Goal: Task Accomplishment & Management: Complete application form

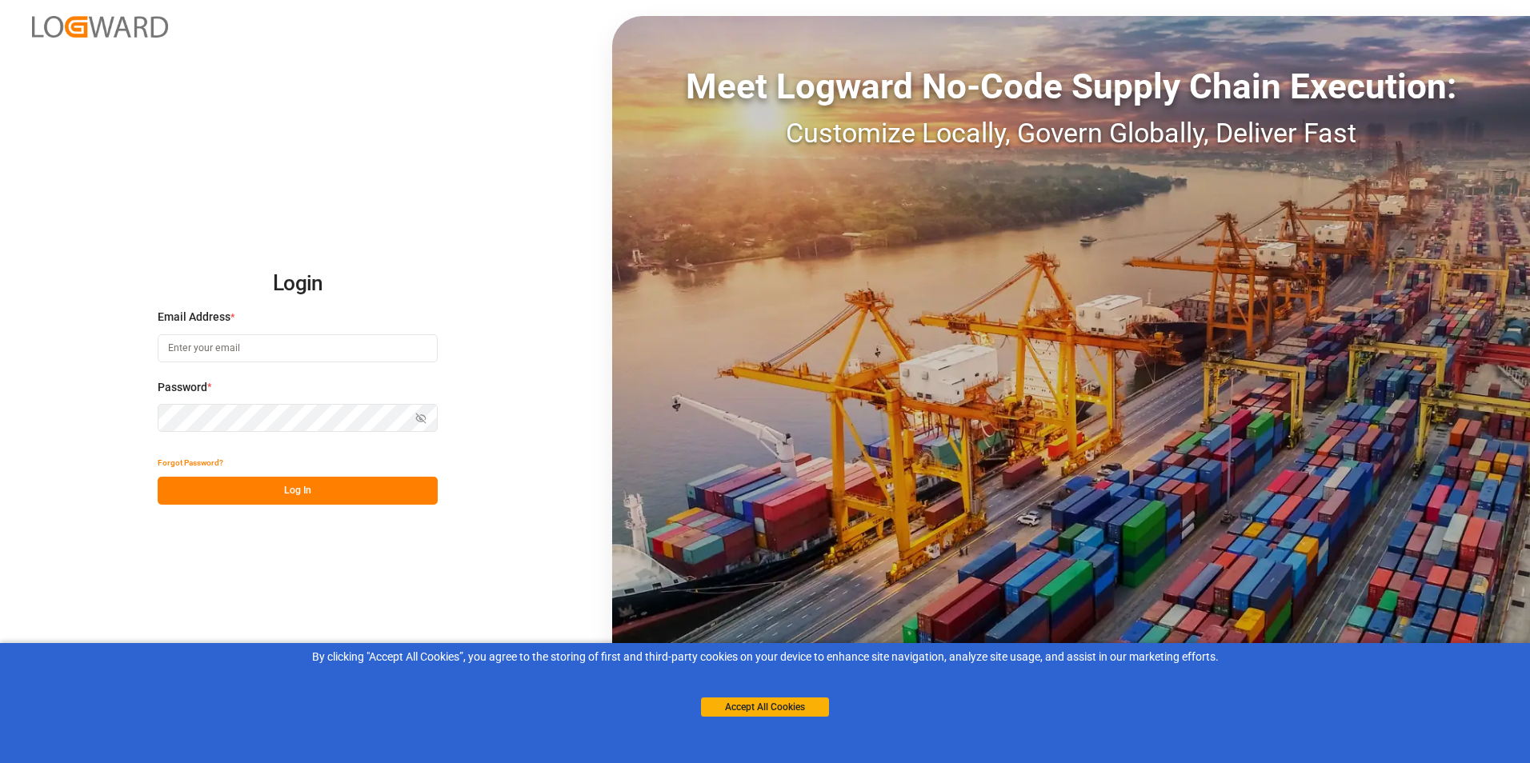
click at [240, 349] on input at bounding box center [298, 349] width 280 height 28
type input "[EMAIL_ADDRESS][DOMAIN_NAME]"
click at [284, 495] on button "Log In" at bounding box center [298, 491] width 280 height 28
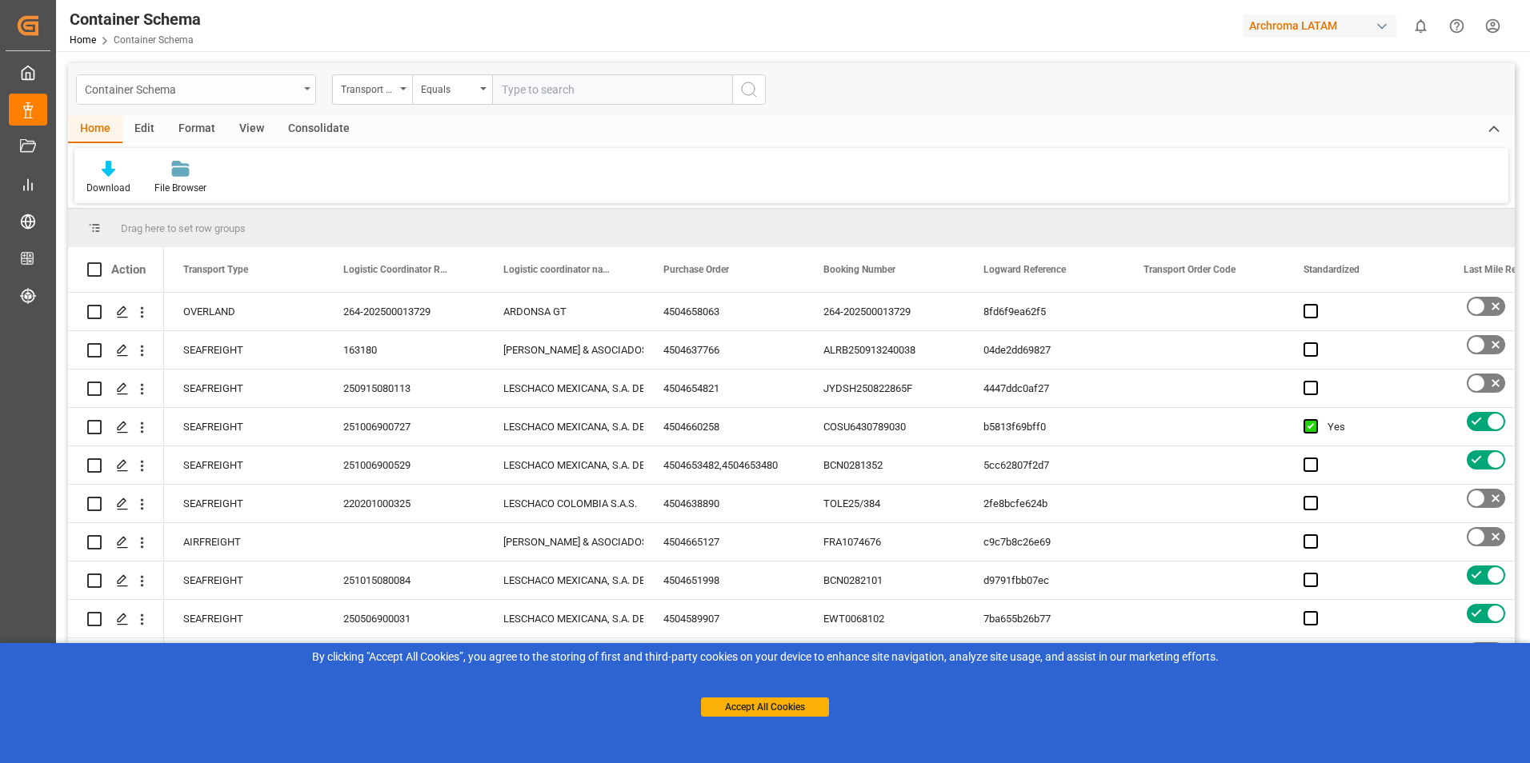
click at [309, 89] on icon "open menu" at bounding box center [307, 88] width 6 height 3
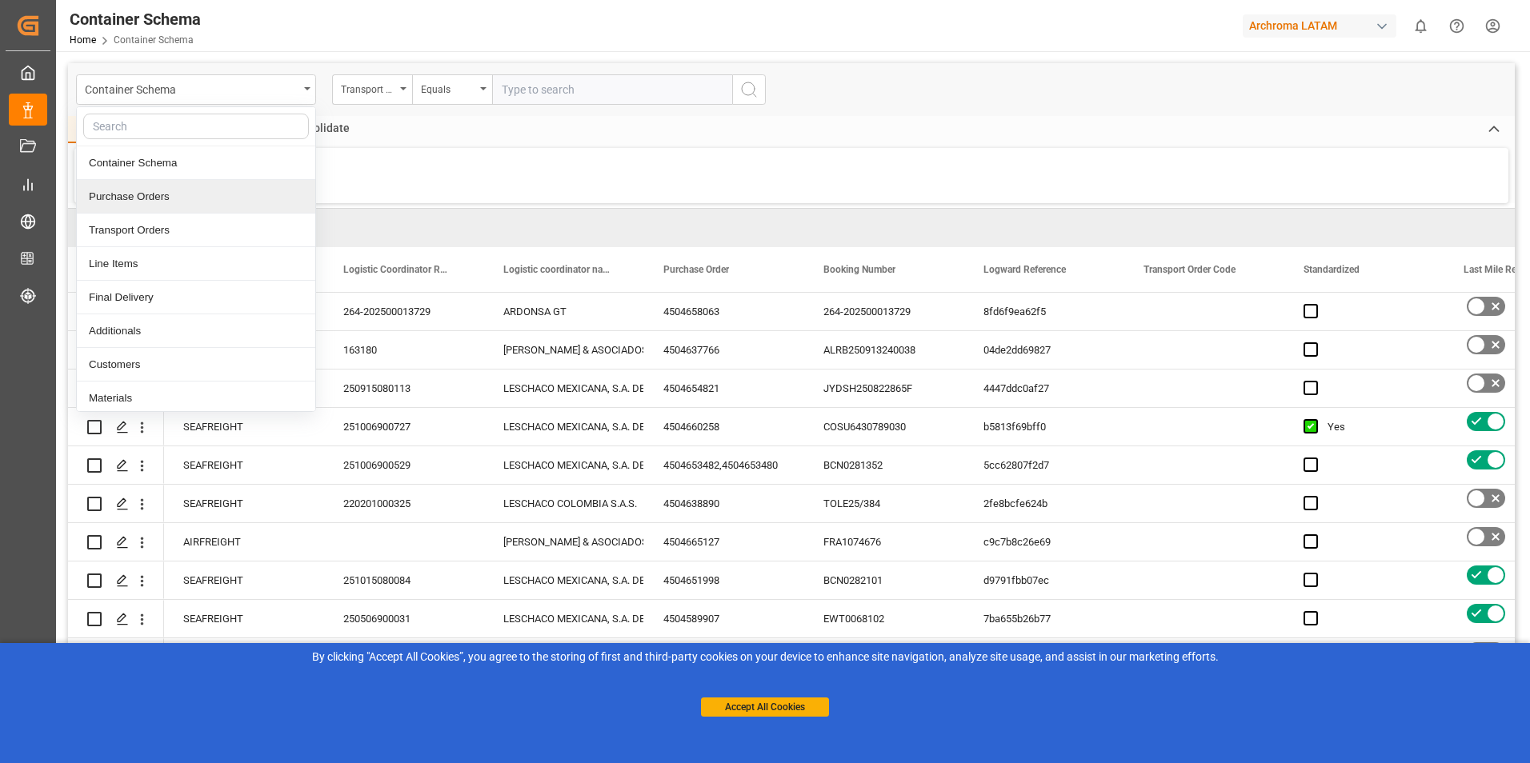
click at [207, 206] on div "Purchase Orders" at bounding box center [196, 197] width 238 height 34
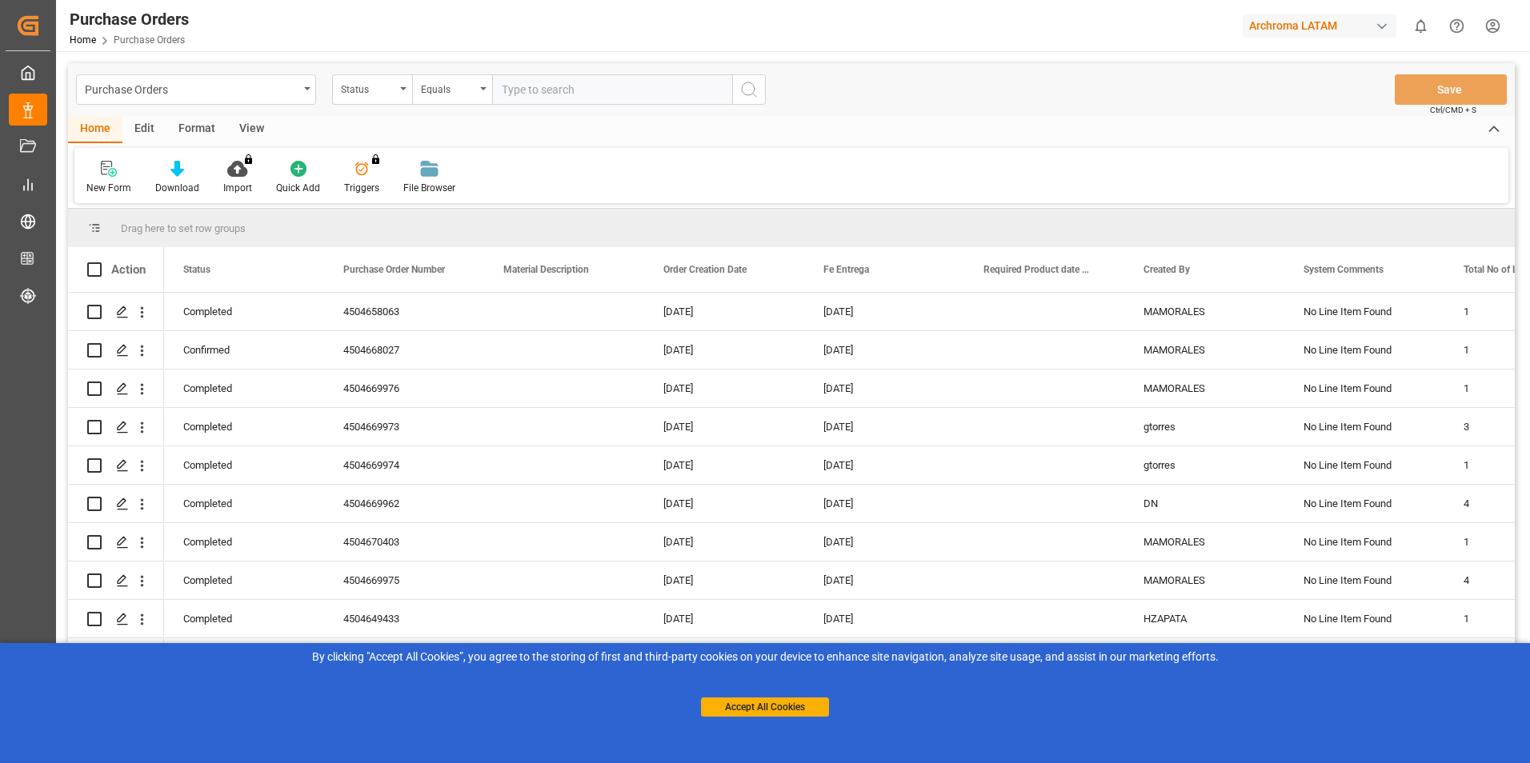
click at [399, 87] on div "Status" at bounding box center [372, 89] width 80 height 30
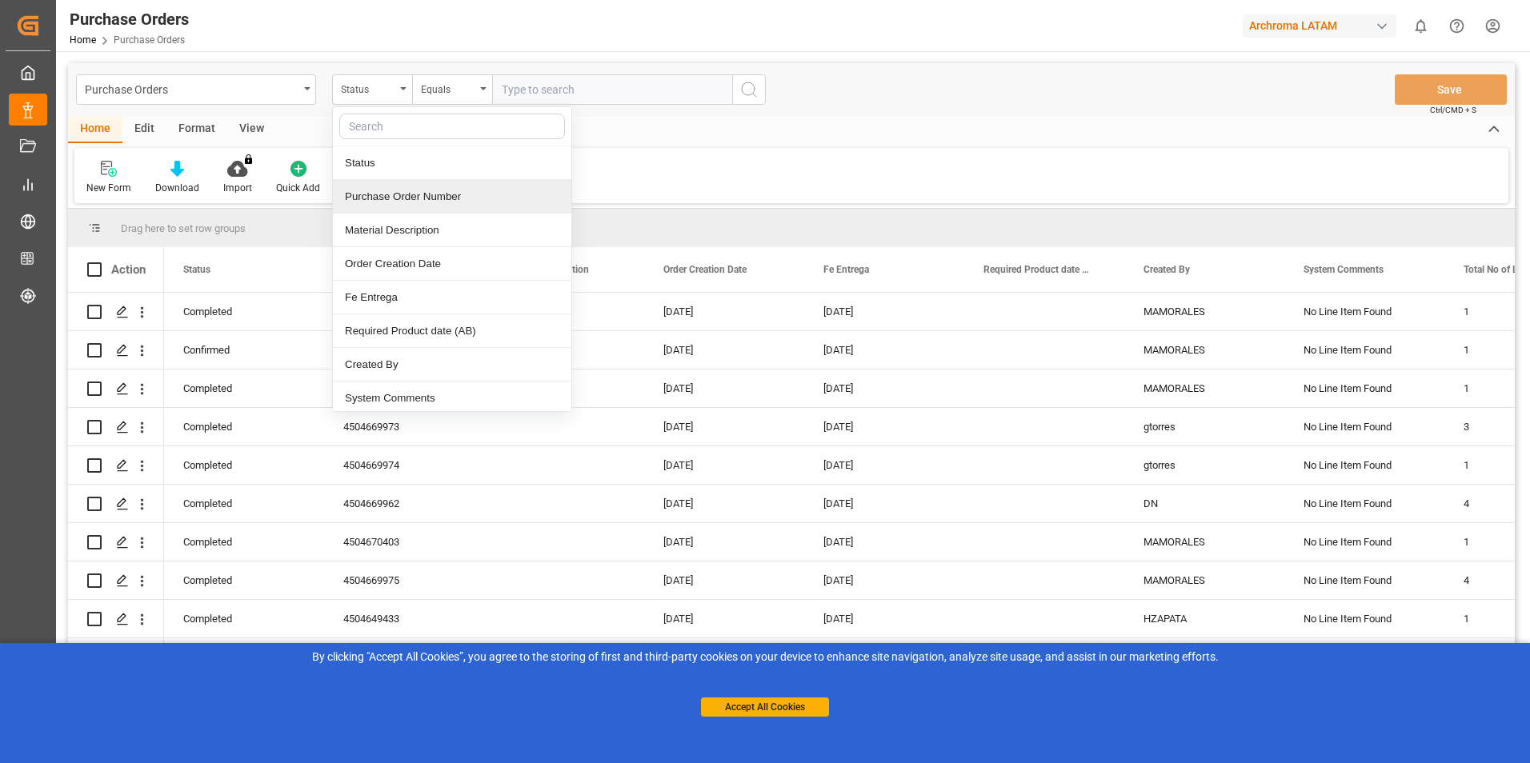
click at [385, 201] on div "Purchase Order Number" at bounding box center [452, 197] width 238 height 34
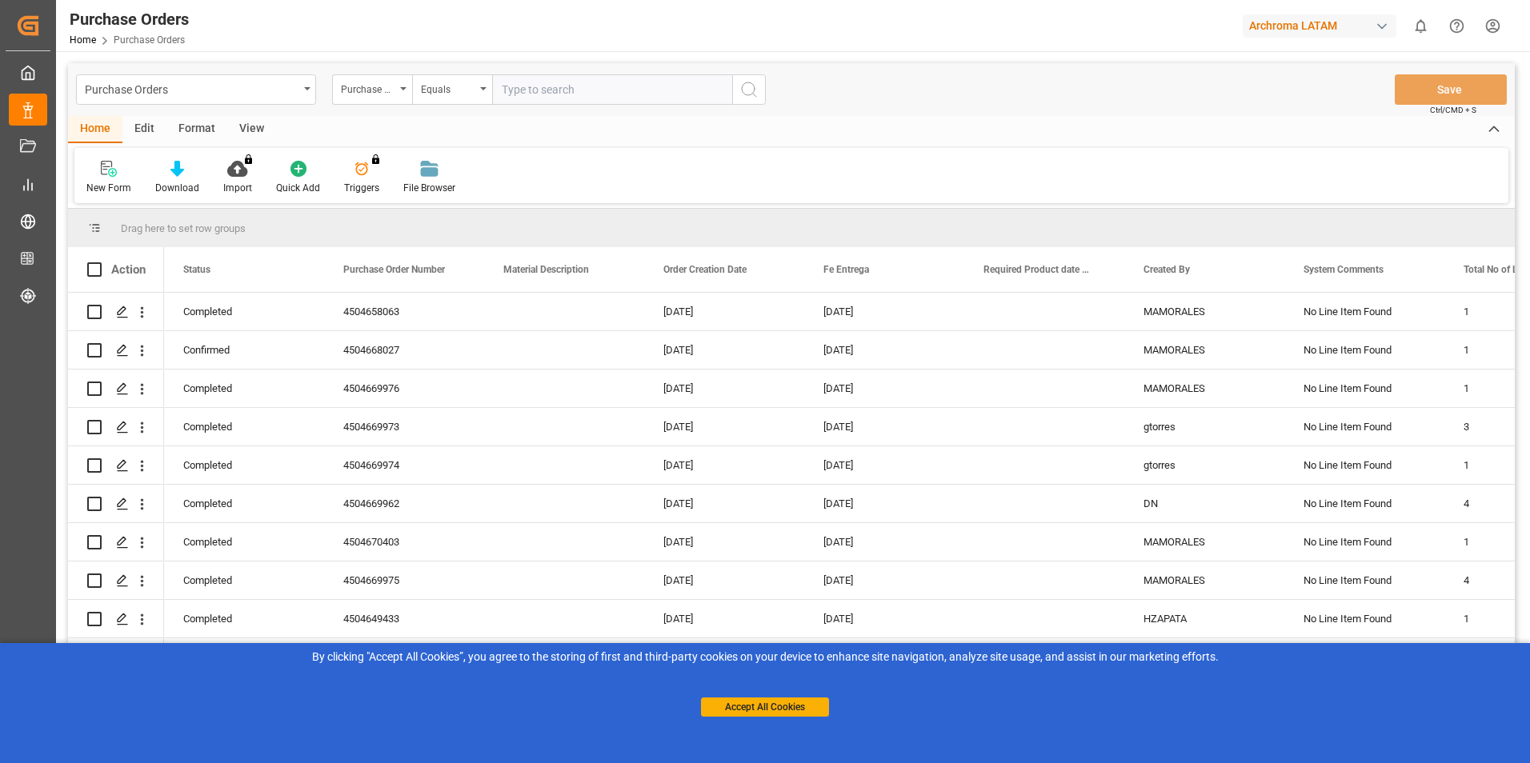
click at [592, 93] on input "text" at bounding box center [612, 89] width 240 height 30
click at [531, 93] on input "text" at bounding box center [612, 89] width 240 height 30
type input "4504659398"
click at [752, 76] on button "search button" at bounding box center [749, 89] width 34 height 30
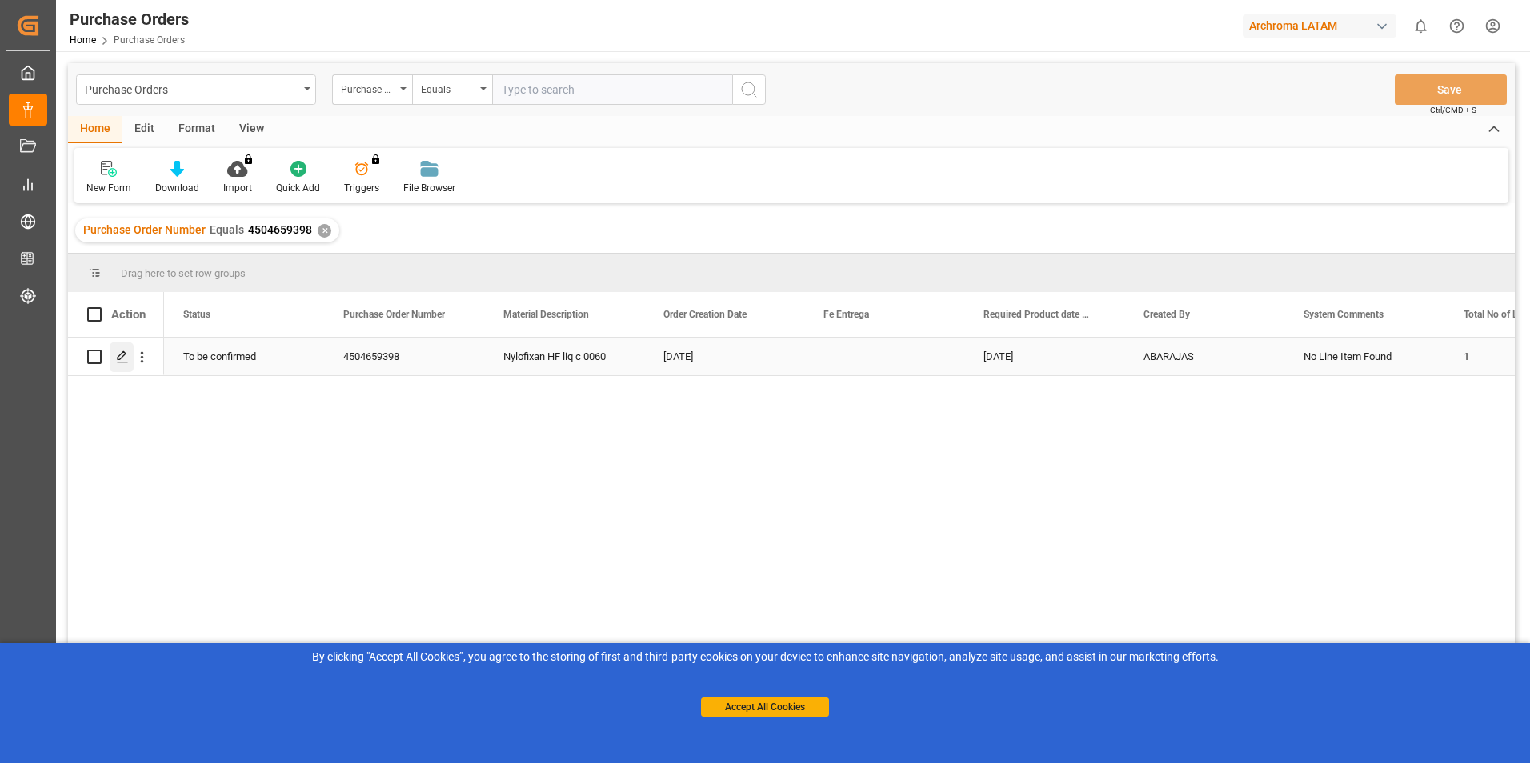
click at [125, 359] on icon "Press SPACE to select this row." at bounding box center [122, 357] width 13 height 13
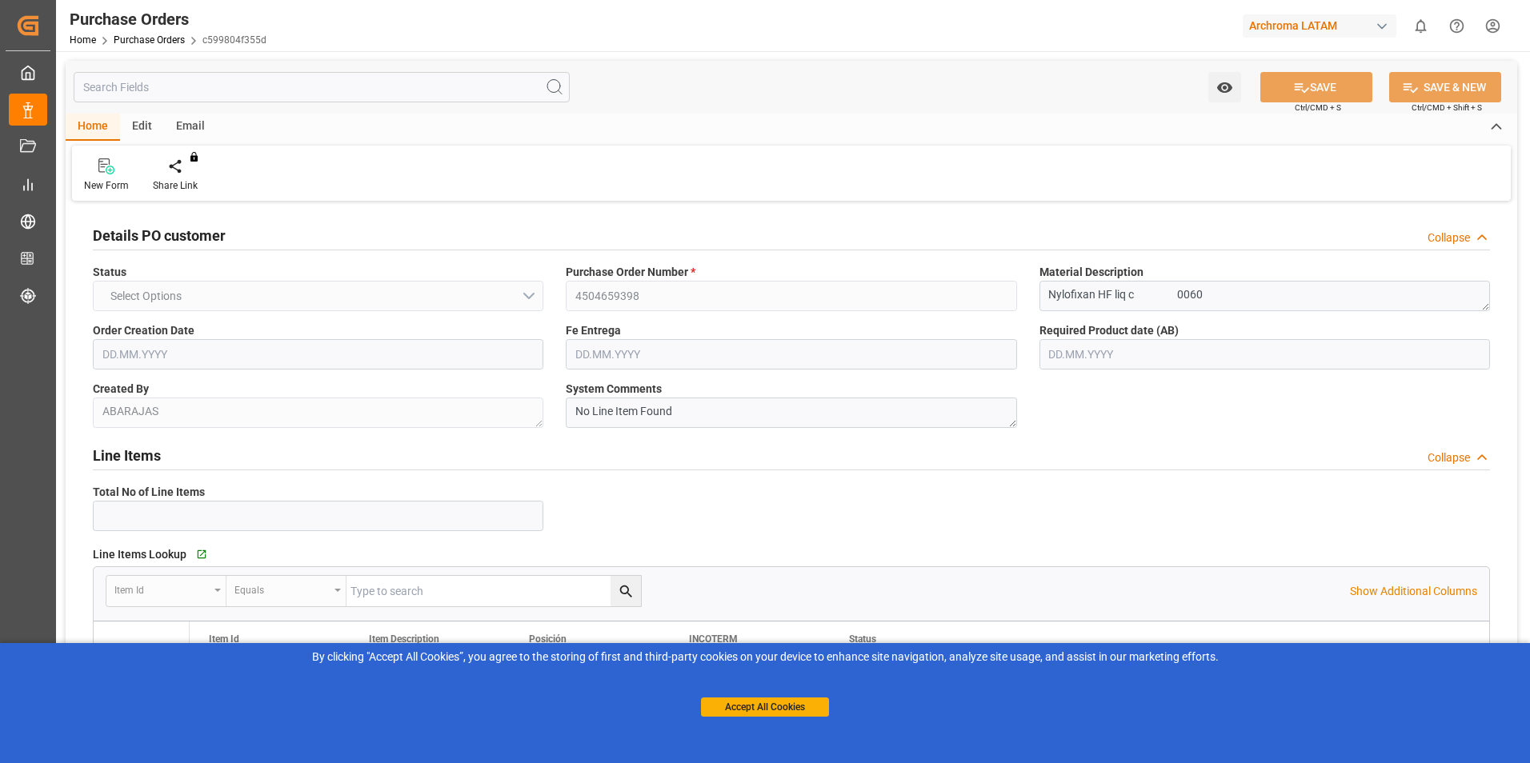
type input "1"
type input "[DATE]"
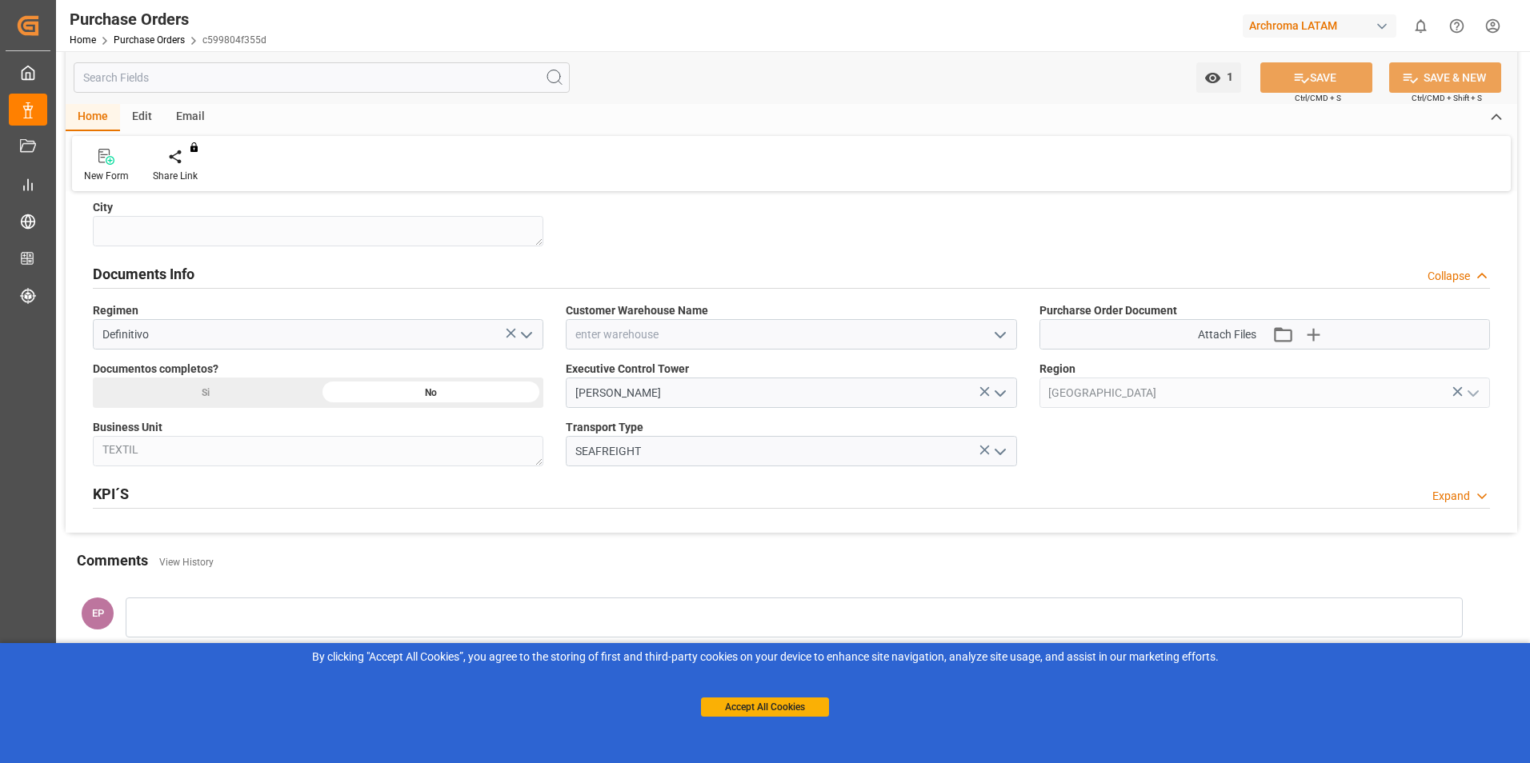
scroll to position [1019, 0]
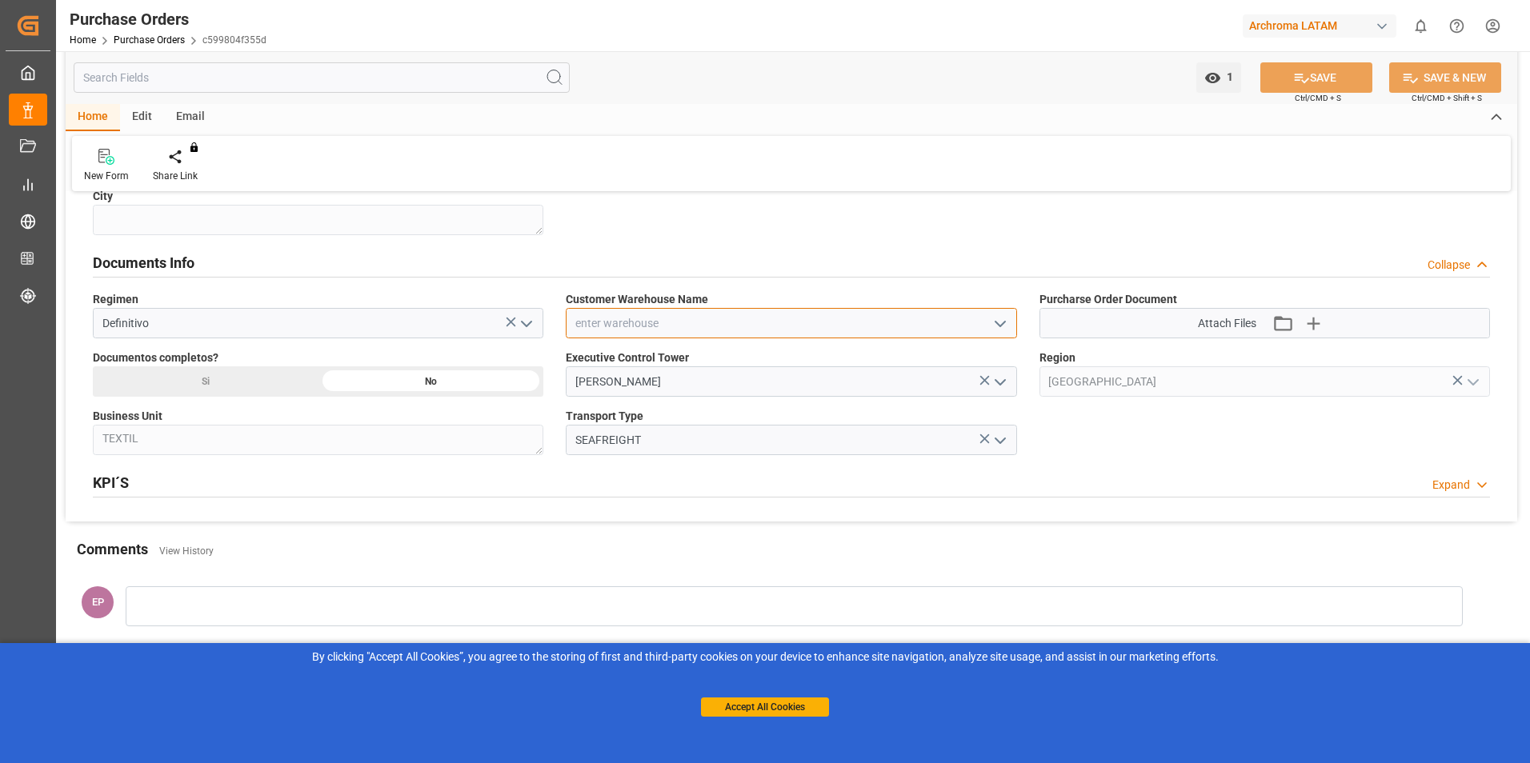
click at [798, 326] on input at bounding box center [791, 323] width 451 height 30
click at [997, 322] on icon "open menu" at bounding box center [1000, 323] width 19 height 19
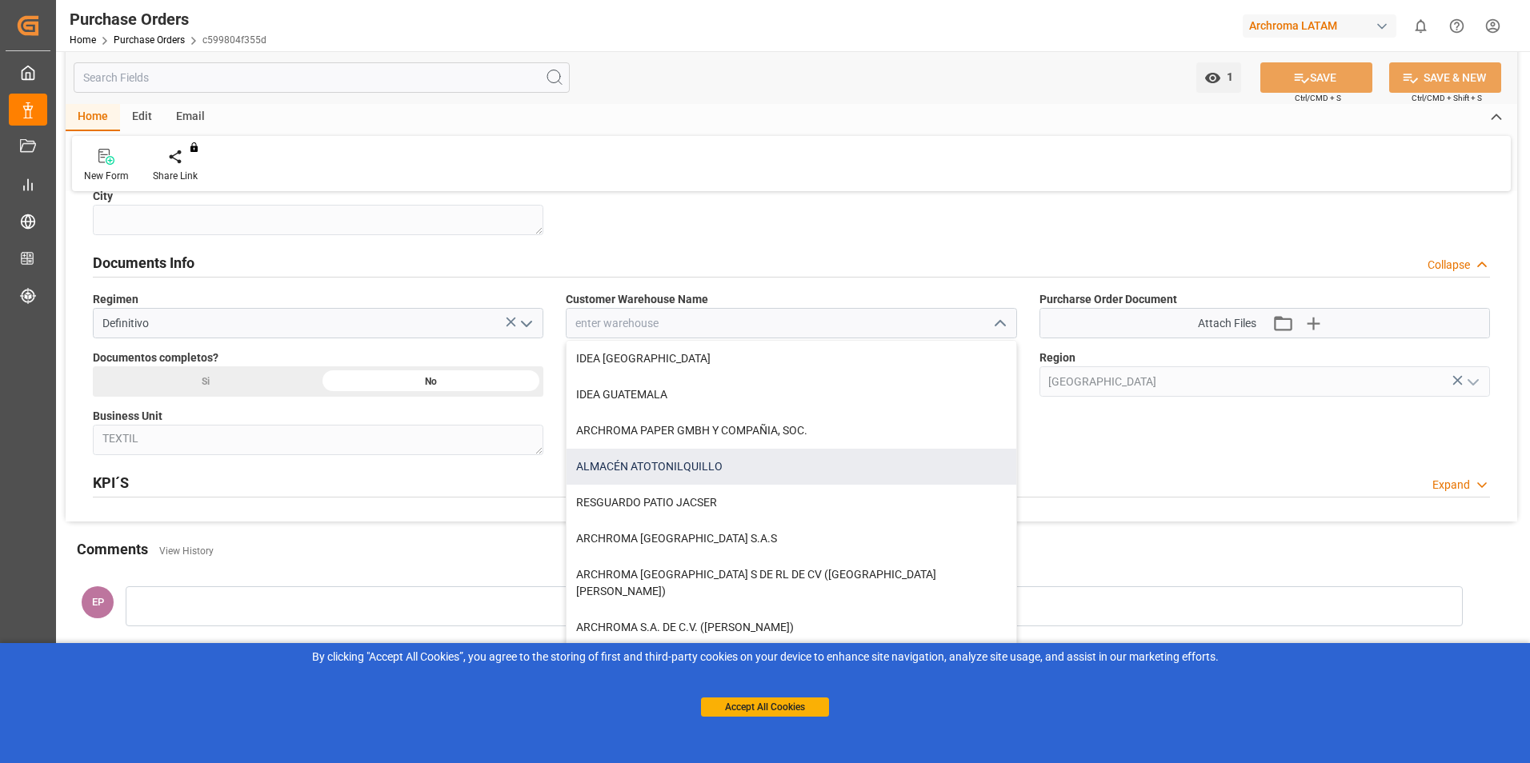
click at [714, 467] on div "ALMACÉN ATOTONILQUILLO" at bounding box center [791, 467] width 449 height 36
type input "ALMACÉN ATOTONILQUILLO"
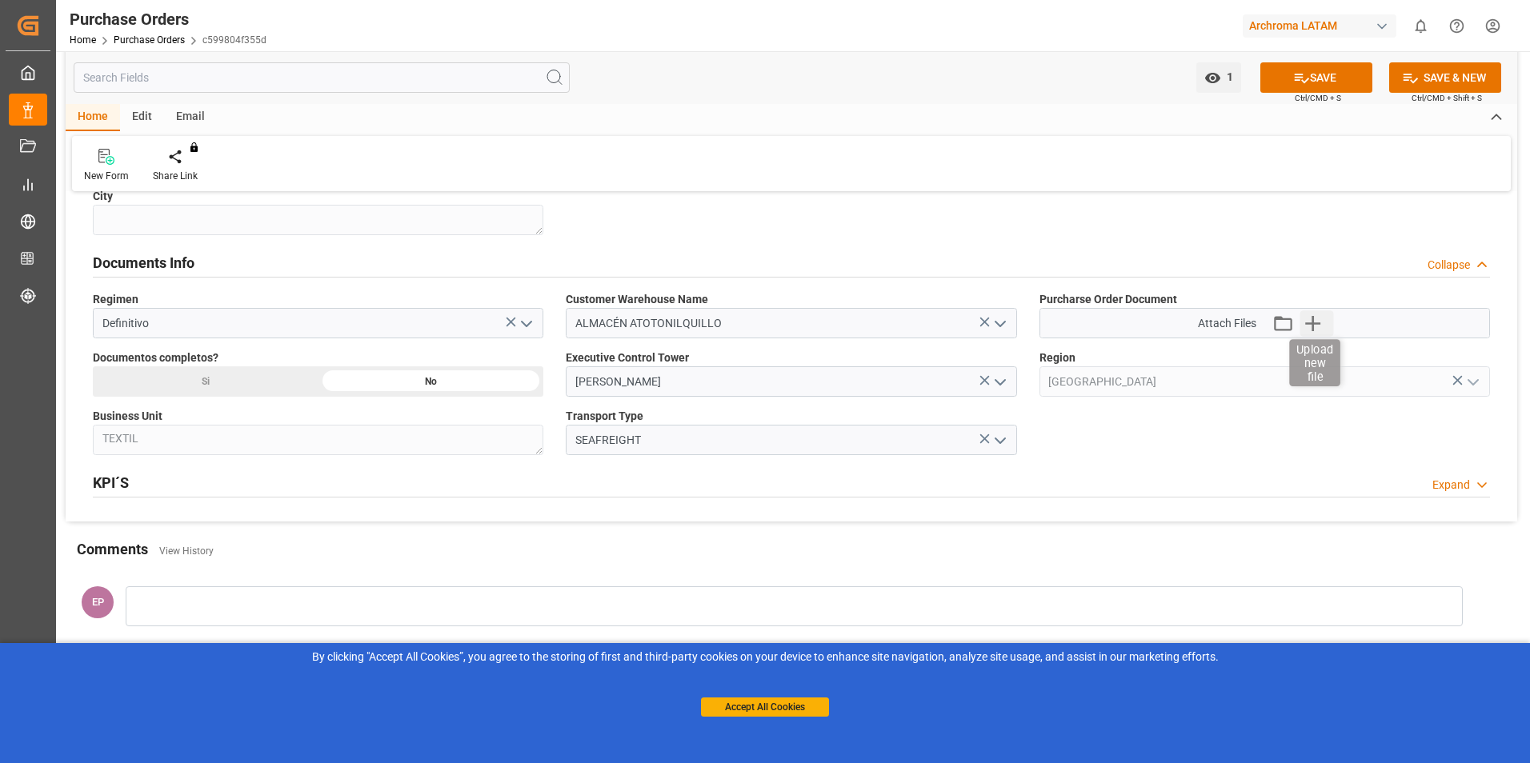
click at [1316, 322] on icon "button" at bounding box center [1313, 323] width 26 height 26
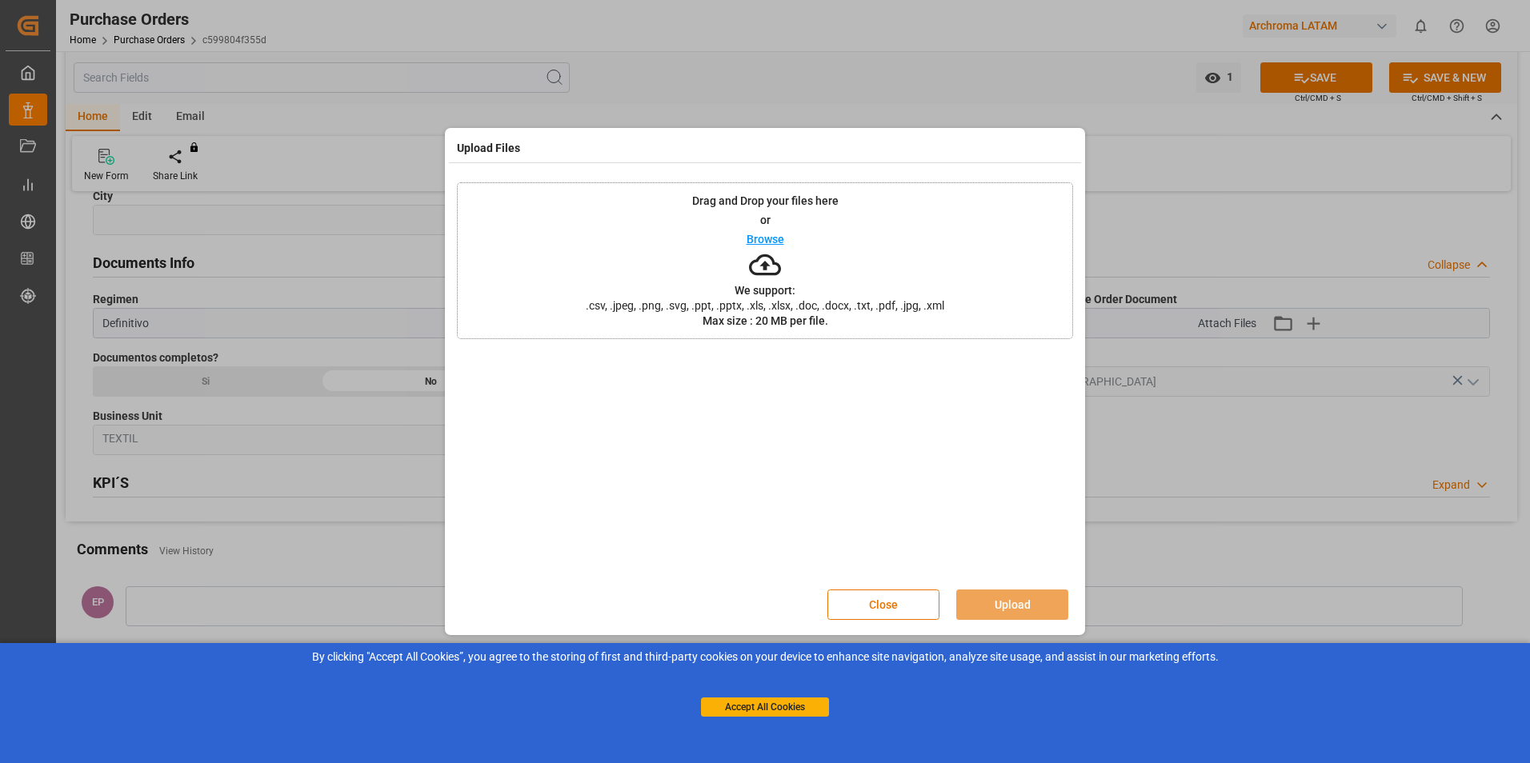
click at [775, 236] on p "Browse" at bounding box center [766, 239] width 38 height 11
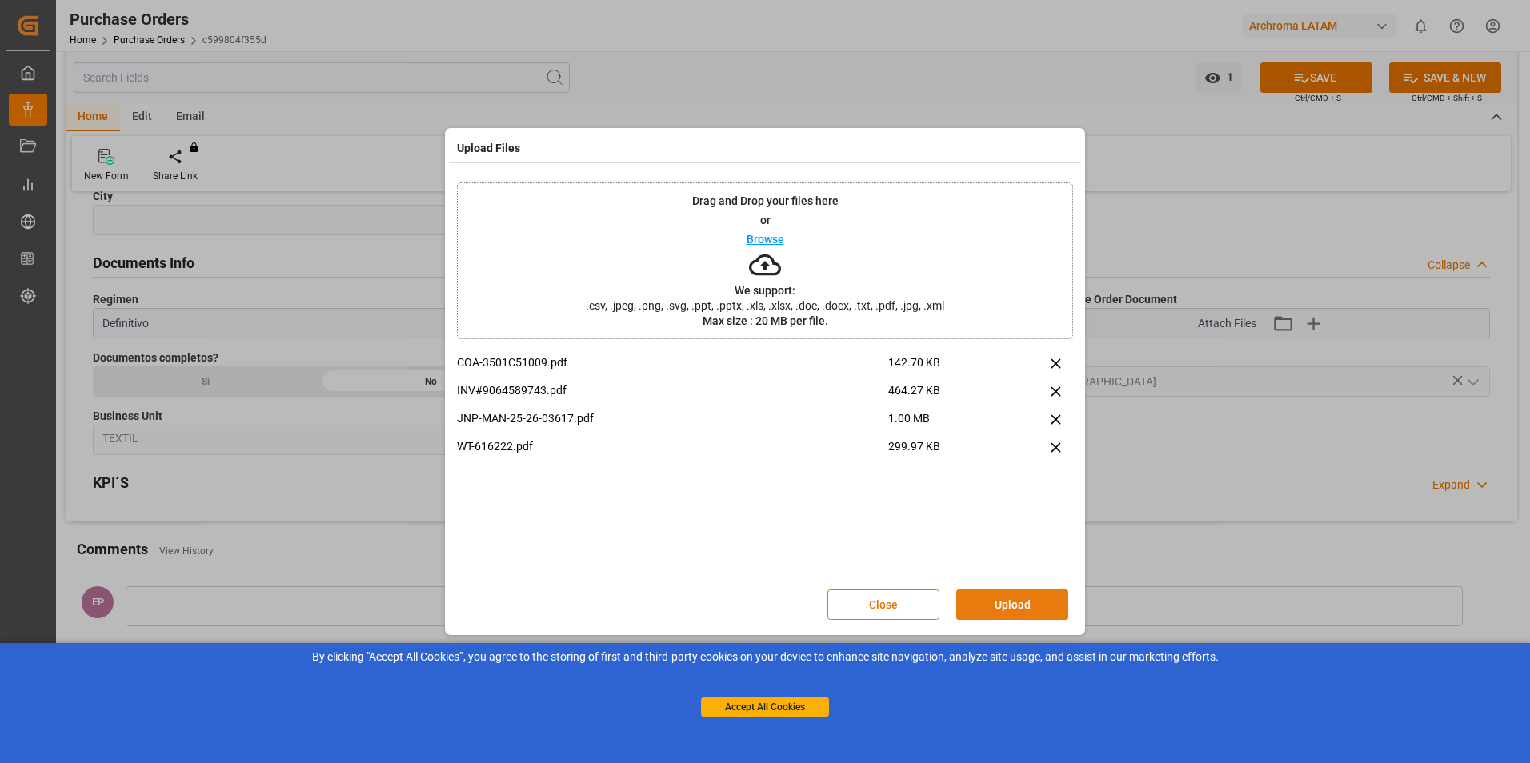
click at [1006, 599] on button "Upload" at bounding box center [1012, 605] width 112 height 30
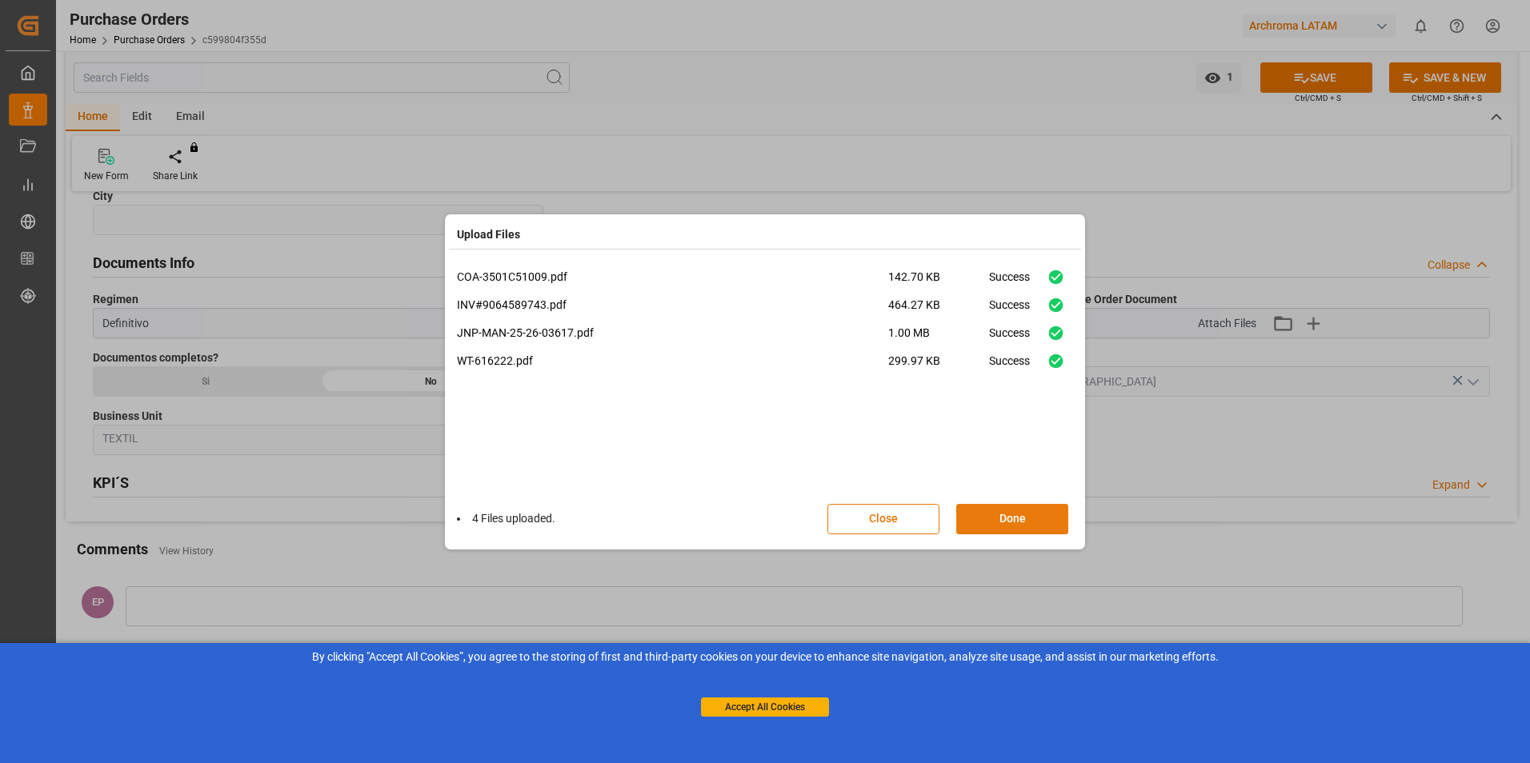
click at [1040, 512] on button "Done" at bounding box center [1012, 519] width 112 height 30
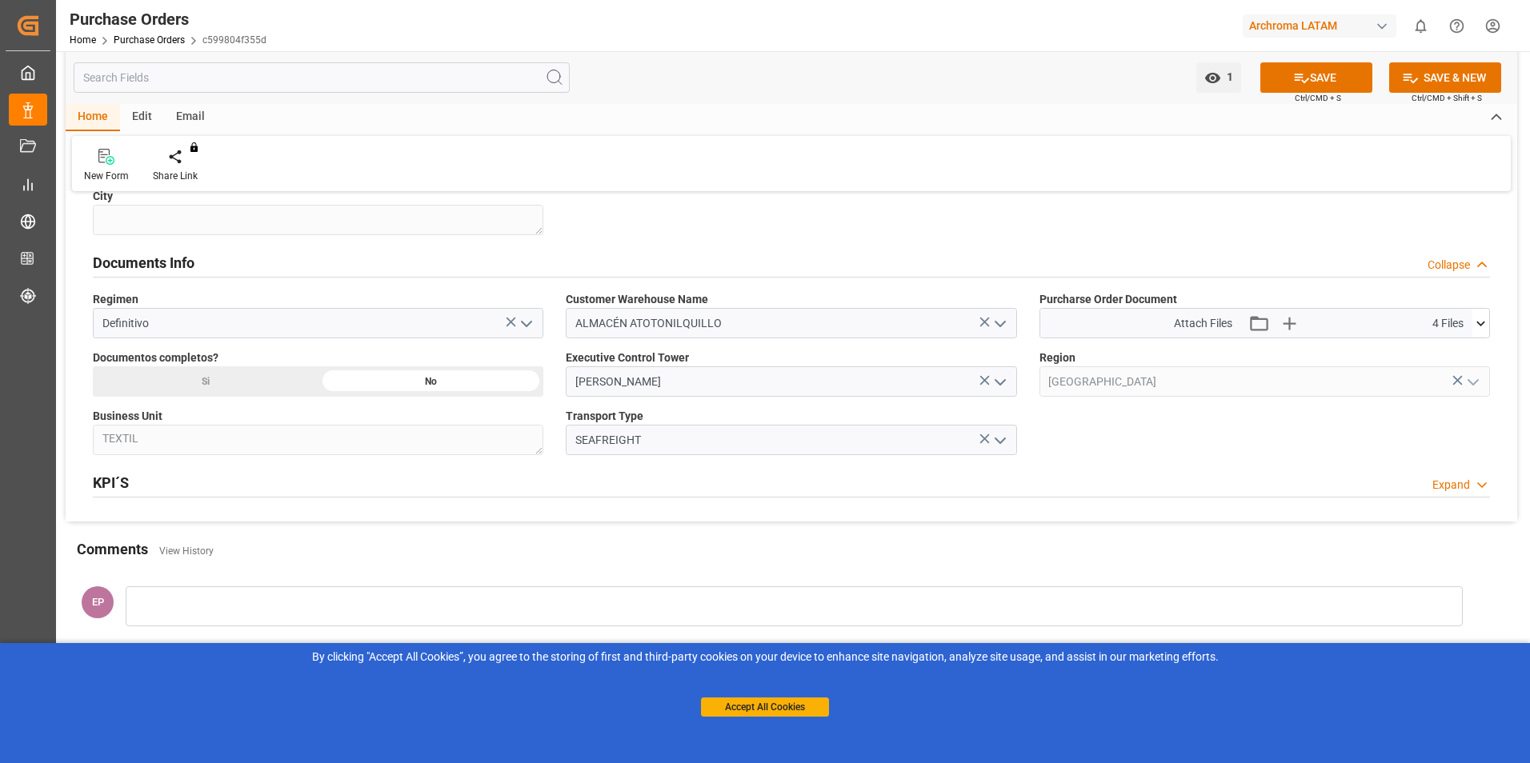
click at [239, 381] on div "Si" at bounding box center [206, 382] width 226 height 30
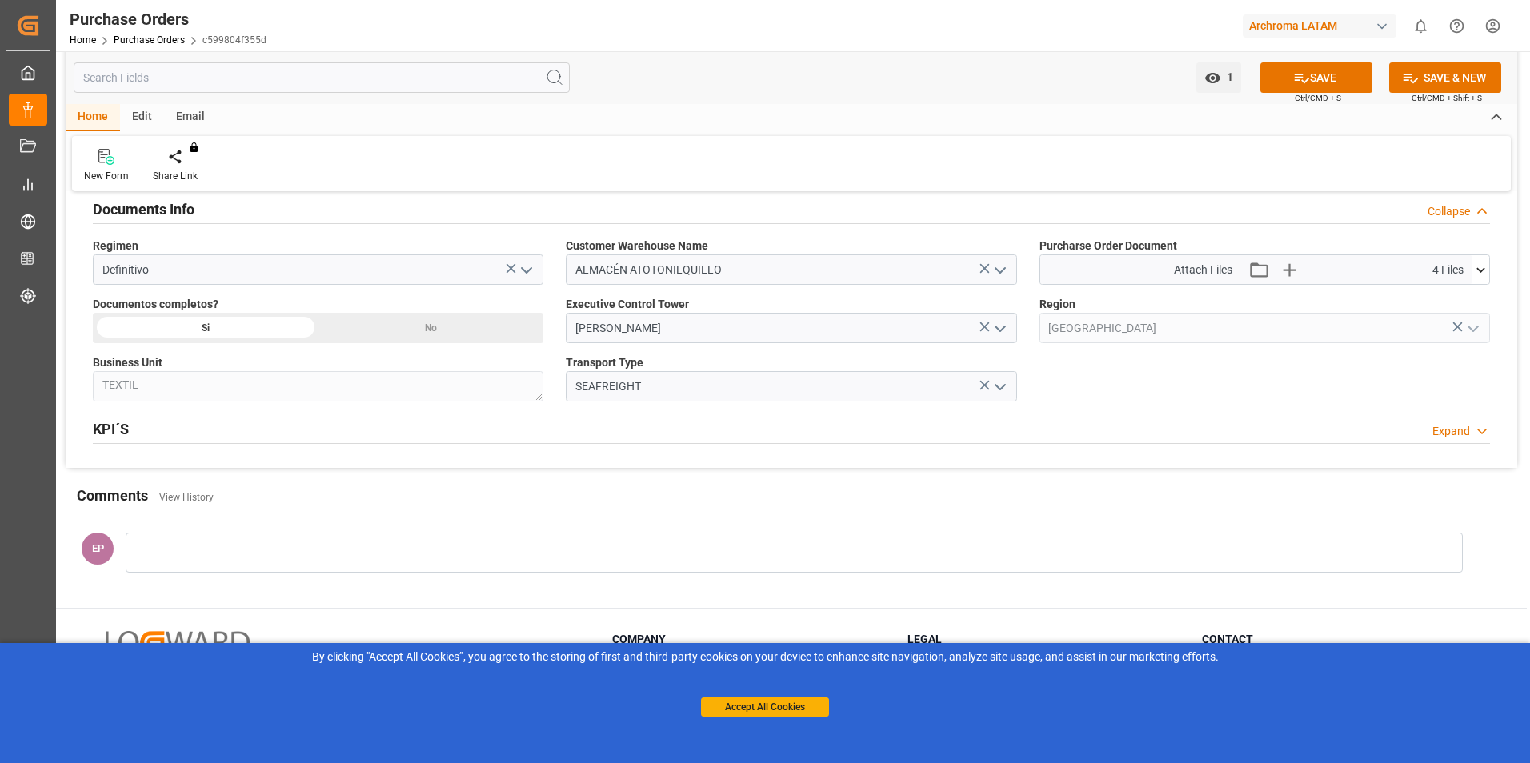
scroll to position [1099, 0]
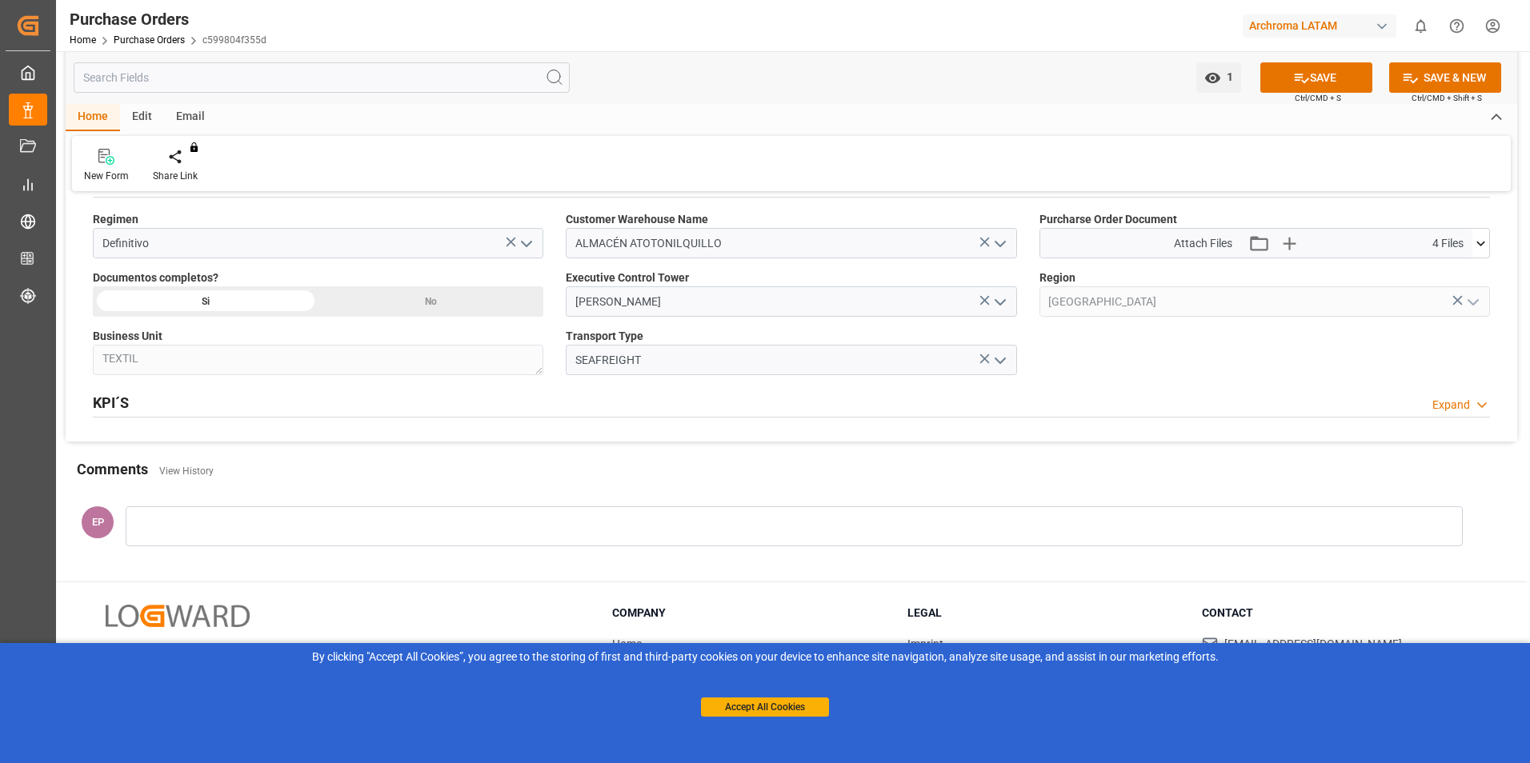
click at [330, 518] on div at bounding box center [794, 527] width 1337 height 40
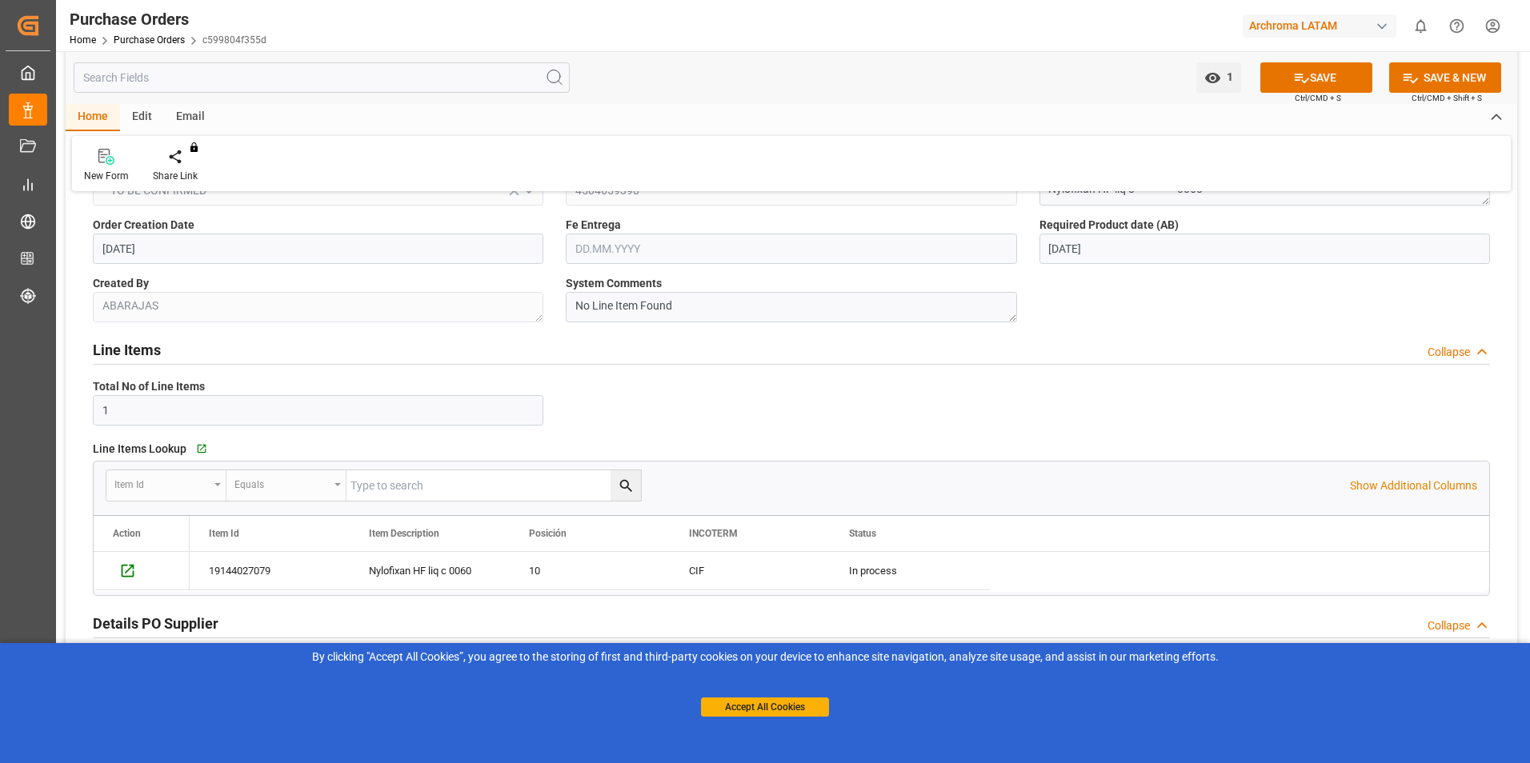
scroll to position [0, 0]
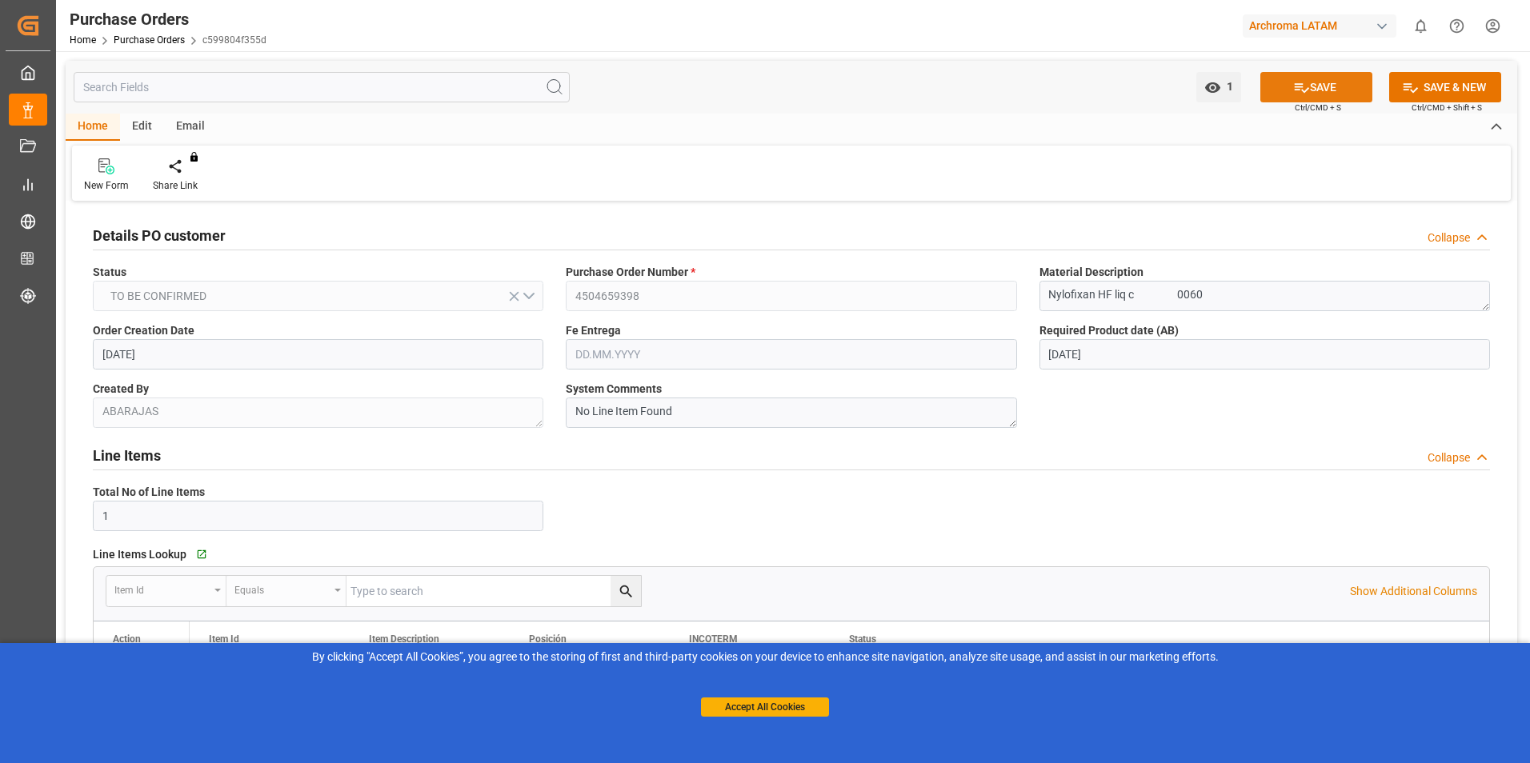
click at [1304, 85] on icon at bounding box center [1301, 87] width 17 height 17
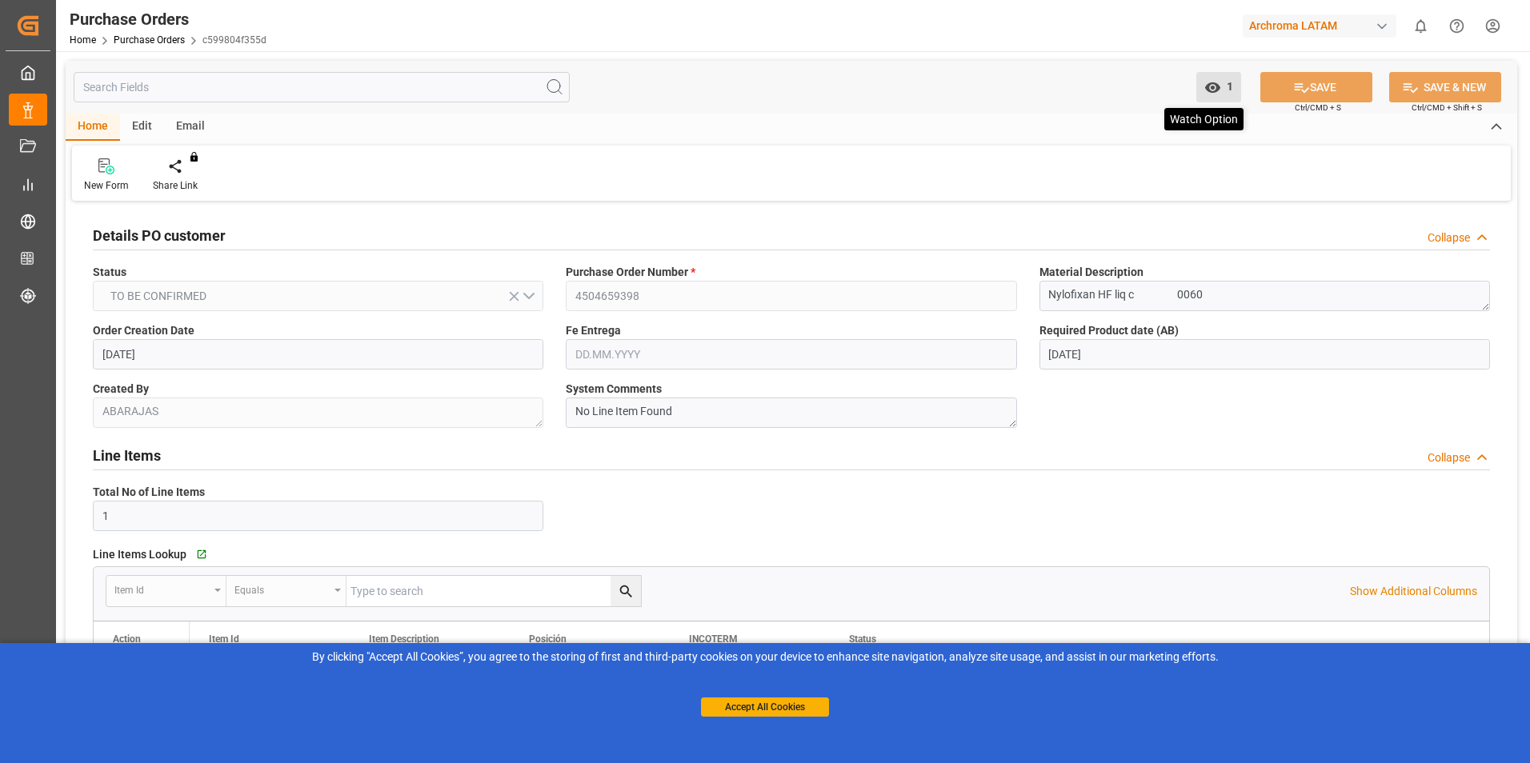
click at [1223, 92] on span "1" at bounding box center [1227, 86] width 12 height 13
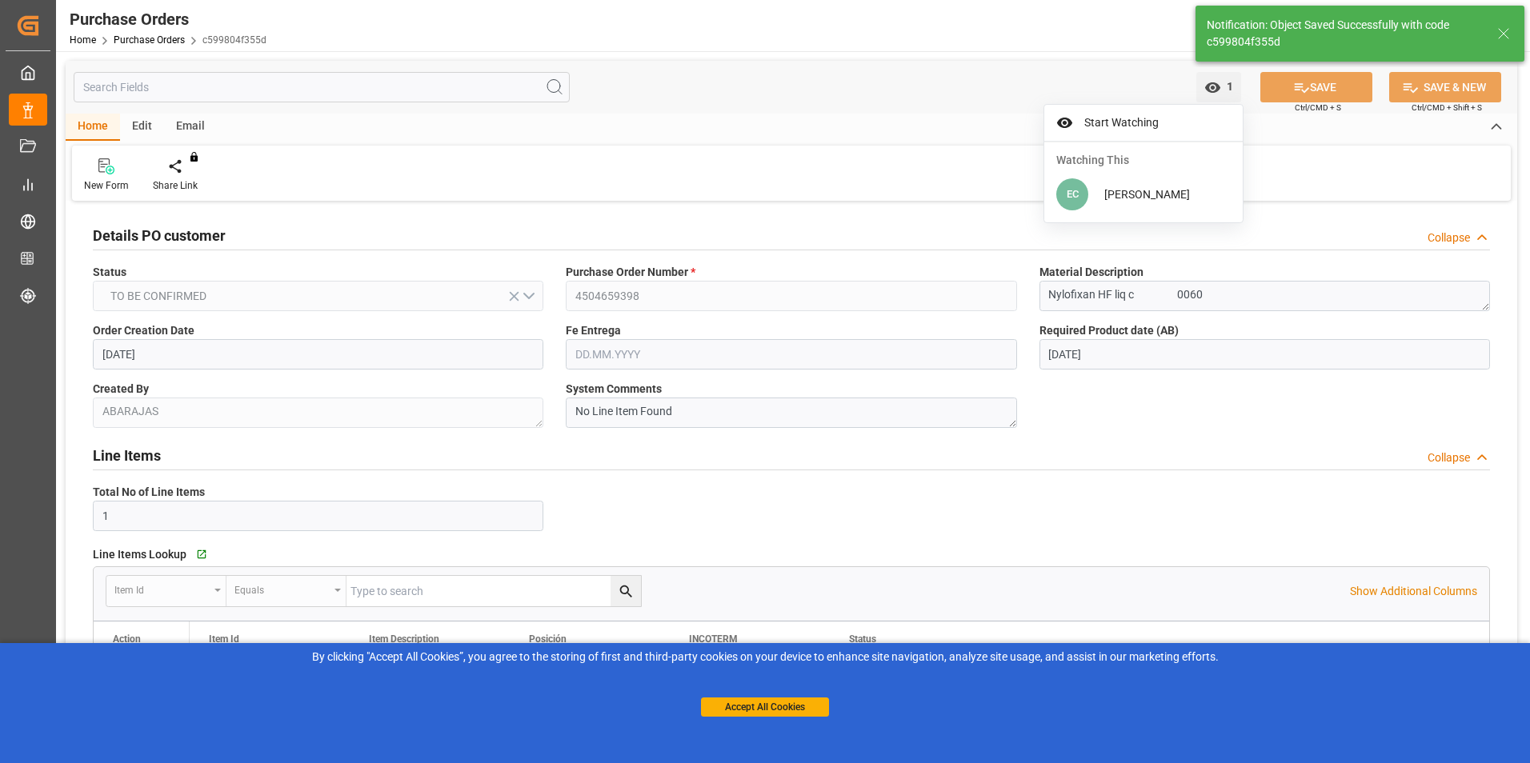
click at [1080, 196] on span "EC" at bounding box center [1072, 194] width 32 height 32
click at [1081, 122] on span "Start Watching" at bounding box center [1155, 122] width 152 height 17
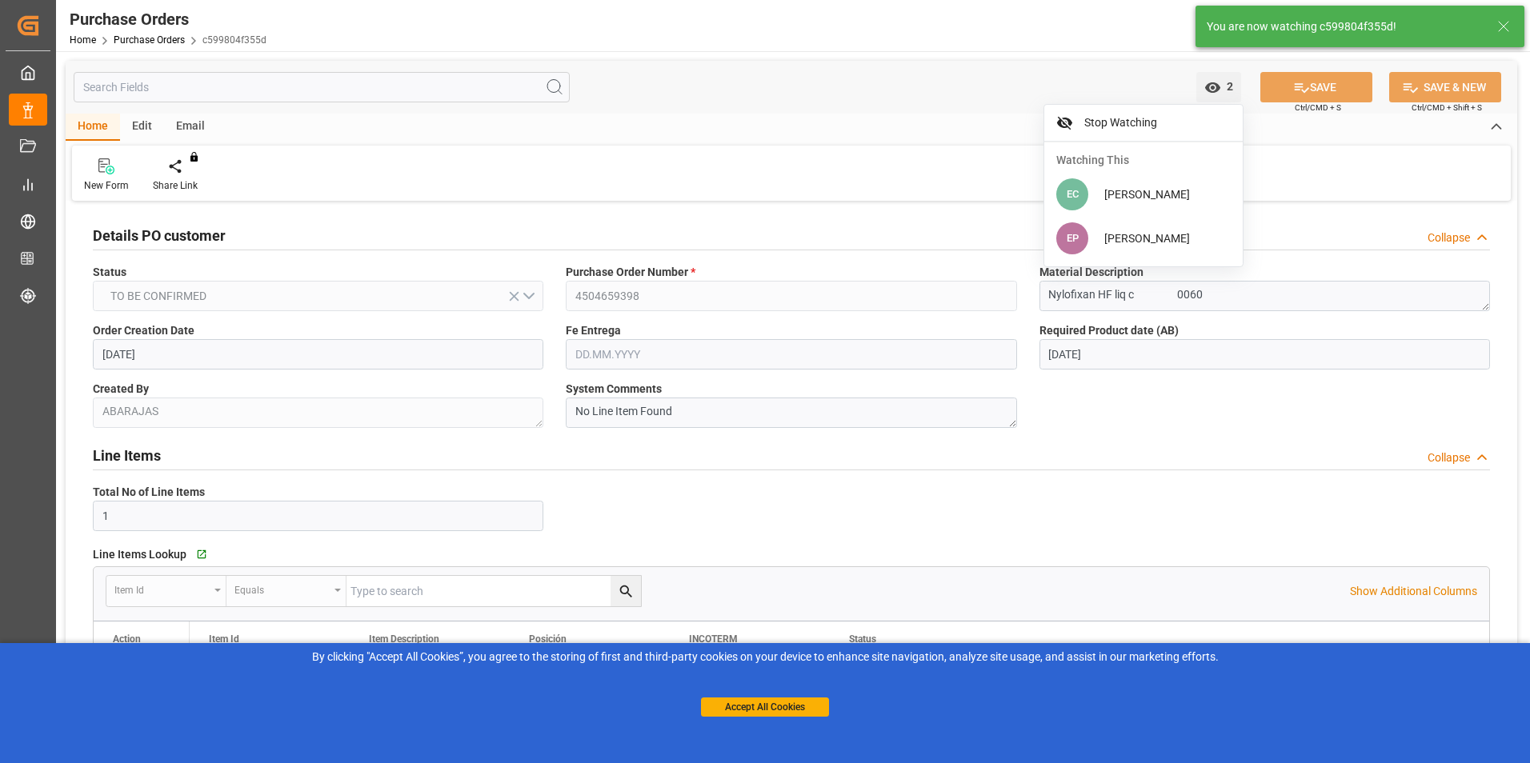
click at [1138, 190] on span "[PERSON_NAME]" at bounding box center [1147, 194] width 86 height 13
click at [1136, 194] on span "[PERSON_NAME]" at bounding box center [1147, 194] width 86 height 13
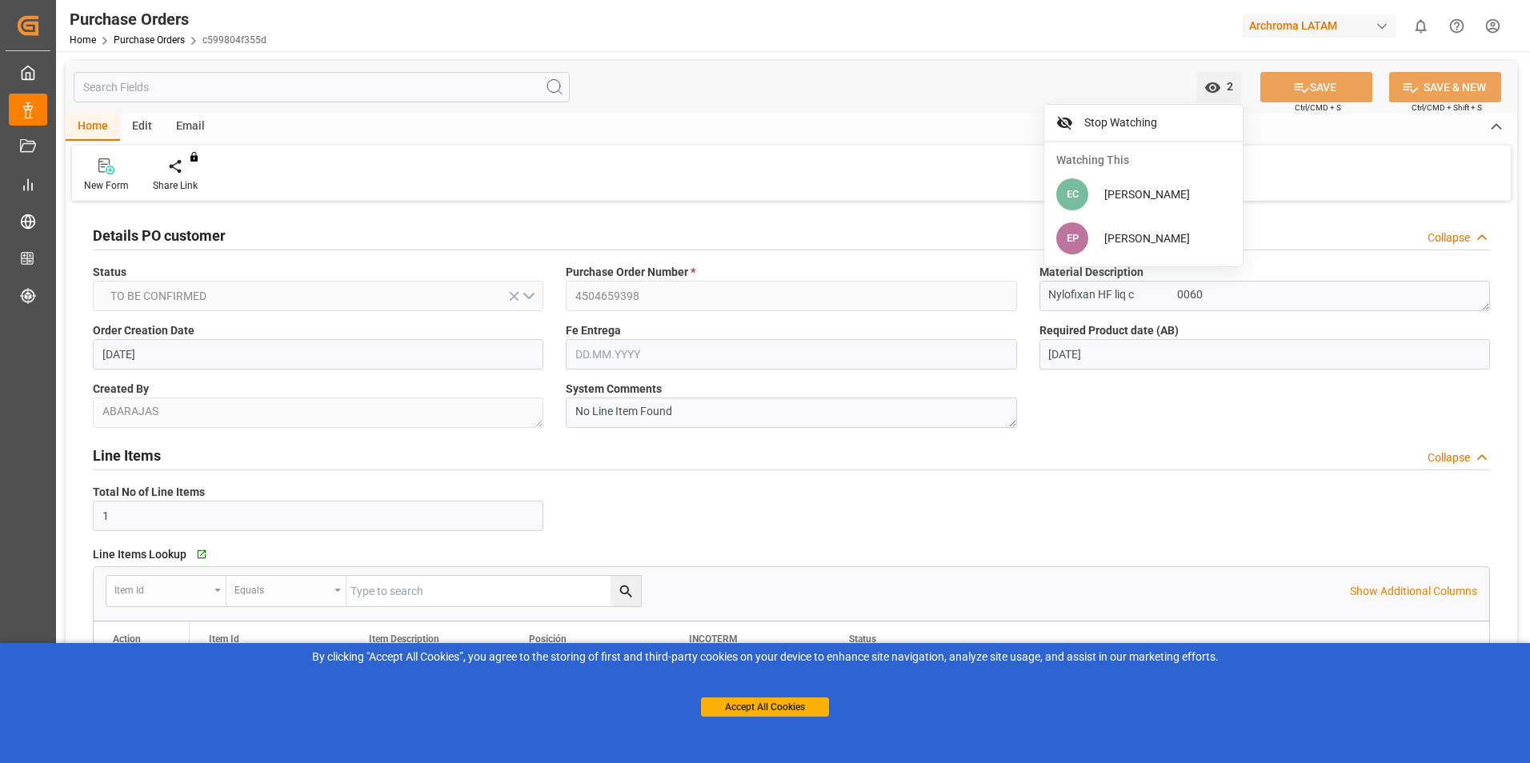
click at [1073, 196] on span "EC" at bounding box center [1073, 194] width 12 height 12
click at [1153, 194] on span "[PERSON_NAME]" at bounding box center [1147, 194] width 86 height 13
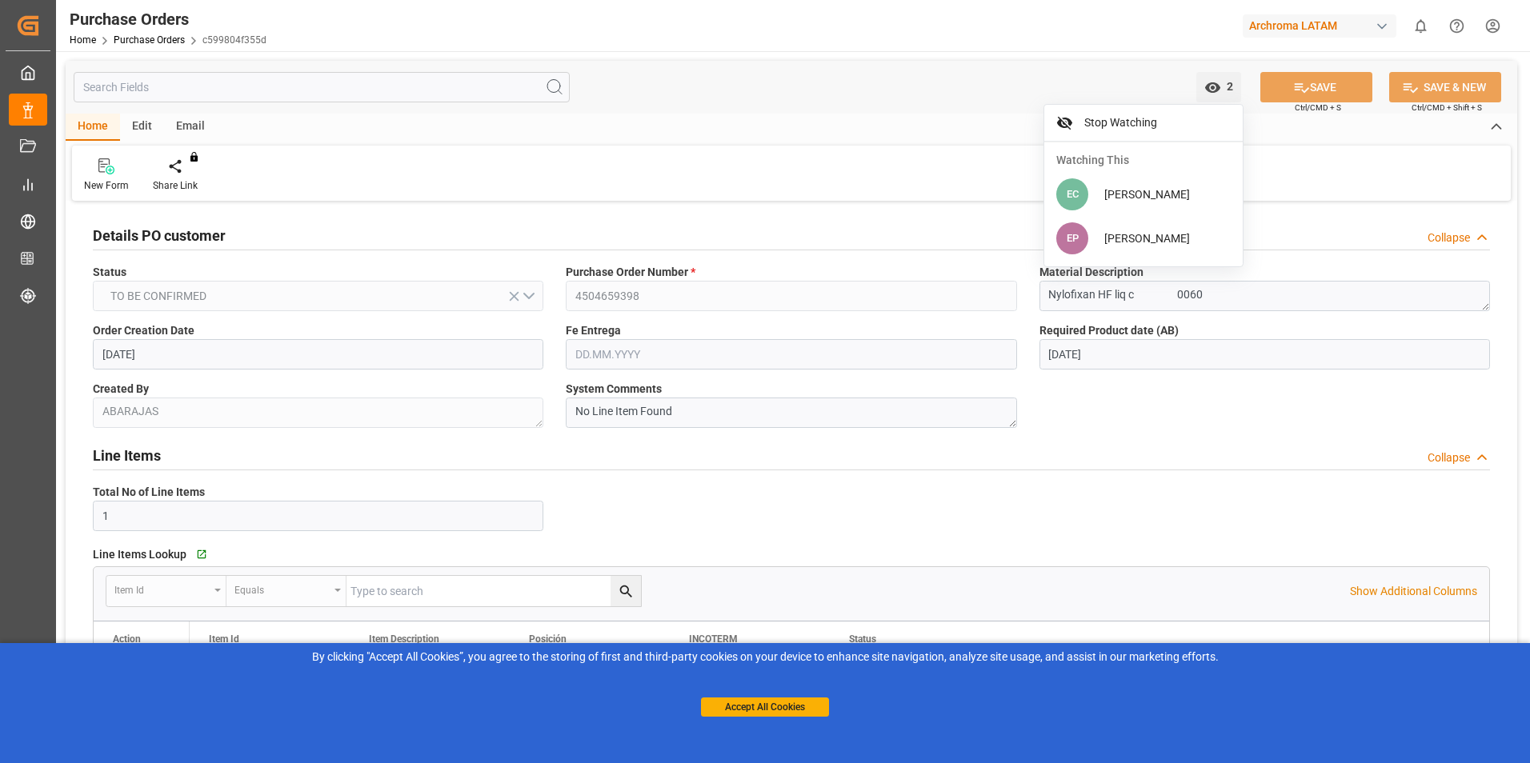
click at [1152, 234] on span "[PERSON_NAME]" at bounding box center [1147, 238] width 86 height 13
click at [1134, 189] on span "[PERSON_NAME]" at bounding box center [1147, 194] width 86 height 13
click at [1280, 129] on div "Home Edit Email" at bounding box center [792, 127] width 1452 height 27
click at [780, 707] on button "Accept All Cookies" at bounding box center [765, 707] width 128 height 19
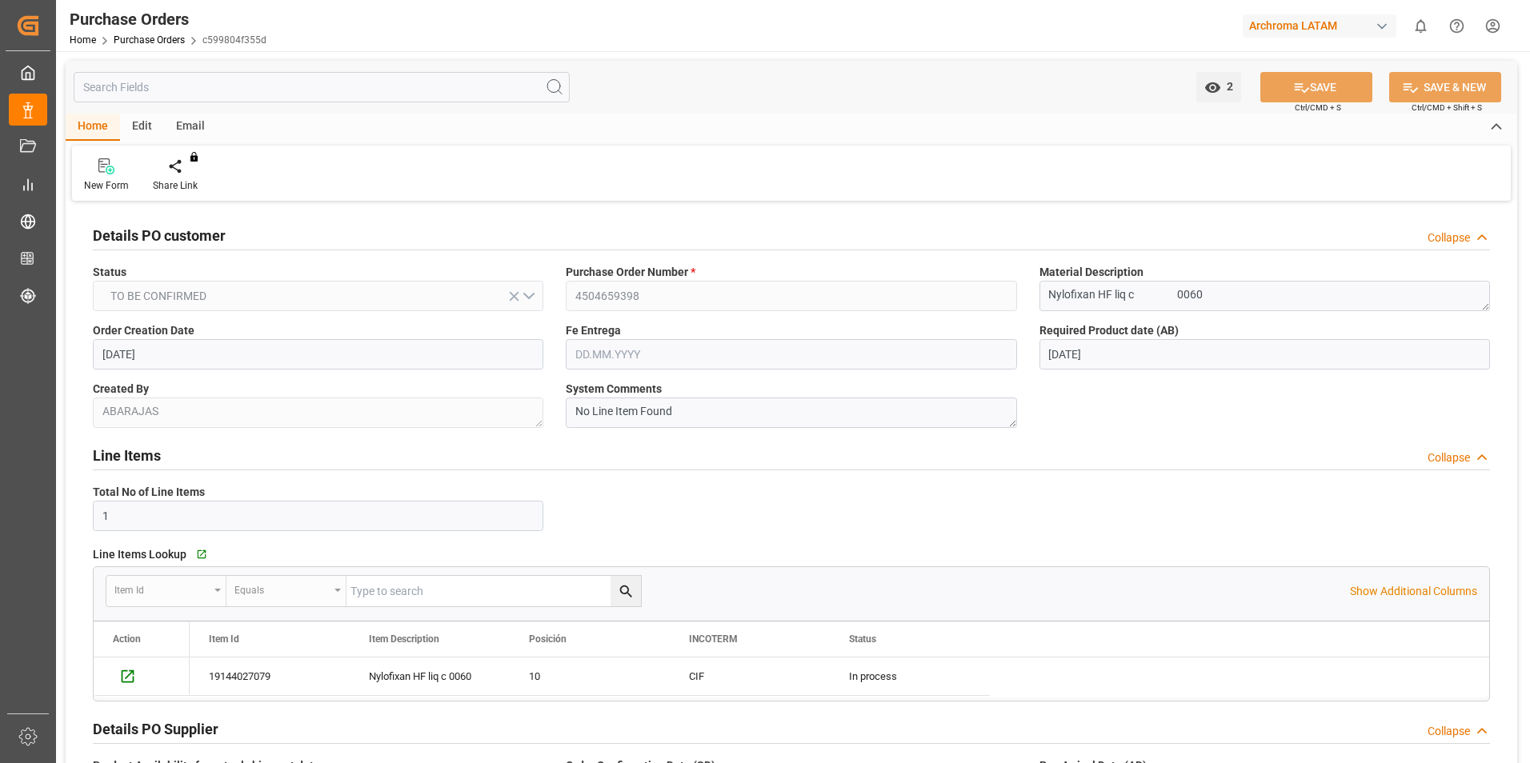
click at [1217, 138] on div "Home Edit Email" at bounding box center [792, 127] width 1452 height 27
click at [1220, 83] on icon "open menu" at bounding box center [1212, 87] width 17 height 17
click at [1264, 113] on div "2 Watch Option Stop Watching Watching This EC [PERSON_NAME] EP [PERSON_NAME] SA…" at bounding box center [792, 87] width 1452 height 53
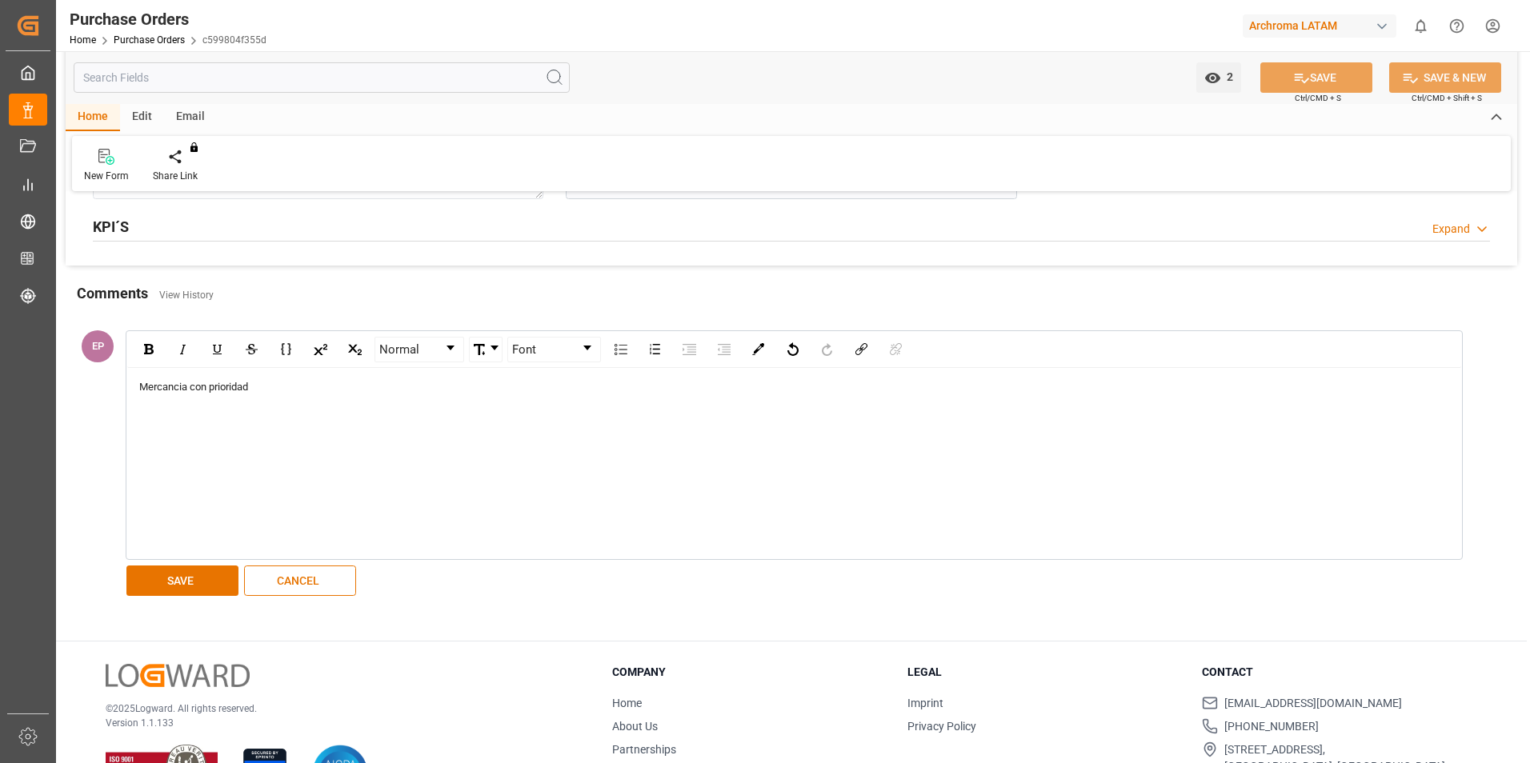
scroll to position [1280, 0]
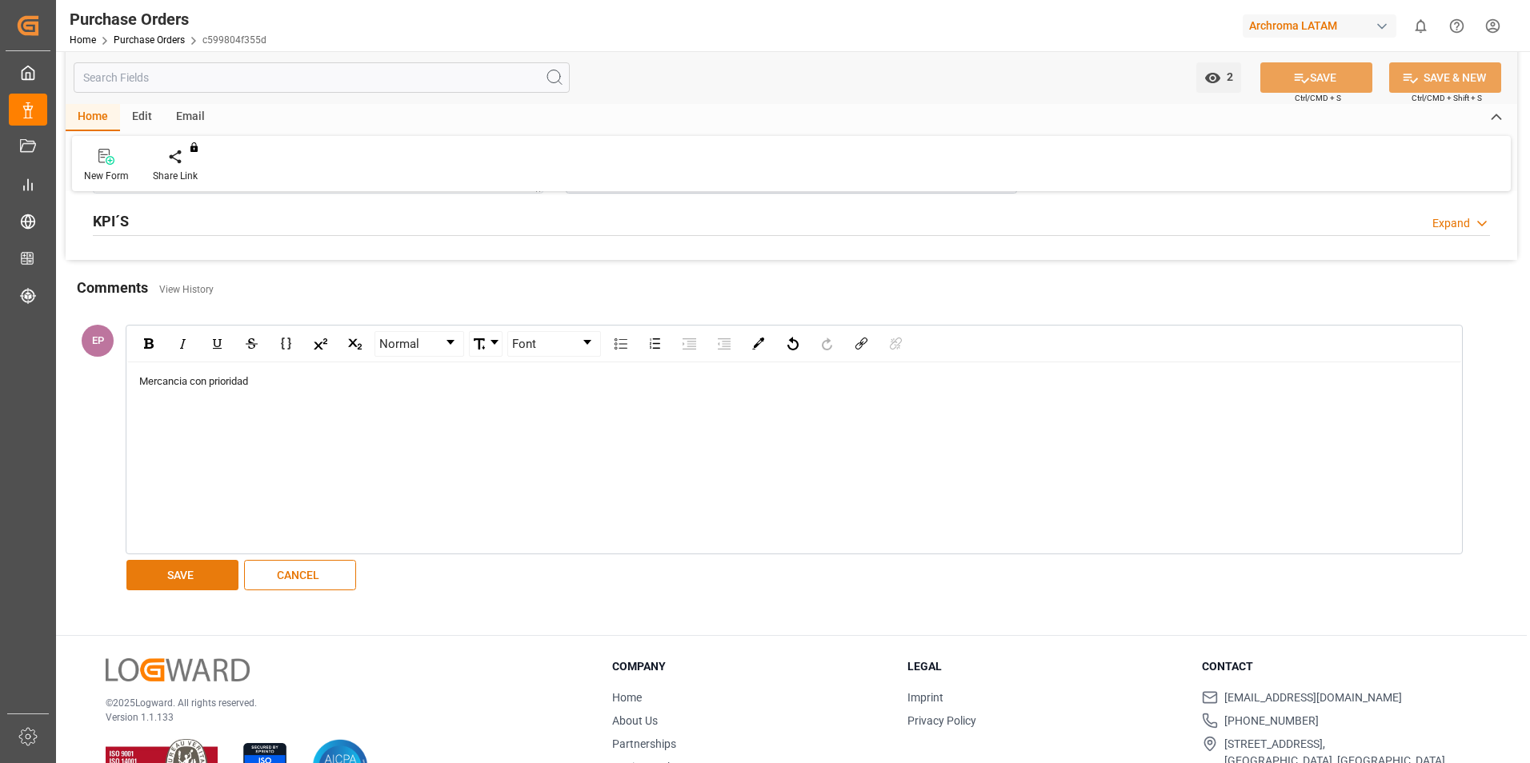
click at [194, 580] on button "SAVE" at bounding box center [182, 575] width 112 height 30
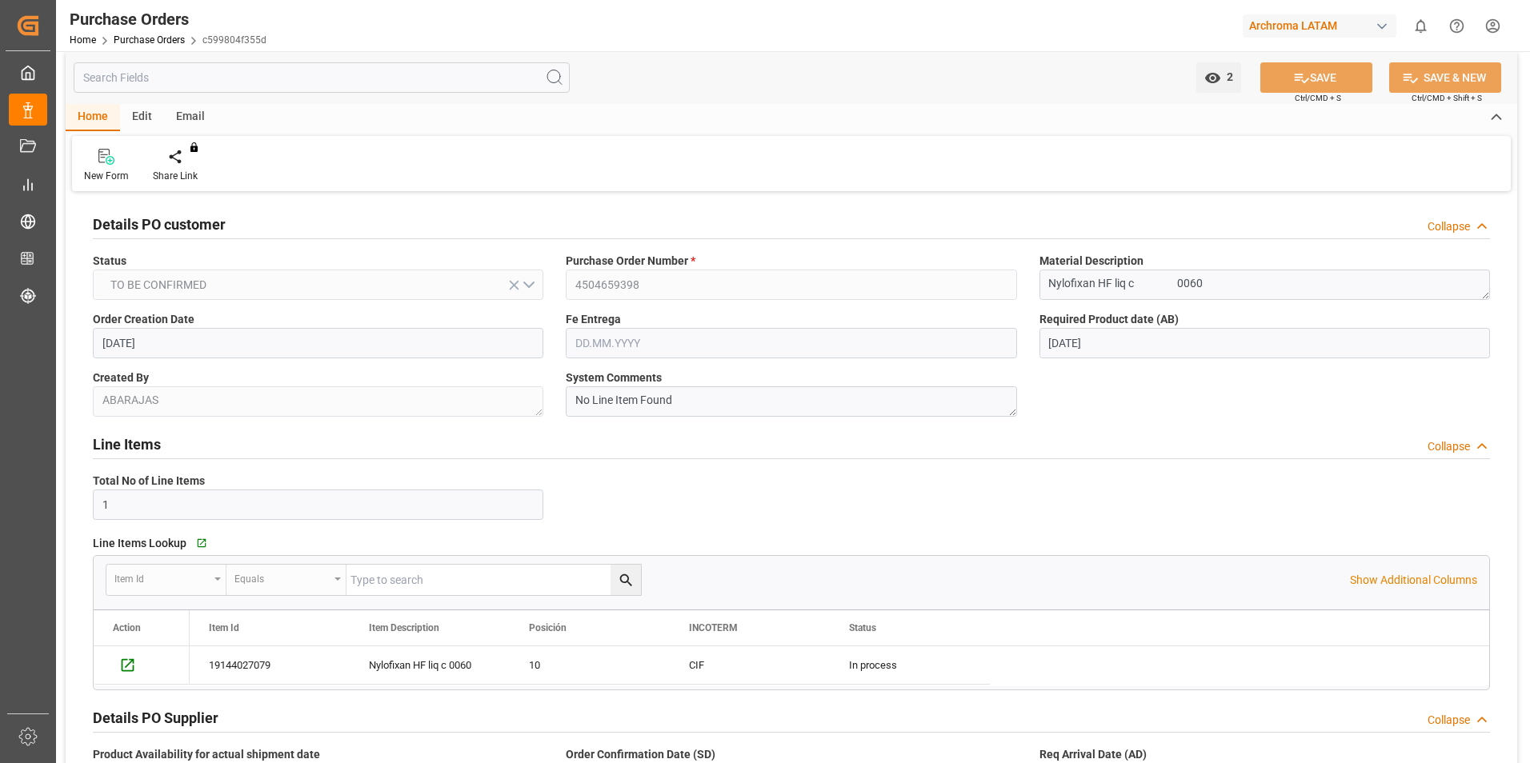
scroll to position [0, 0]
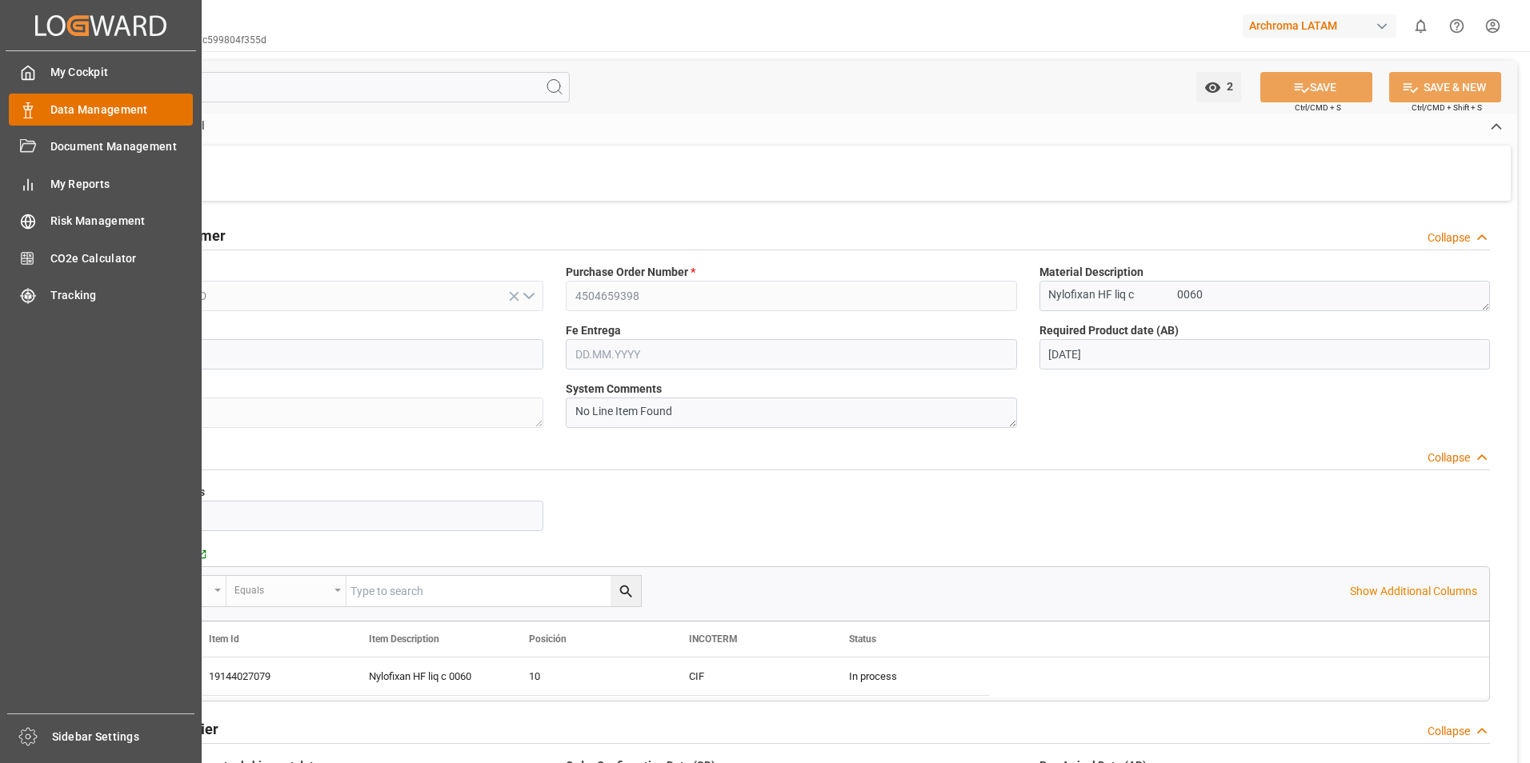
click at [40, 111] on div "Data Management Data Management" at bounding box center [101, 109] width 184 height 31
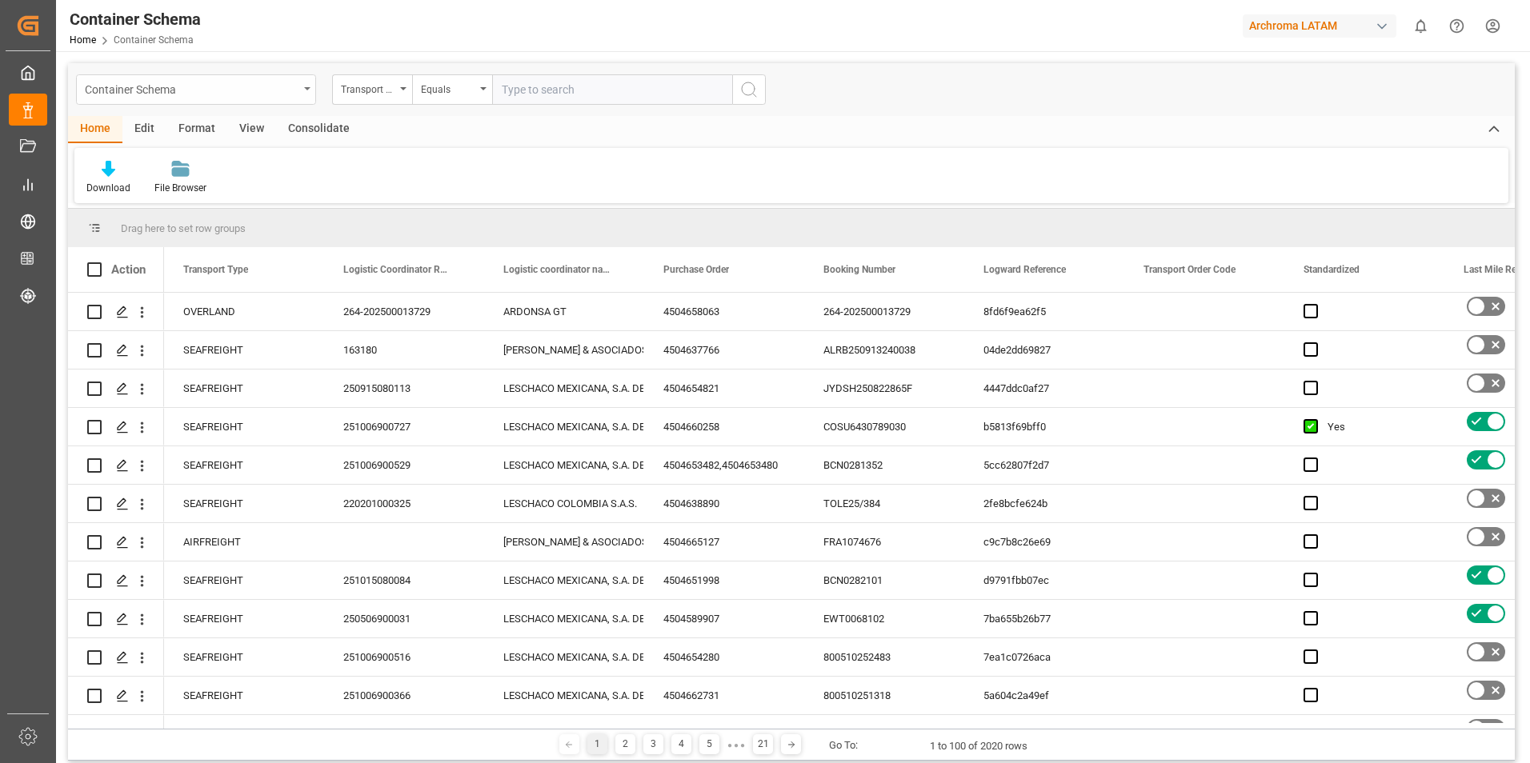
click at [290, 86] on div "Container Schema" at bounding box center [192, 88] width 214 height 20
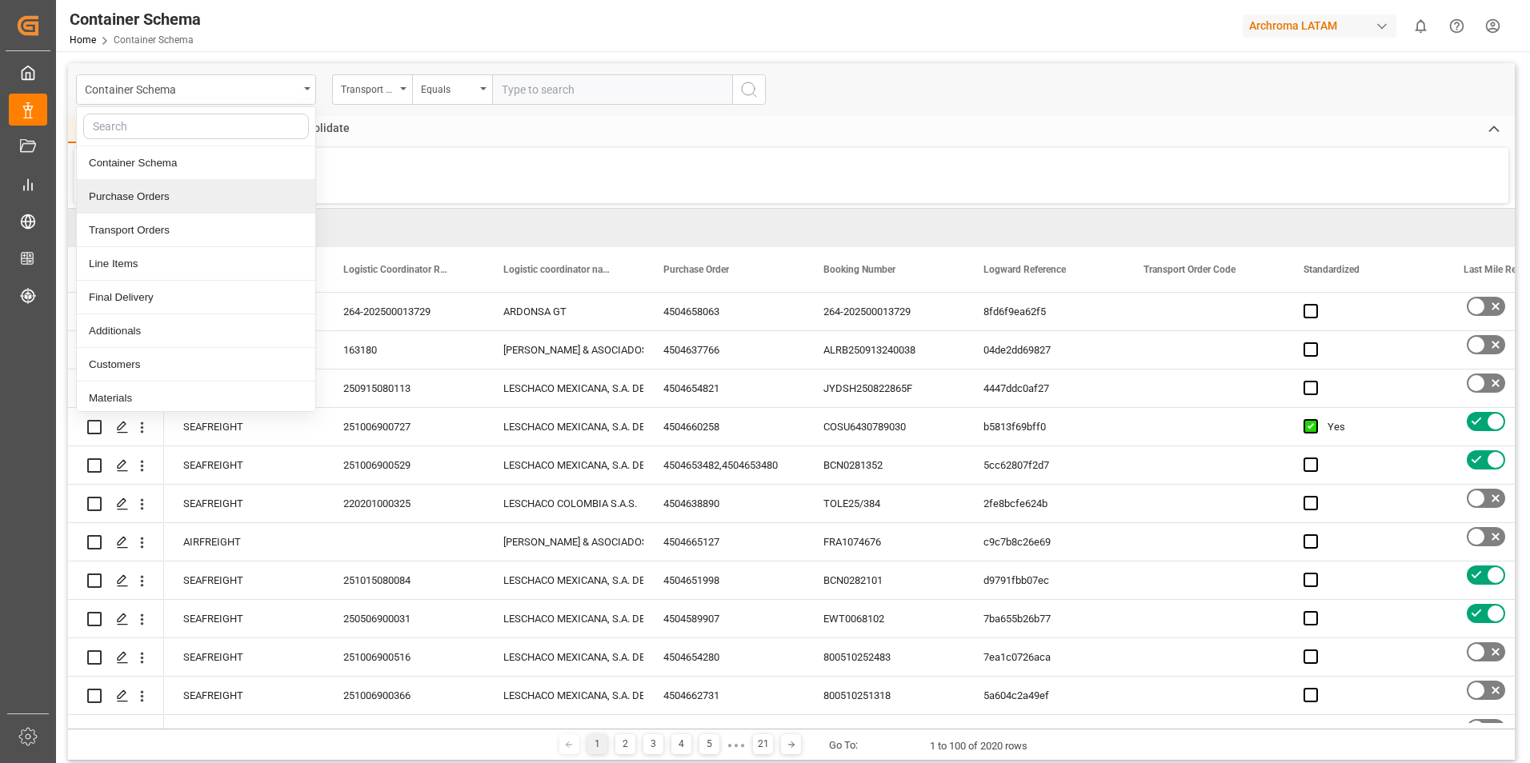
click at [175, 191] on div "Purchase Orders" at bounding box center [196, 197] width 238 height 34
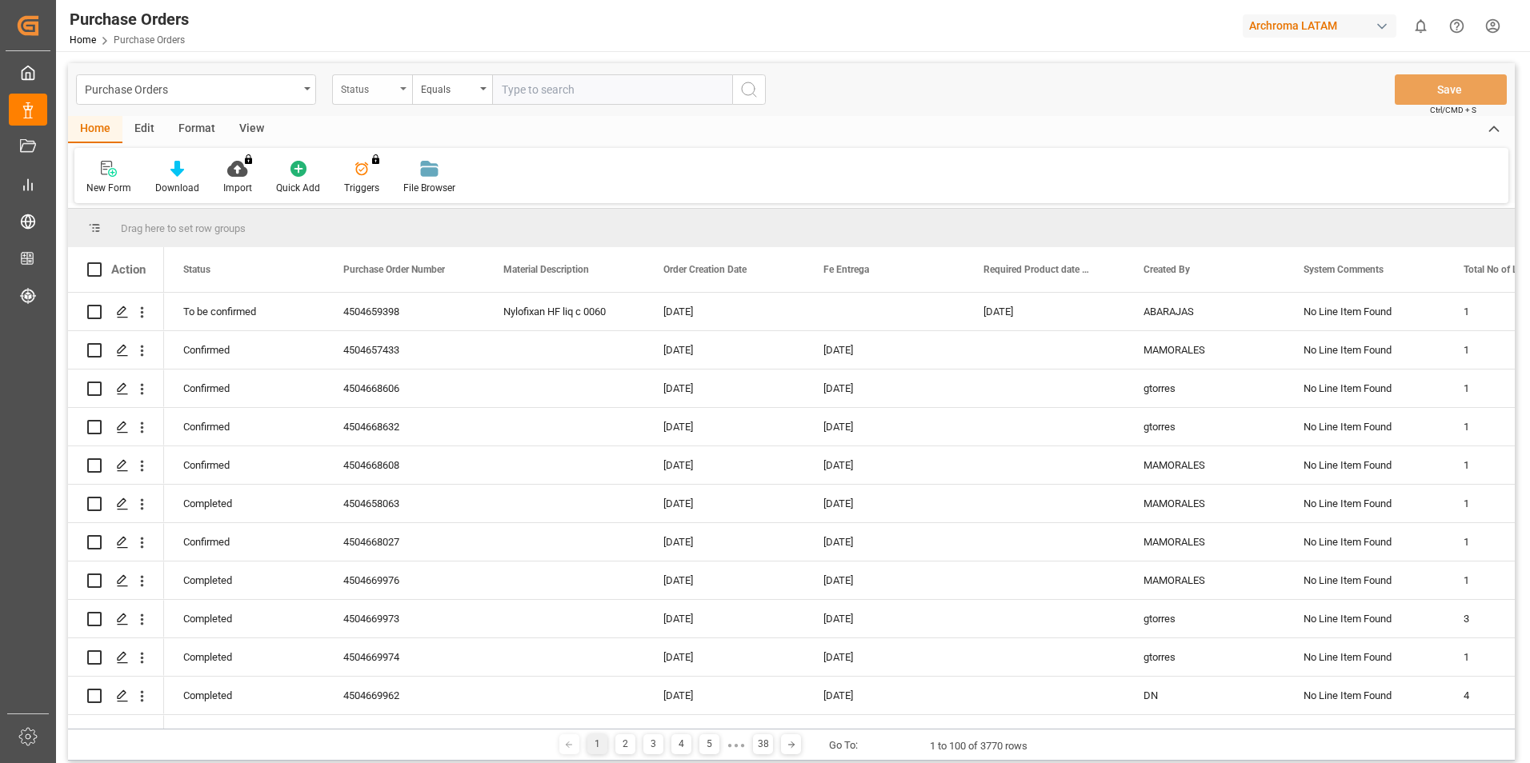
click at [392, 88] on div "Status" at bounding box center [368, 87] width 54 height 18
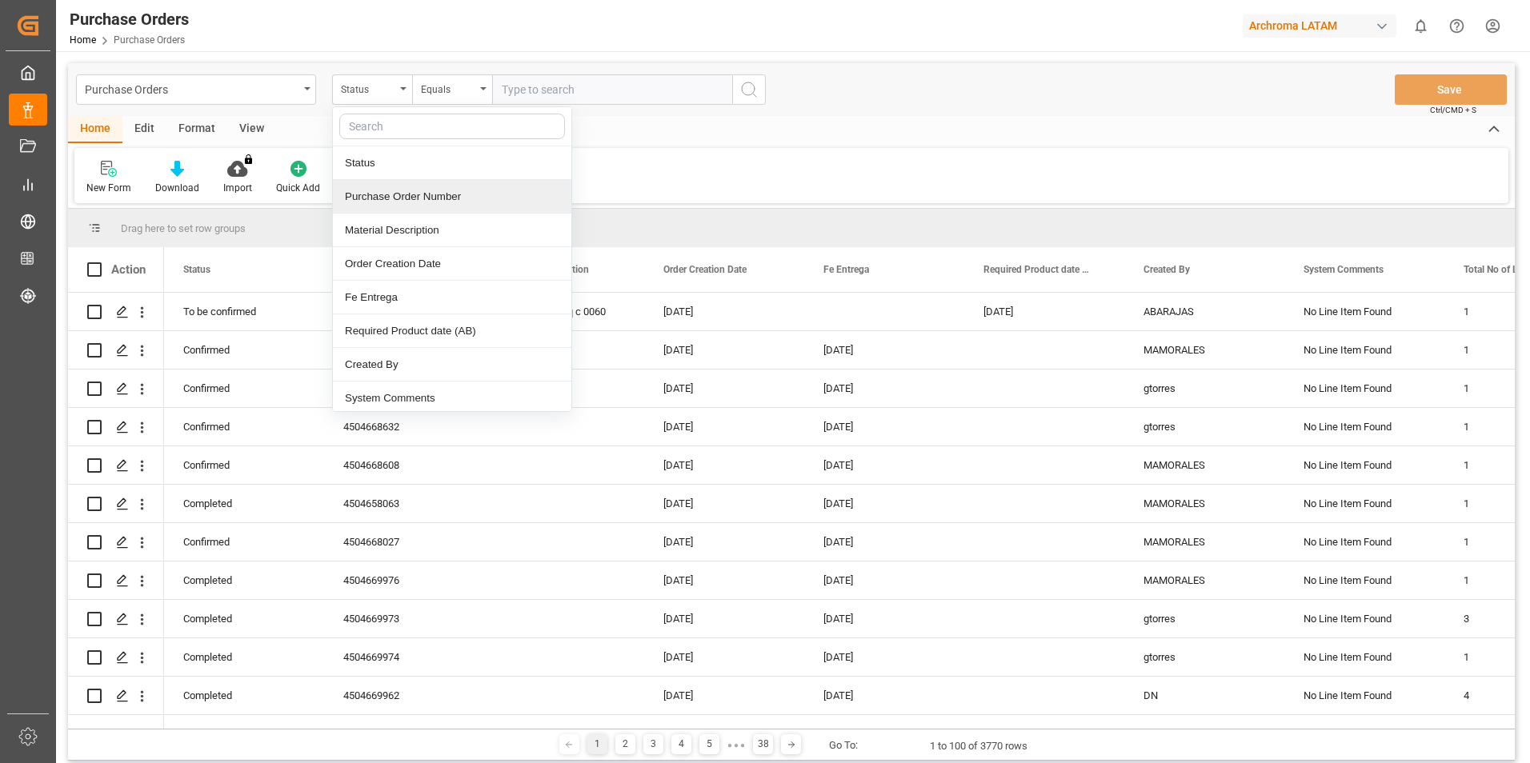
click at [353, 197] on div "Purchase Order Number" at bounding box center [452, 197] width 238 height 34
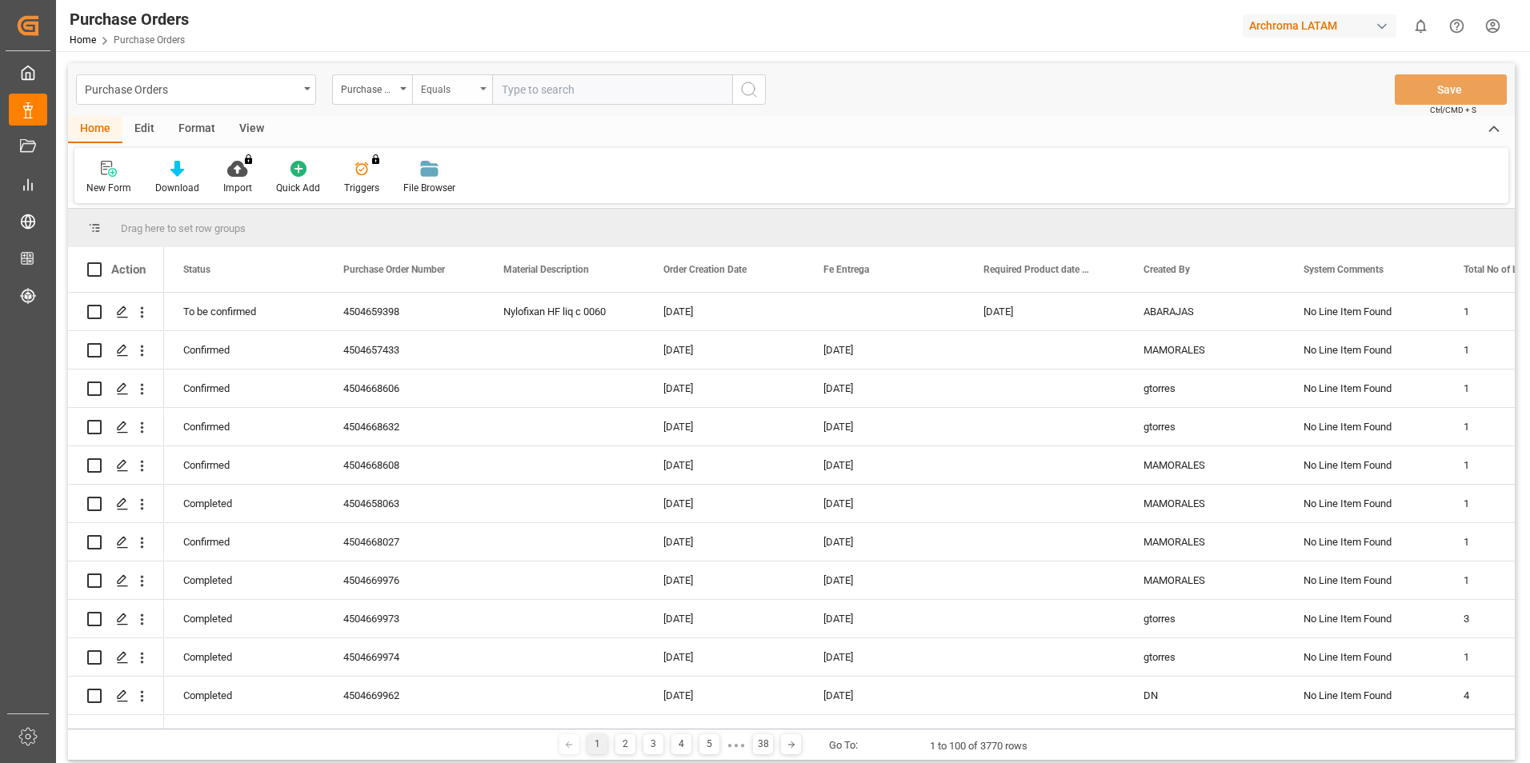
click at [484, 95] on div "Equals" at bounding box center [452, 89] width 80 height 30
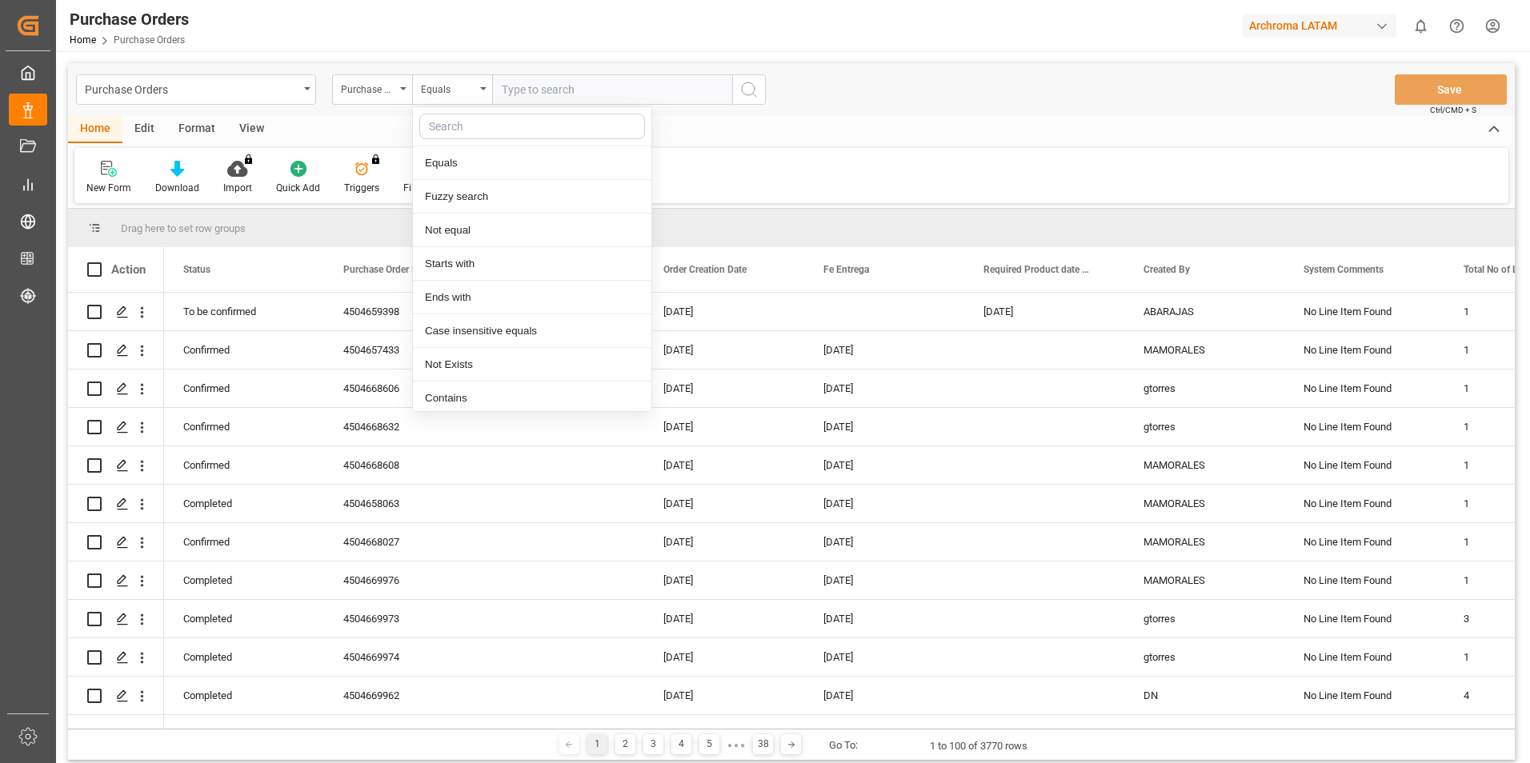
click at [706, 130] on div "Home Edit Format View" at bounding box center [791, 129] width 1447 height 27
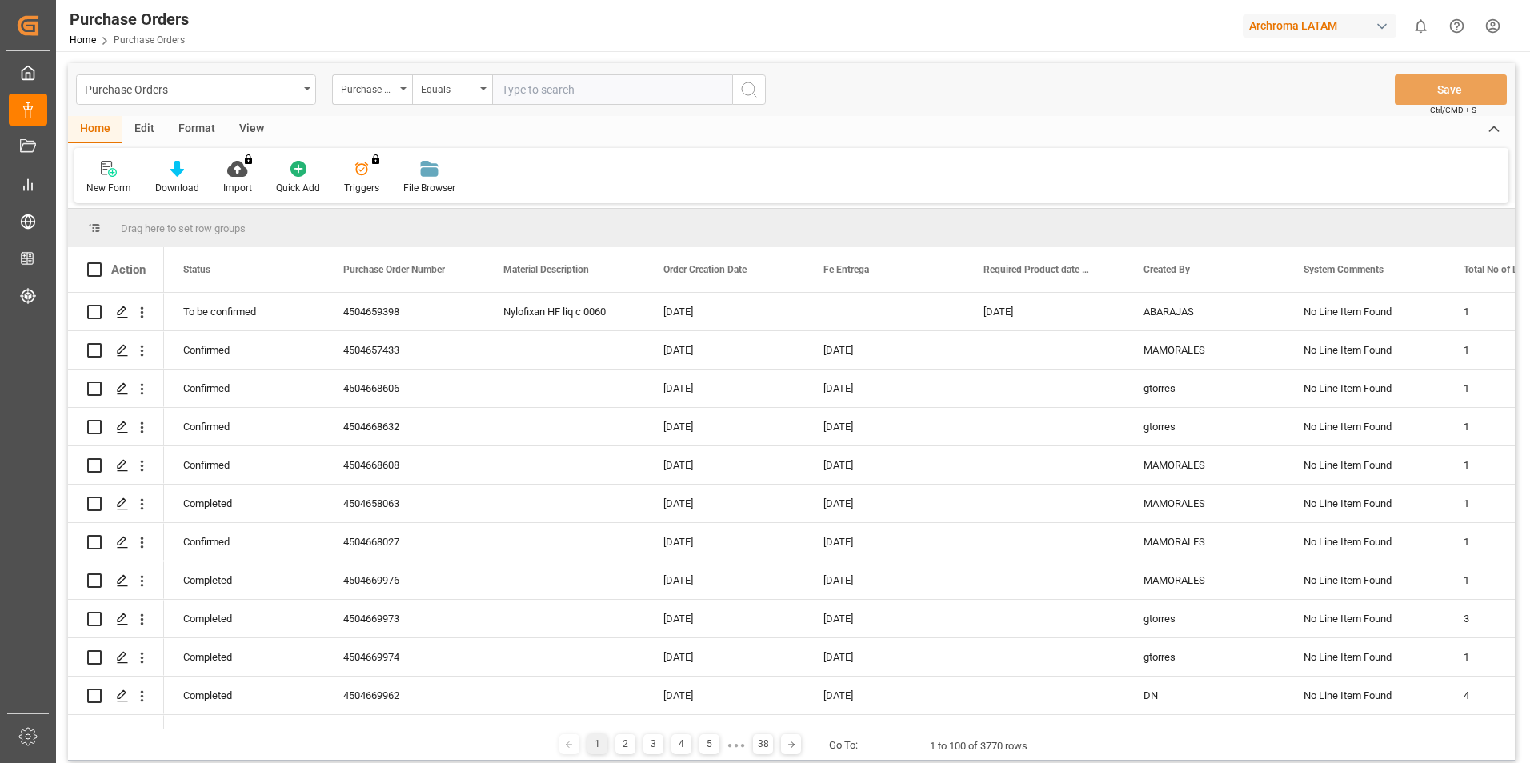
click at [659, 86] on input "text" at bounding box center [612, 89] width 240 height 30
type input "4504659398"
click at [743, 83] on icon "search button" at bounding box center [748, 89] width 19 height 19
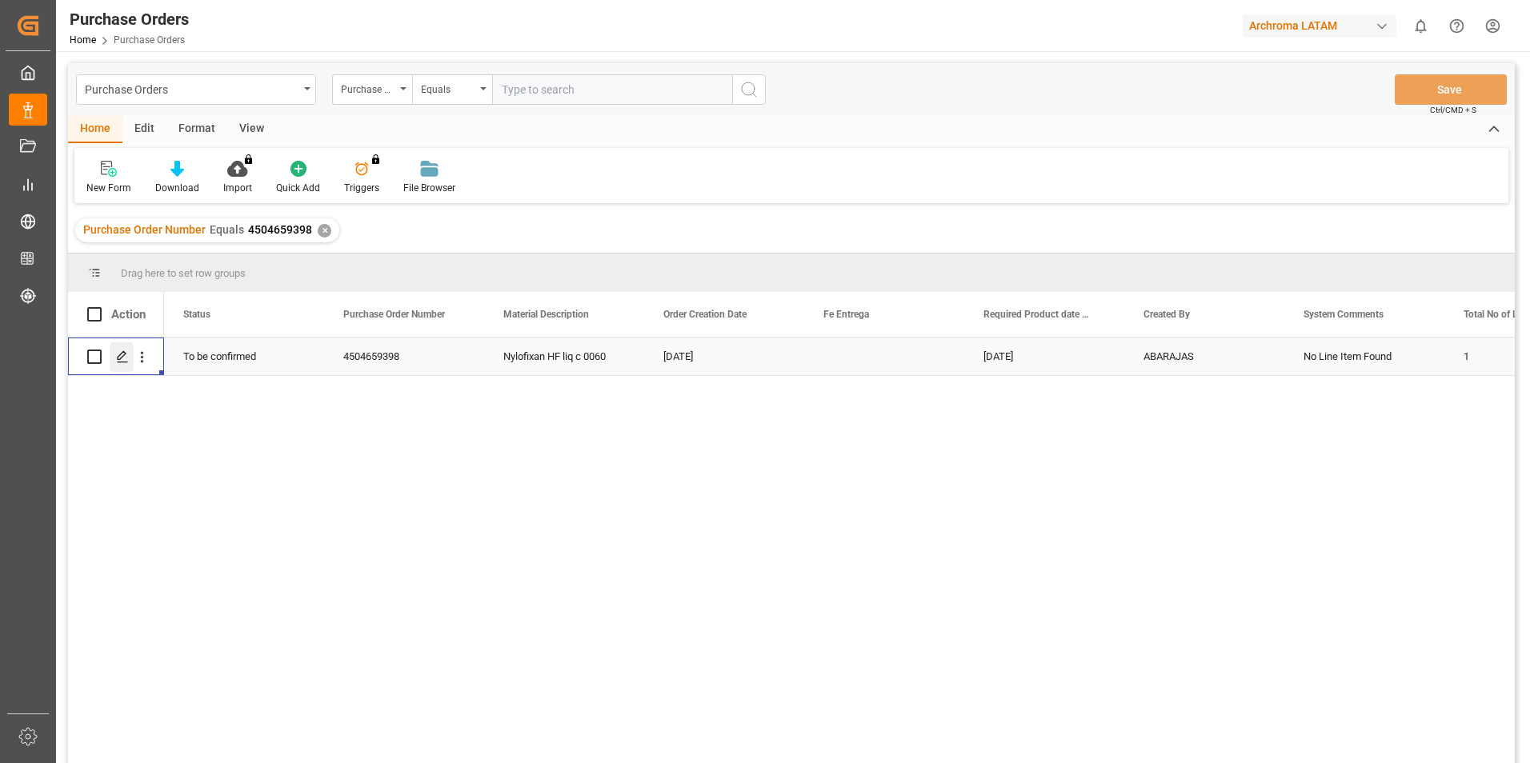
click at [121, 365] on div "Press SPACE to select this row." at bounding box center [122, 358] width 24 height 30
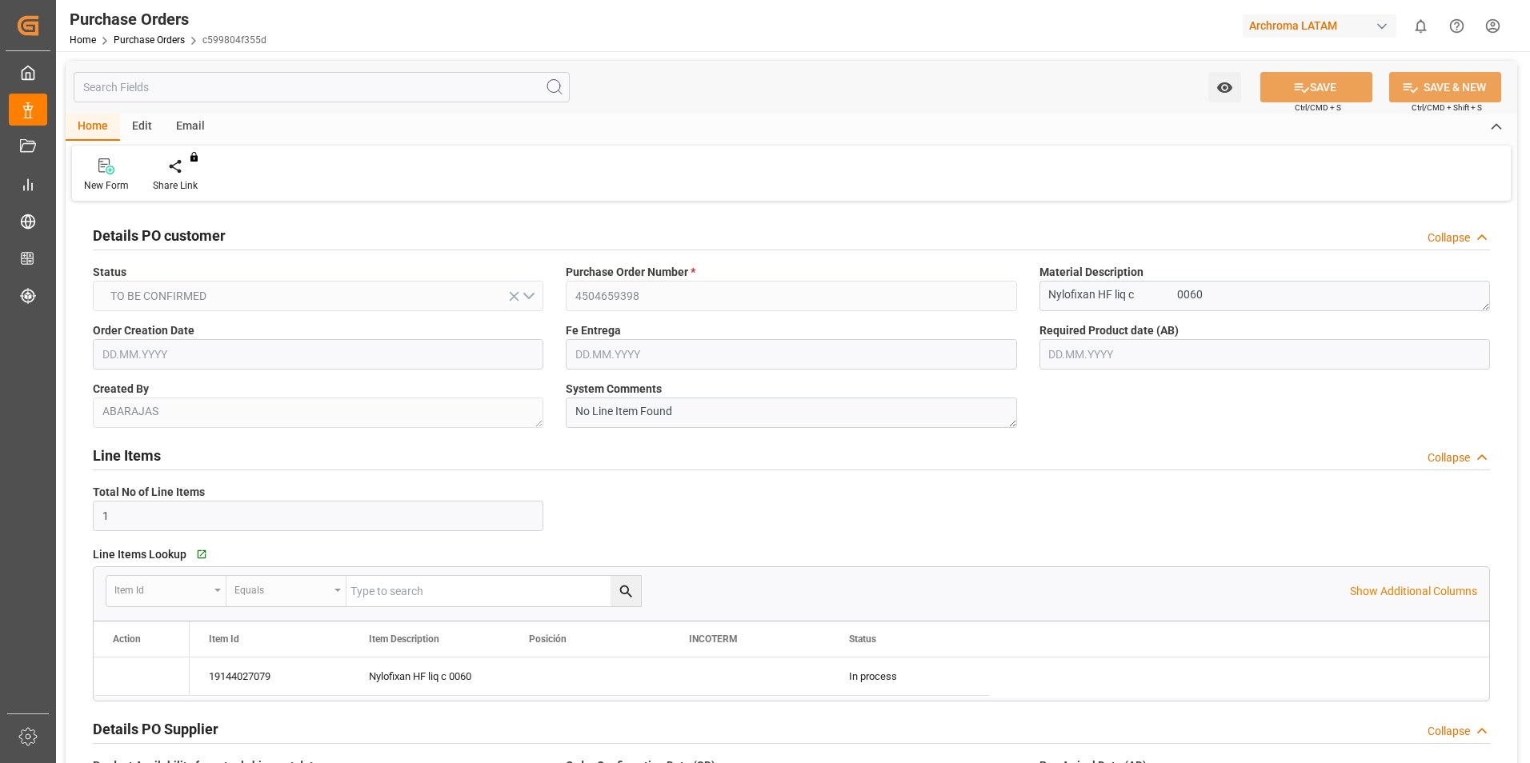
type input "[DATE]"
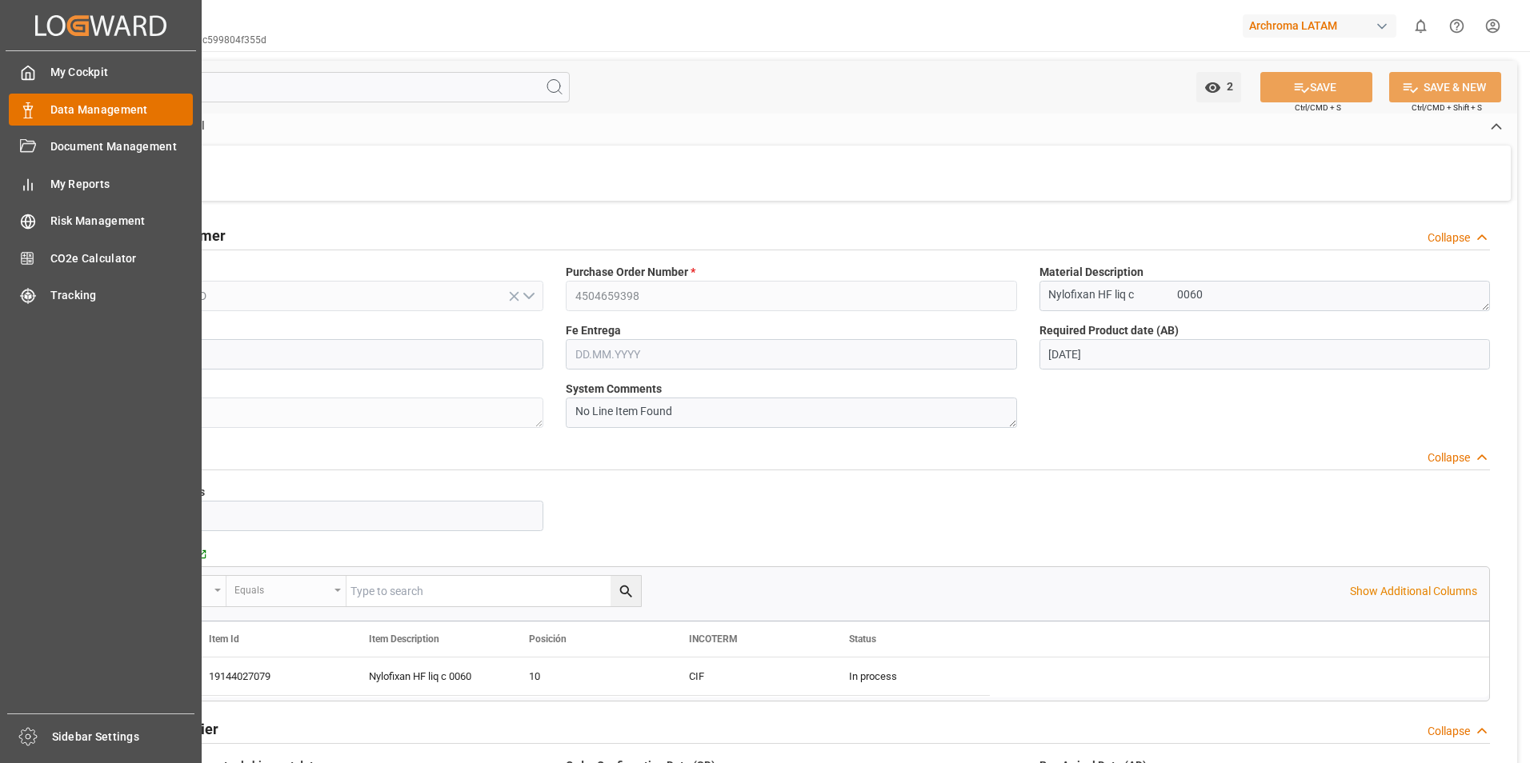
click at [79, 102] on span "Data Management" at bounding box center [121, 110] width 143 height 17
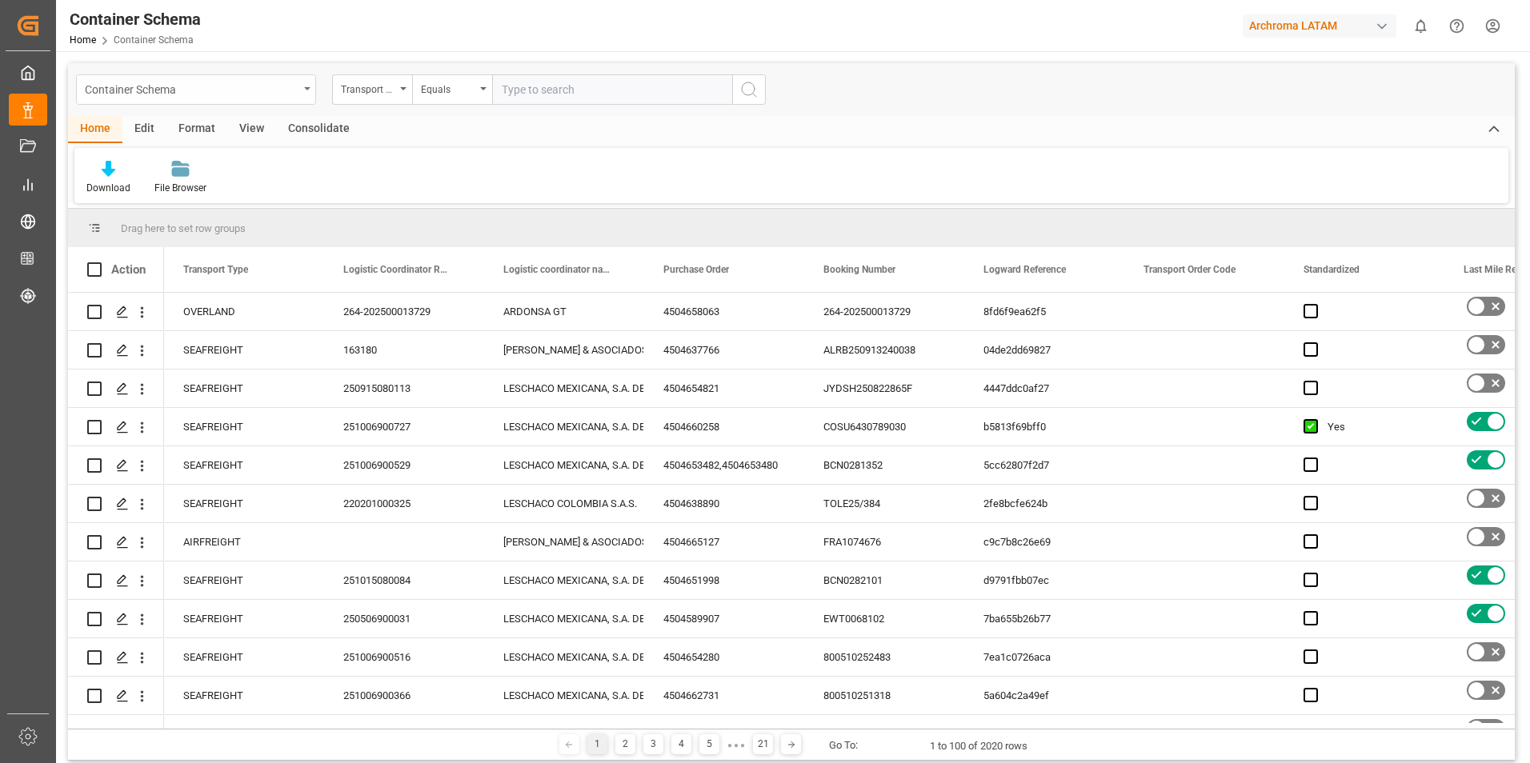
click at [295, 89] on div "Container Schema" at bounding box center [192, 88] width 214 height 20
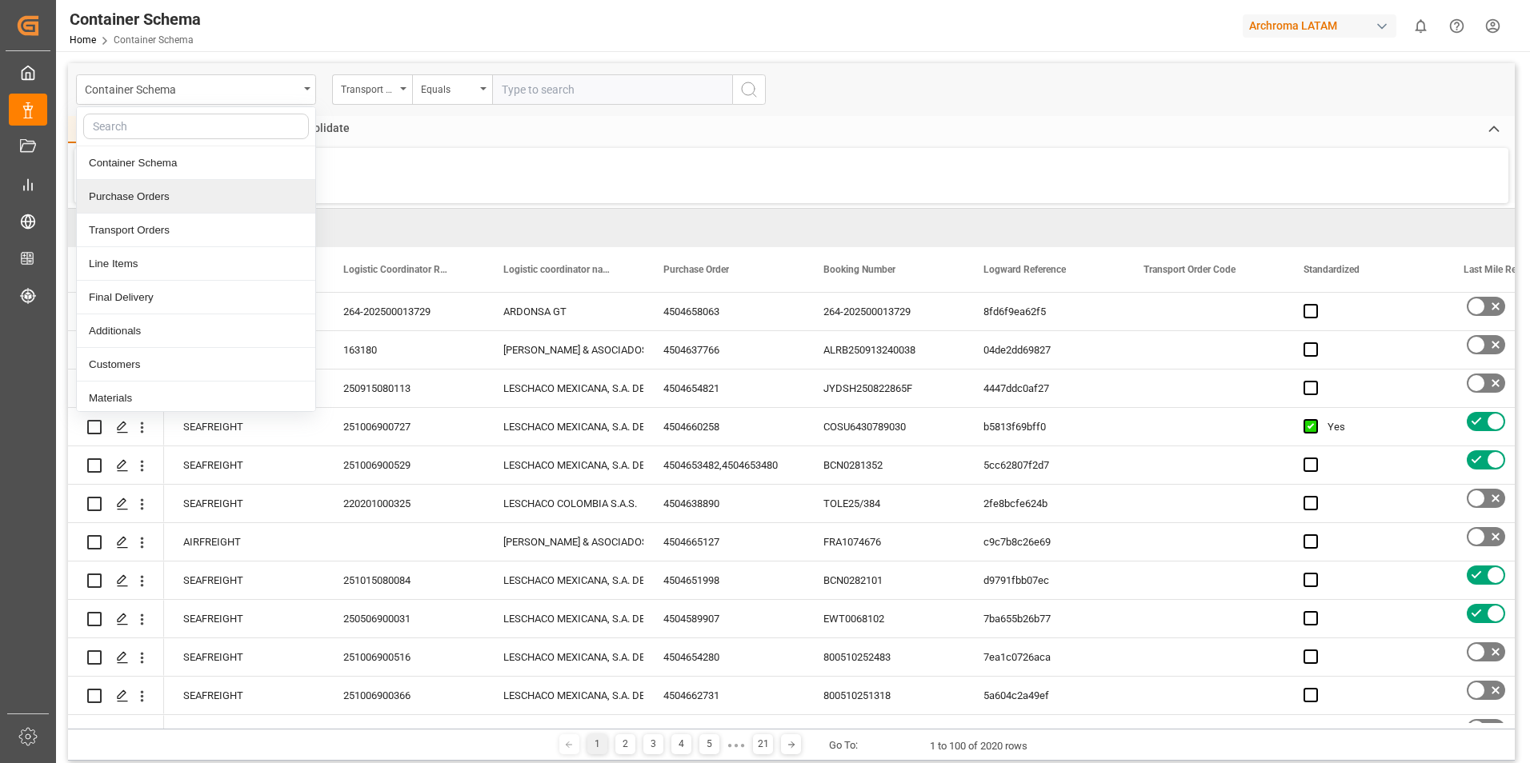
click at [178, 198] on div "Purchase Orders" at bounding box center [196, 197] width 238 height 34
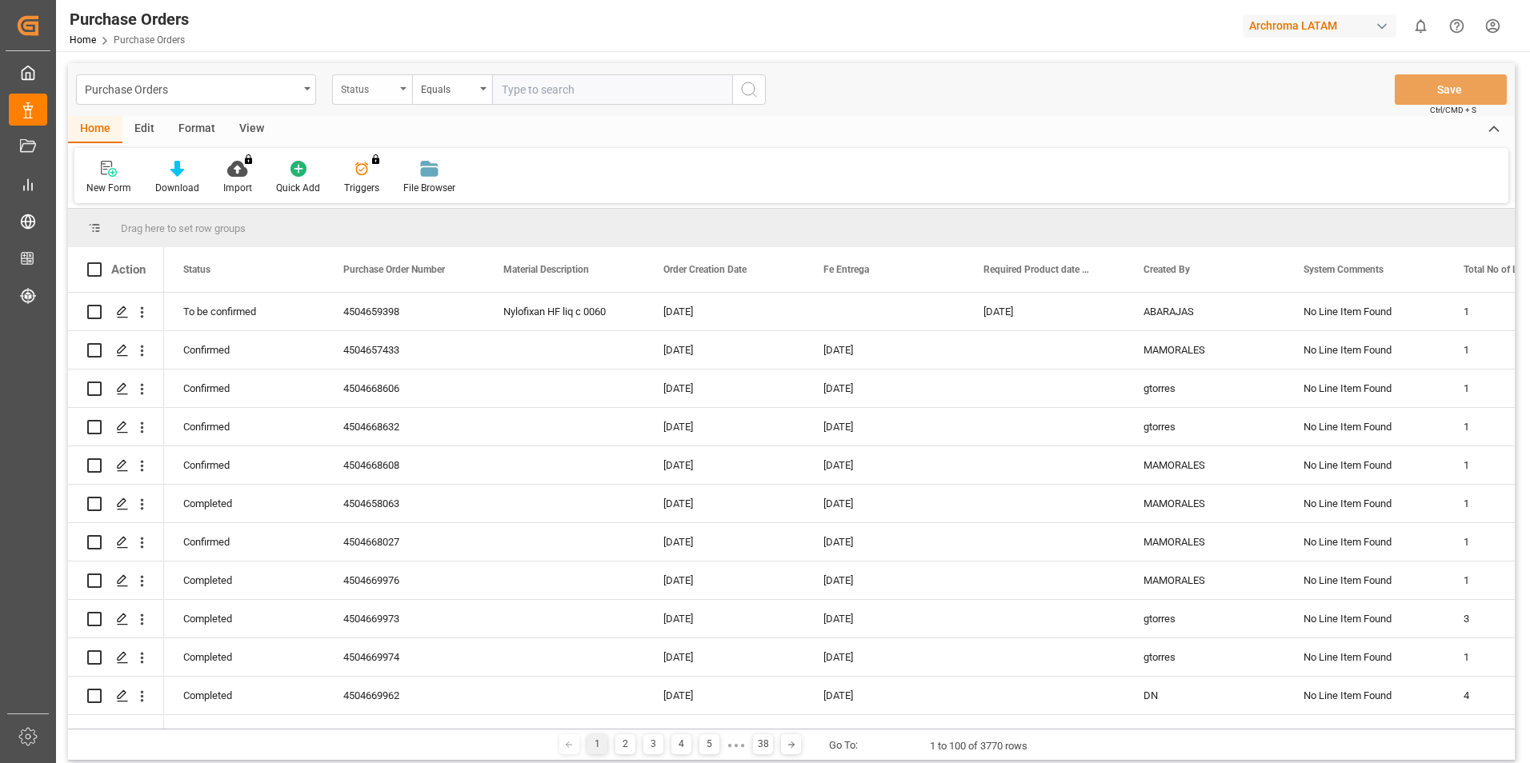
click at [398, 93] on div "Status" at bounding box center [372, 89] width 80 height 30
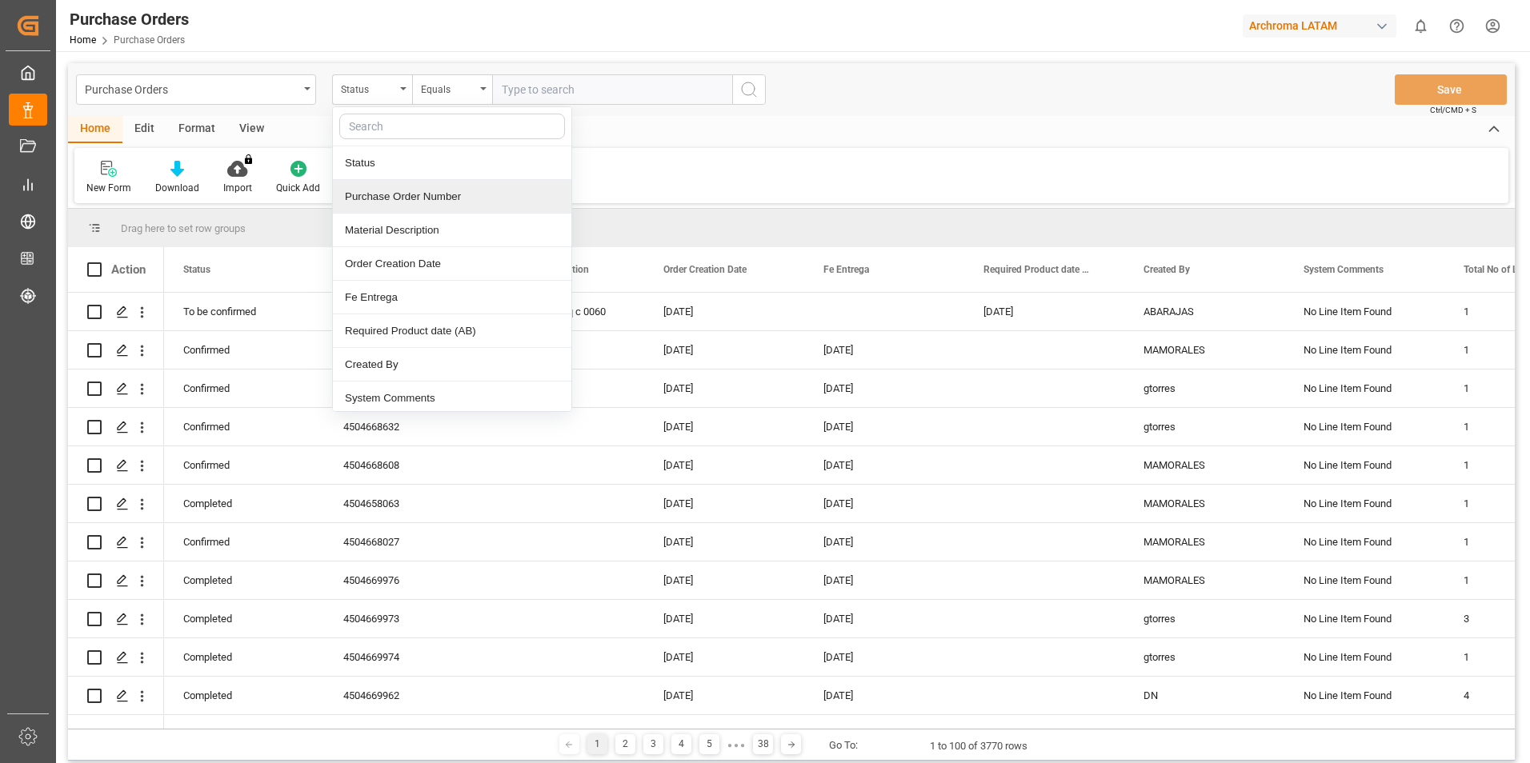
click at [385, 201] on div "Purchase Order Number" at bounding box center [452, 197] width 238 height 34
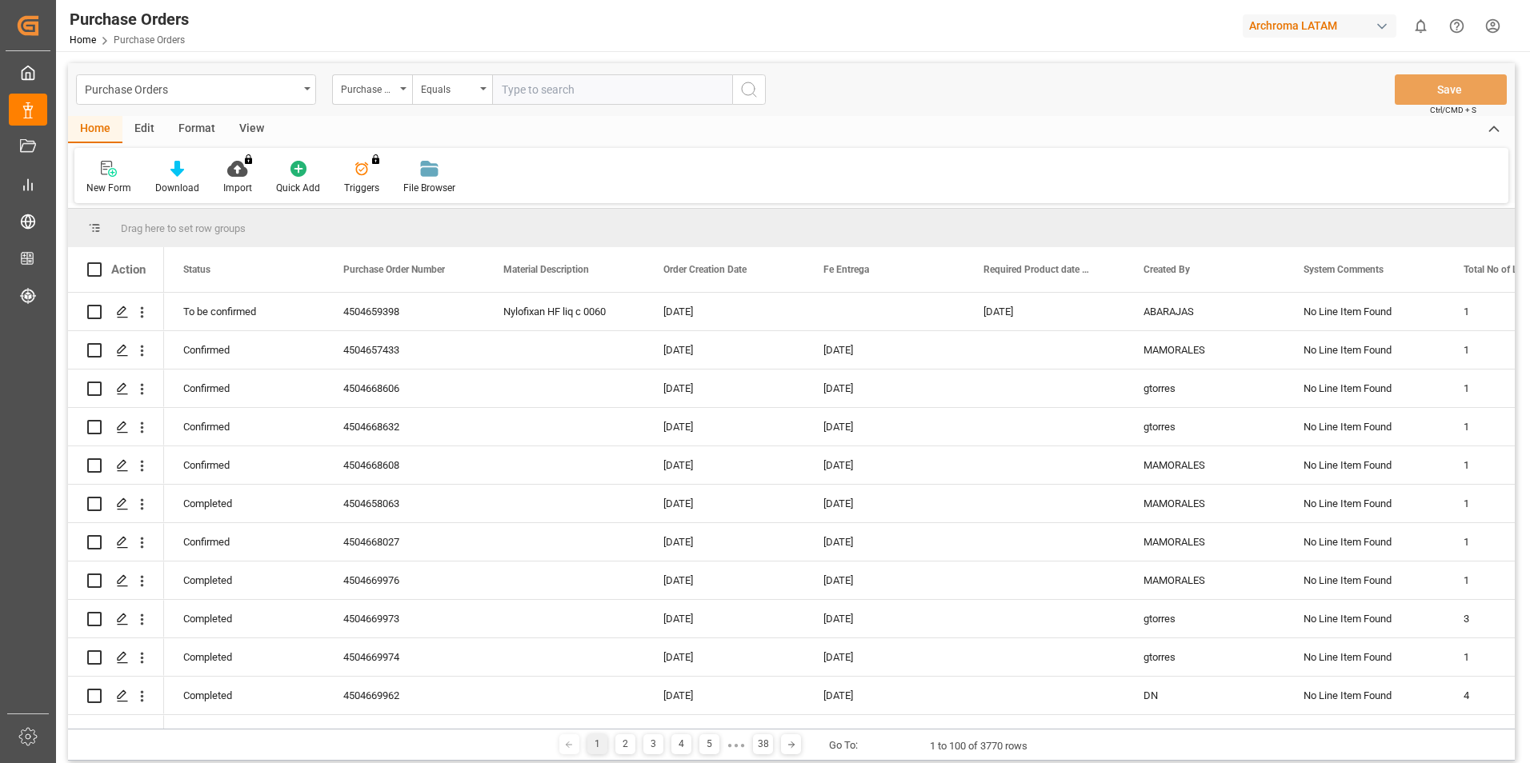
click at [555, 92] on input "text" at bounding box center [612, 89] width 240 height 30
type input "4504642847"
click at [753, 90] on icon "search button" at bounding box center [748, 89] width 19 height 19
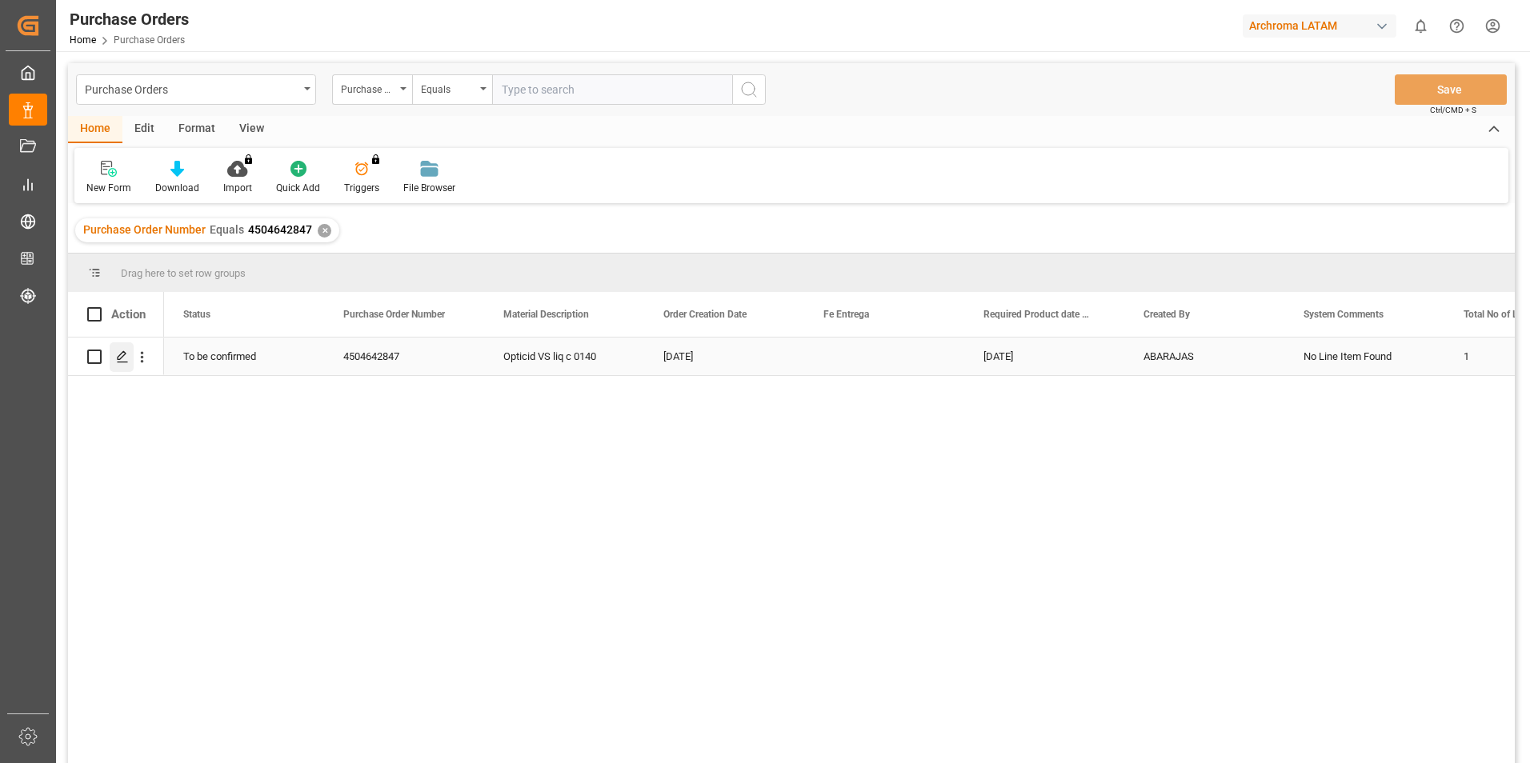
click at [118, 360] on polygon "Press SPACE to select this row." at bounding box center [122, 356] width 8 height 8
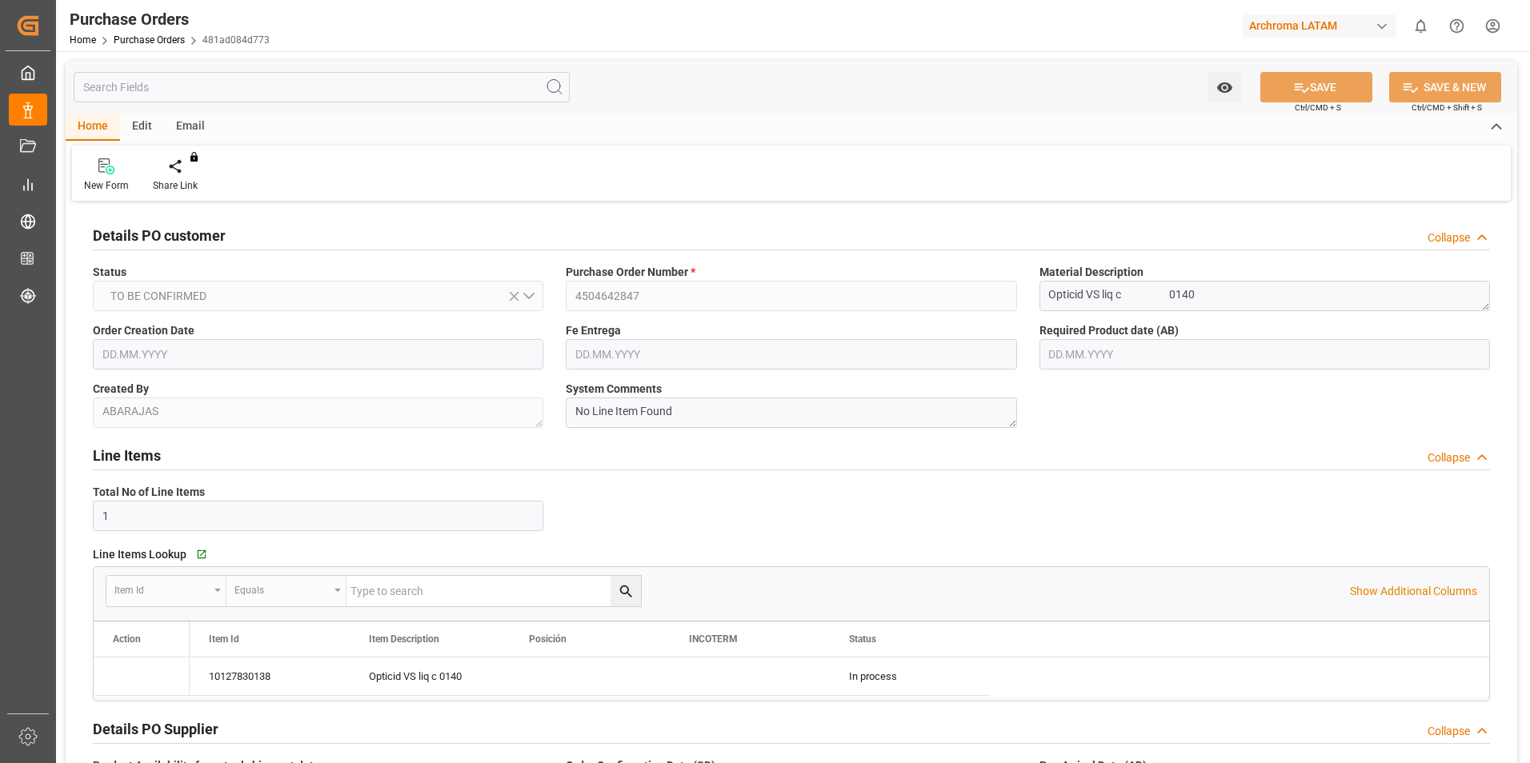
type input "[DATE]"
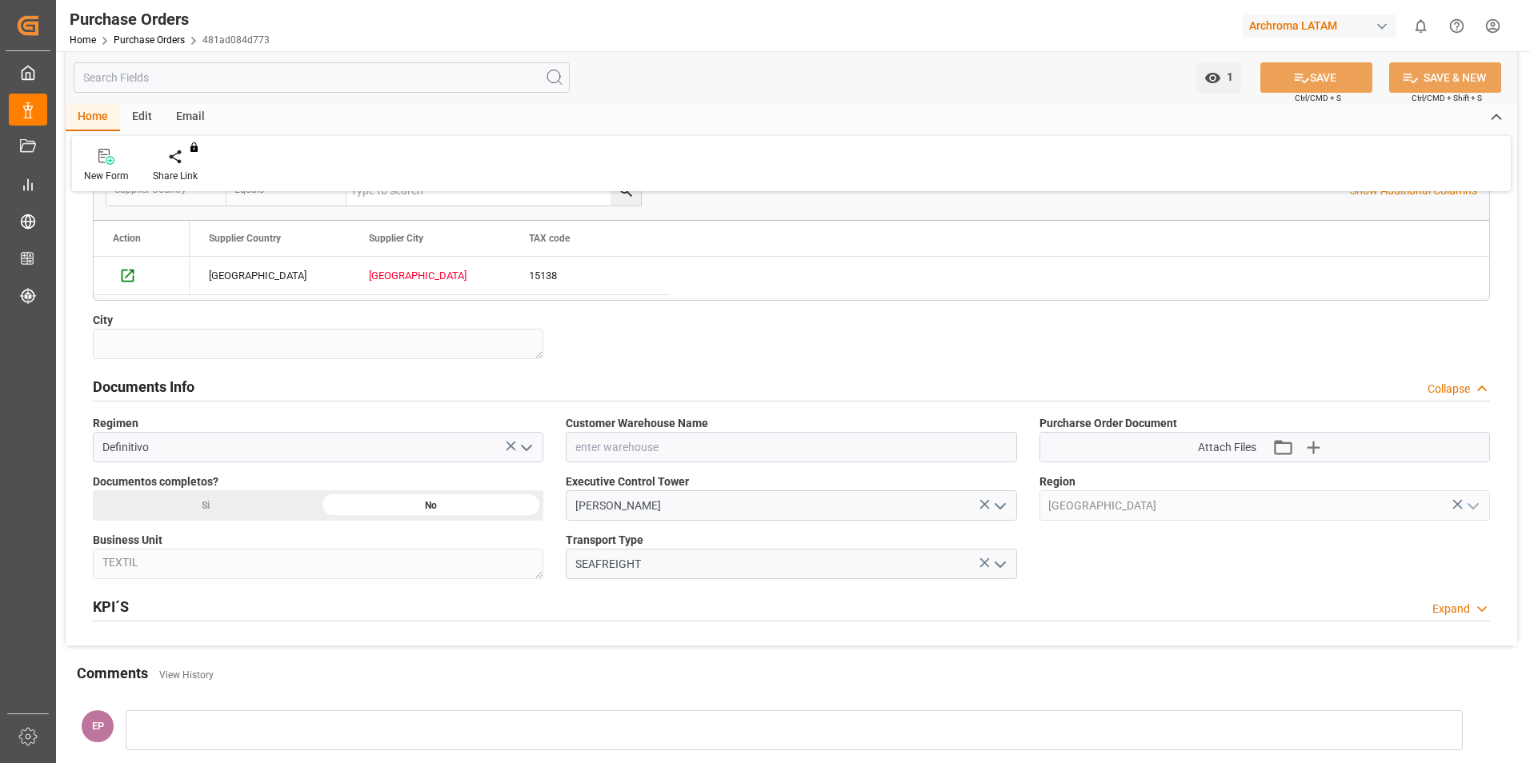
scroll to position [939, 0]
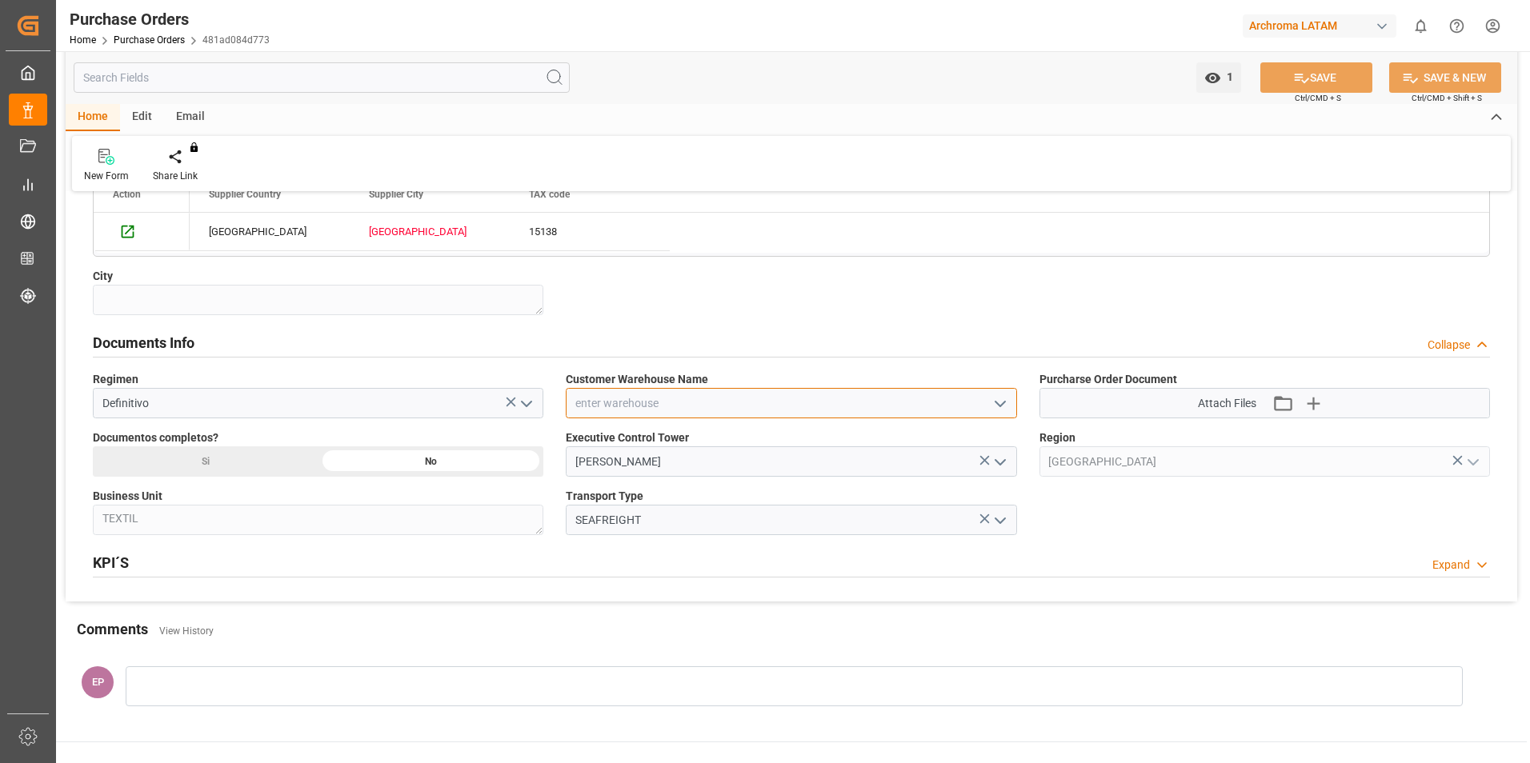
click at [943, 396] on input at bounding box center [791, 403] width 451 height 30
click at [997, 407] on icon "open menu" at bounding box center [1000, 404] width 19 height 19
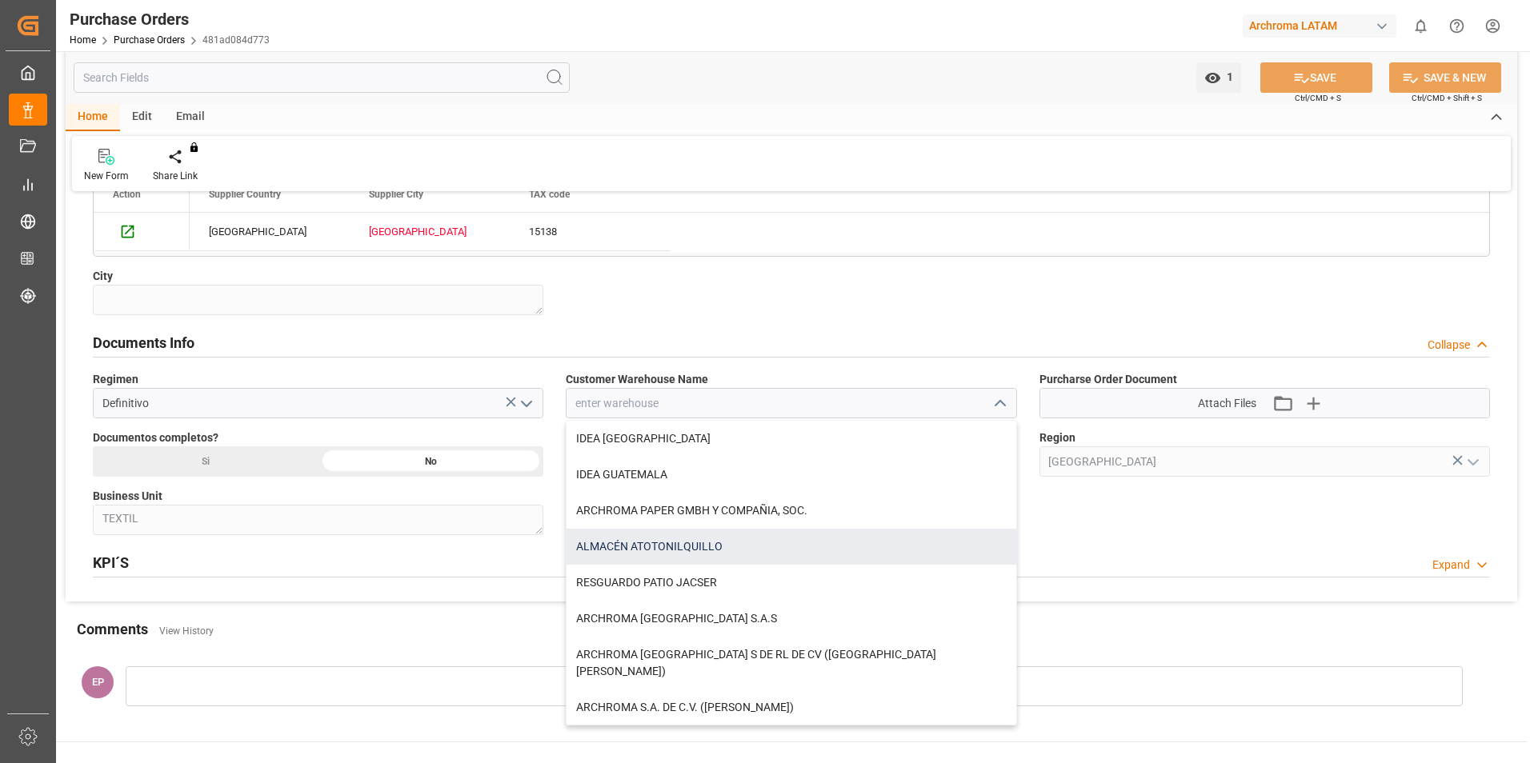
click at [711, 548] on div "ALMACÉN ATOTONILQUILLO" at bounding box center [791, 547] width 449 height 36
type input "ALMACÉN ATOTONILQUILLO"
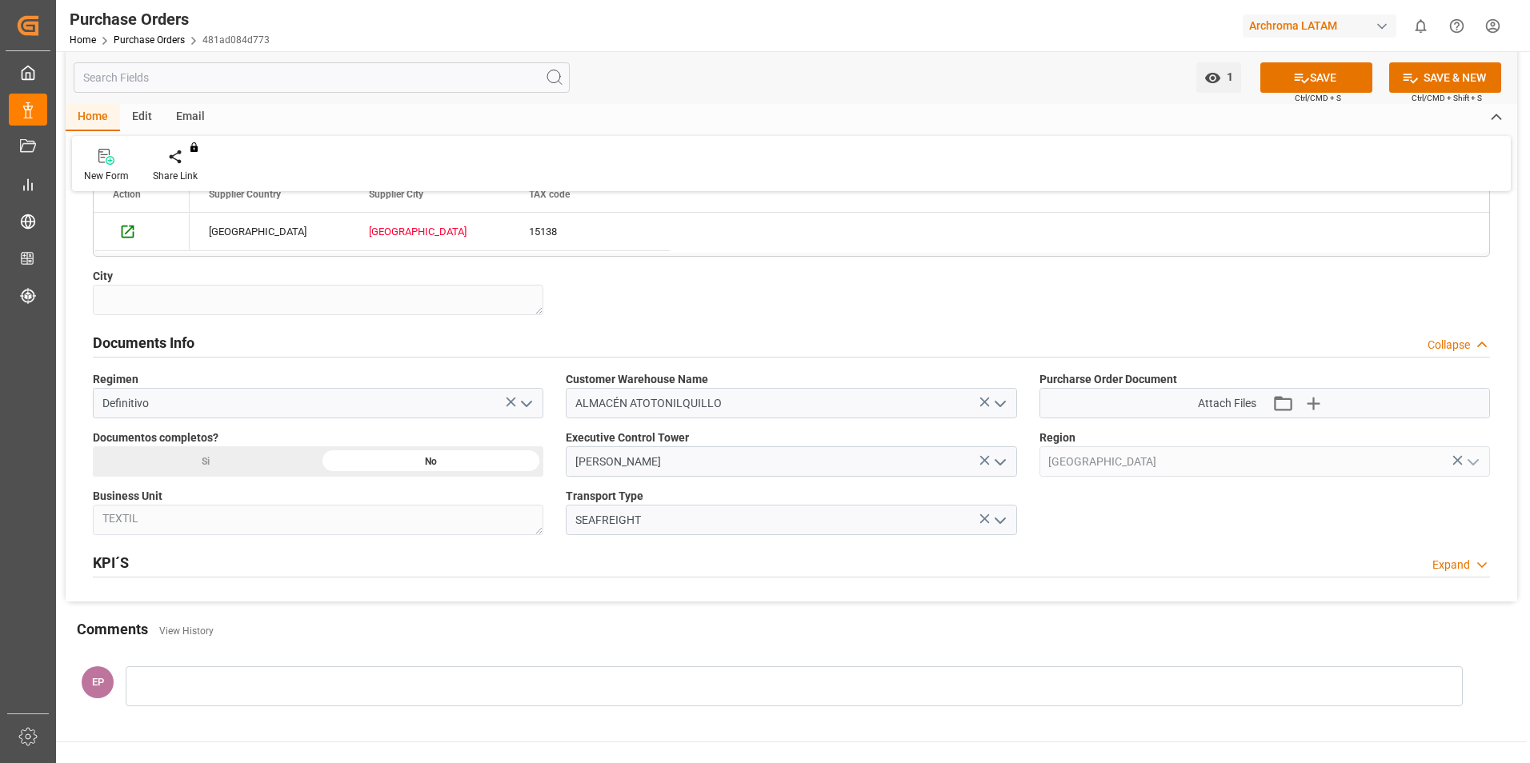
click at [242, 464] on div "Si" at bounding box center [206, 462] width 226 height 30
click at [1317, 404] on icon "button" at bounding box center [1313, 403] width 15 height 15
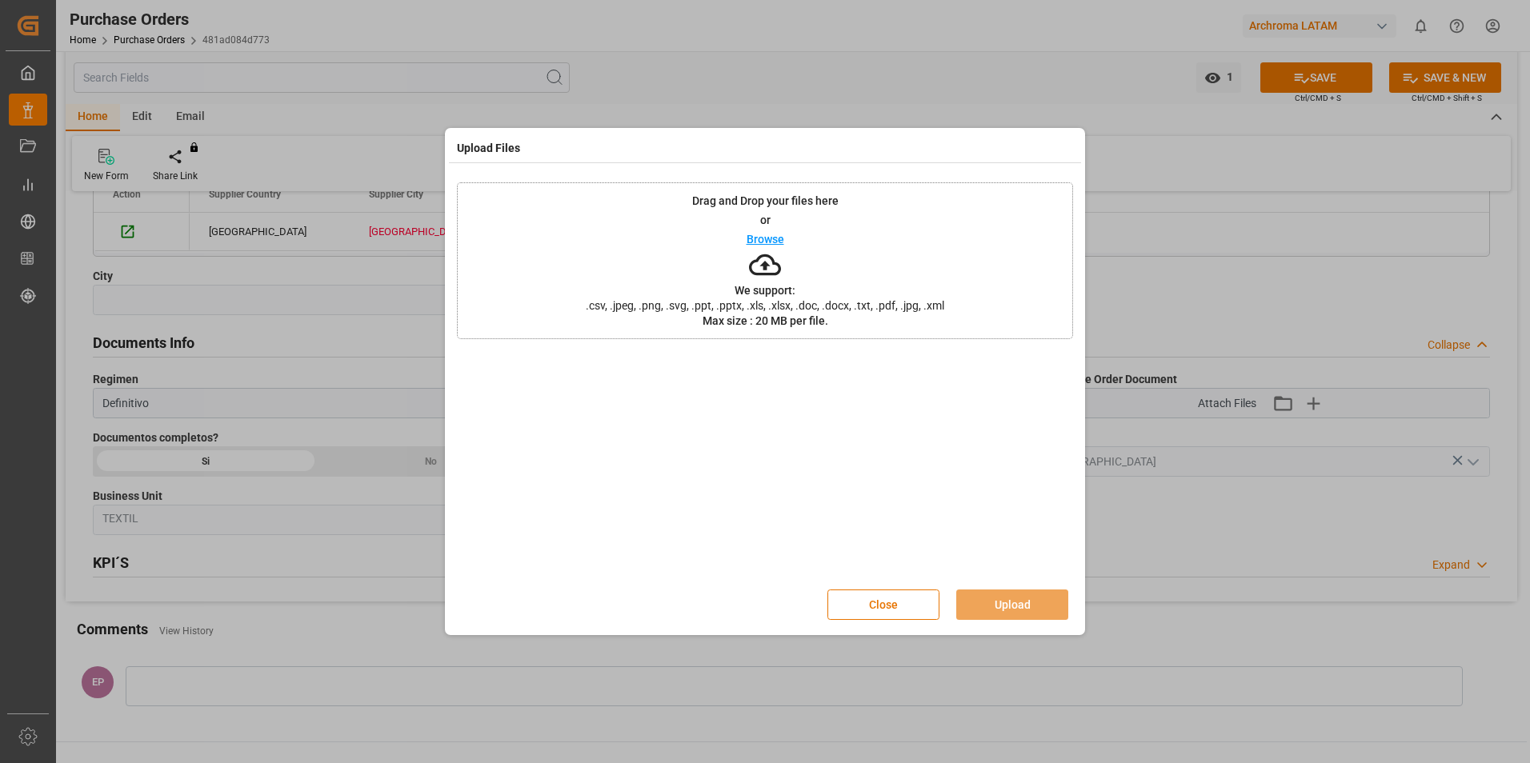
click at [753, 236] on p "Browse" at bounding box center [766, 239] width 38 height 11
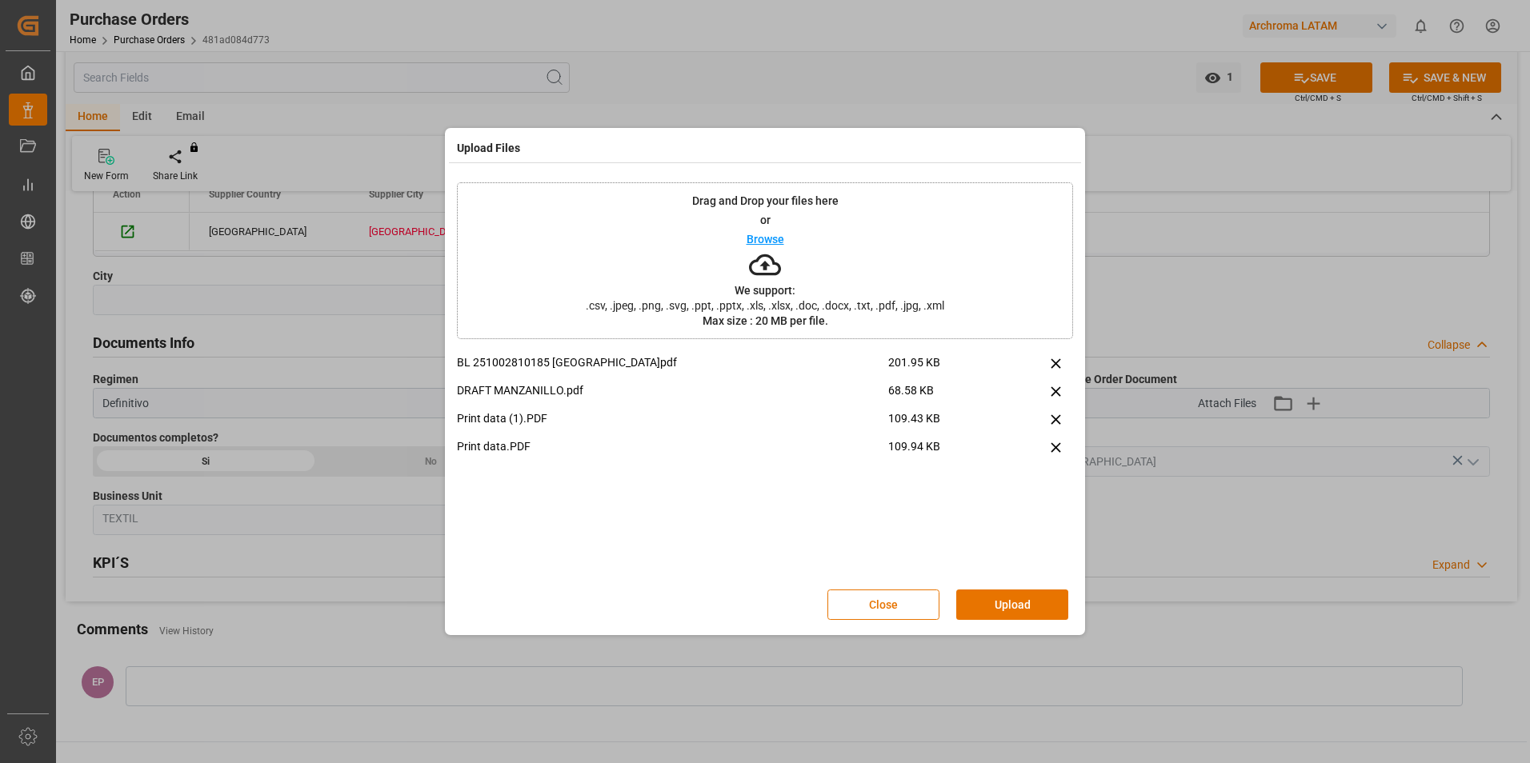
click at [1015, 602] on button "Upload" at bounding box center [1012, 605] width 112 height 30
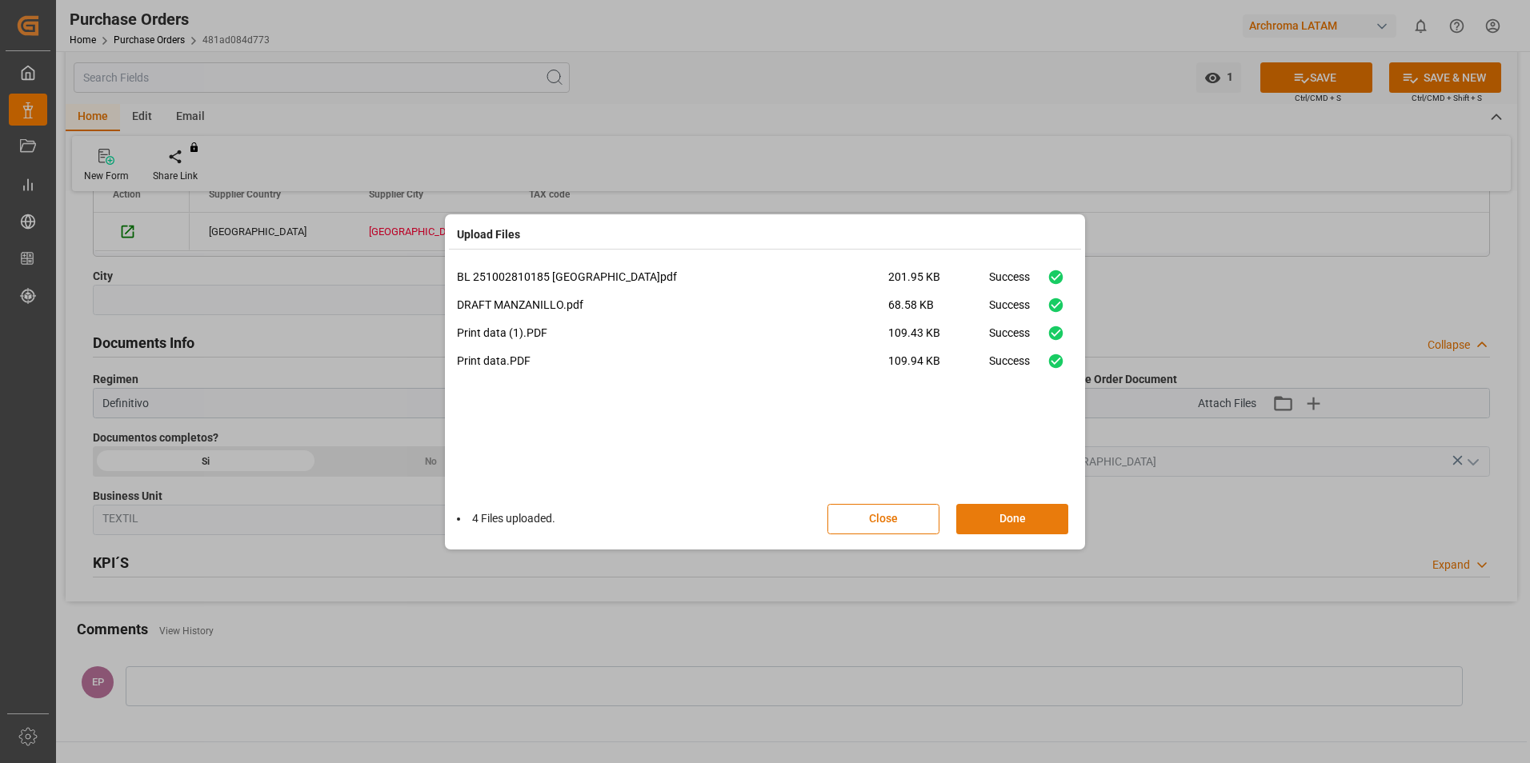
click at [1020, 511] on button "Done" at bounding box center [1012, 519] width 112 height 30
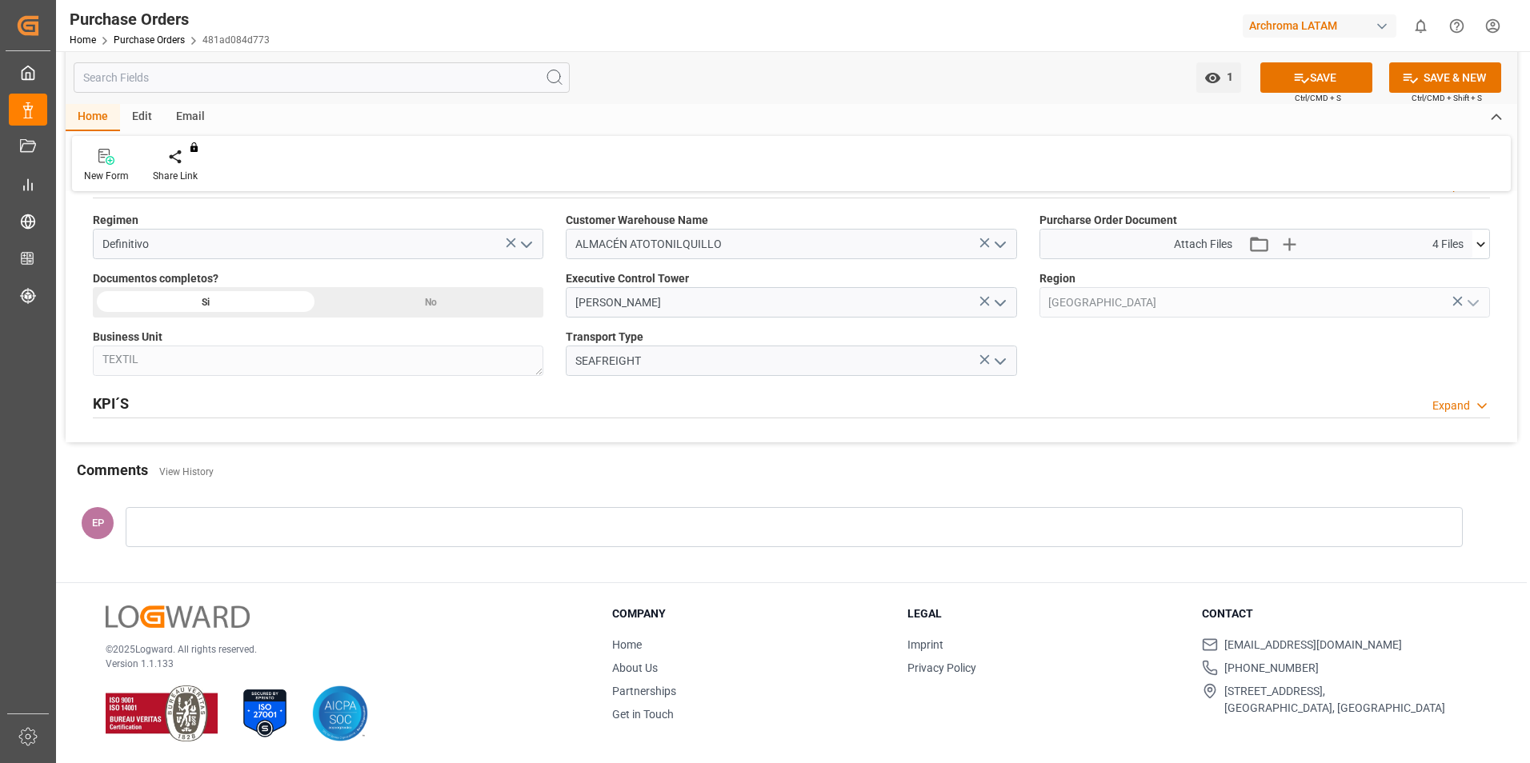
scroll to position [1099, 0]
click at [234, 517] on div at bounding box center [794, 527] width 1337 height 40
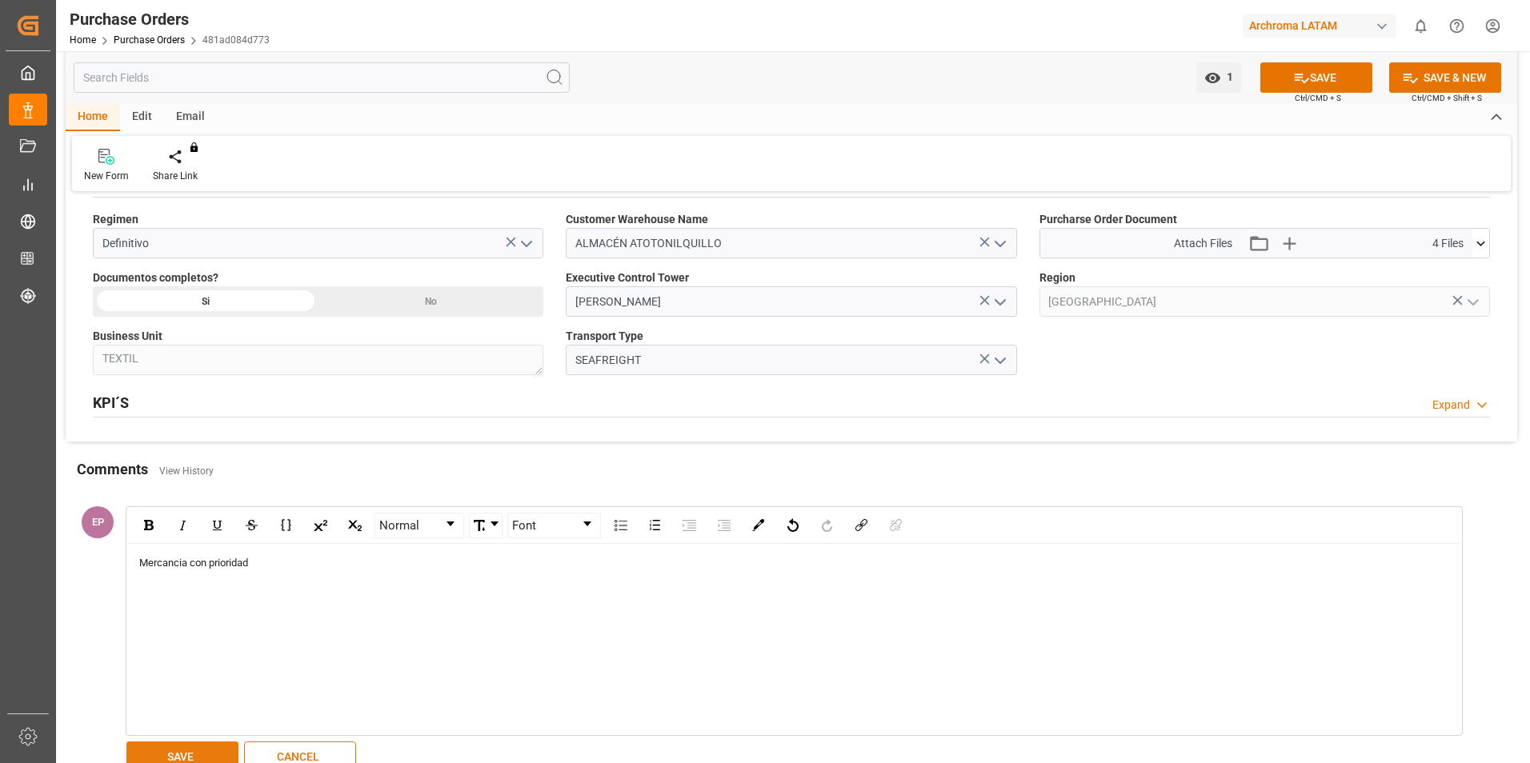
click at [219, 752] on button "SAVE" at bounding box center [182, 757] width 112 height 30
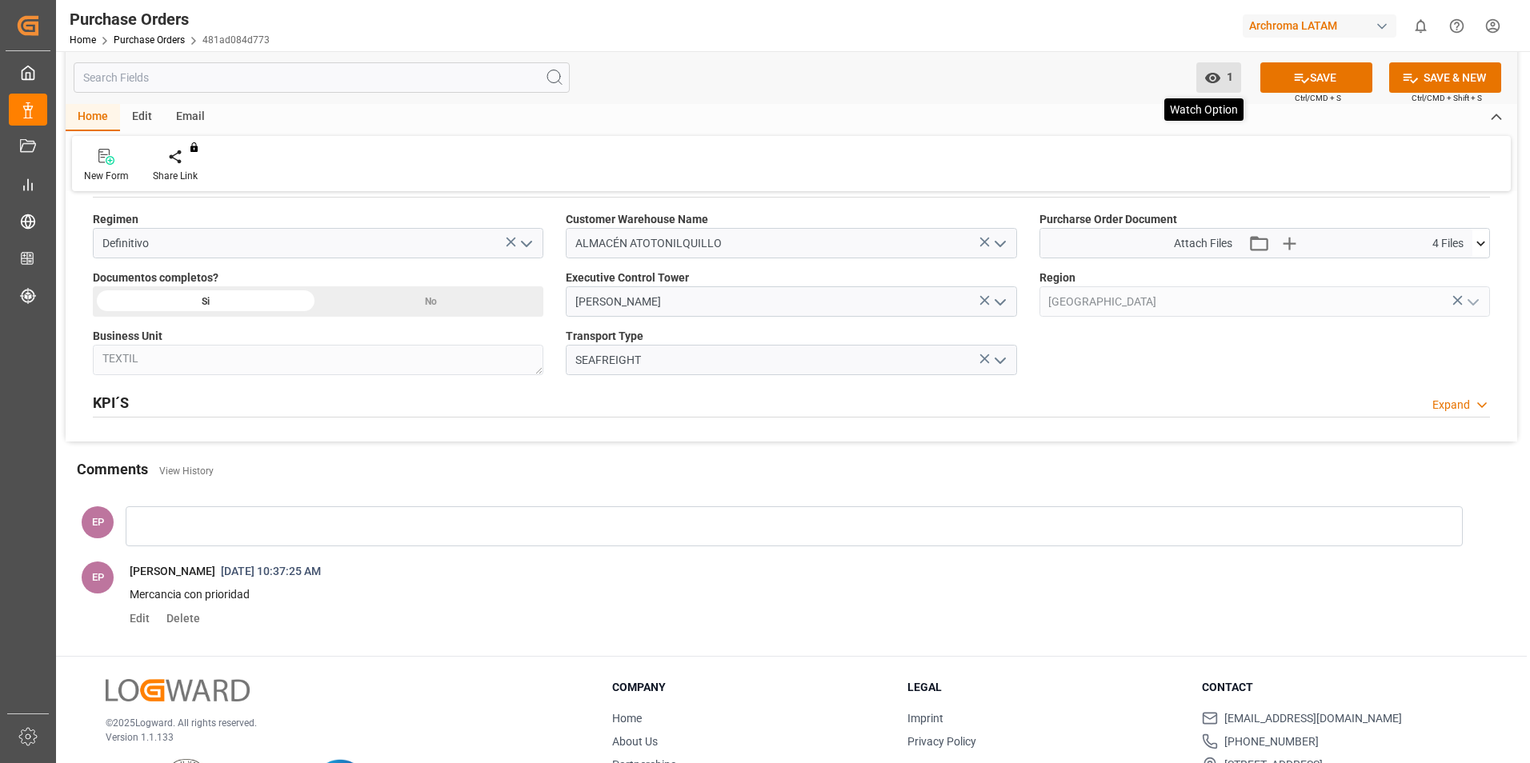
click at [1217, 79] on icon "open menu" at bounding box center [1211, 78] width 15 height 10
click at [1105, 183] on span "[PERSON_NAME]" at bounding box center [1147, 184] width 86 height 13
click at [1084, 107] on span "Start Watching" at bounding box center [1155, 113] width 152 height 17
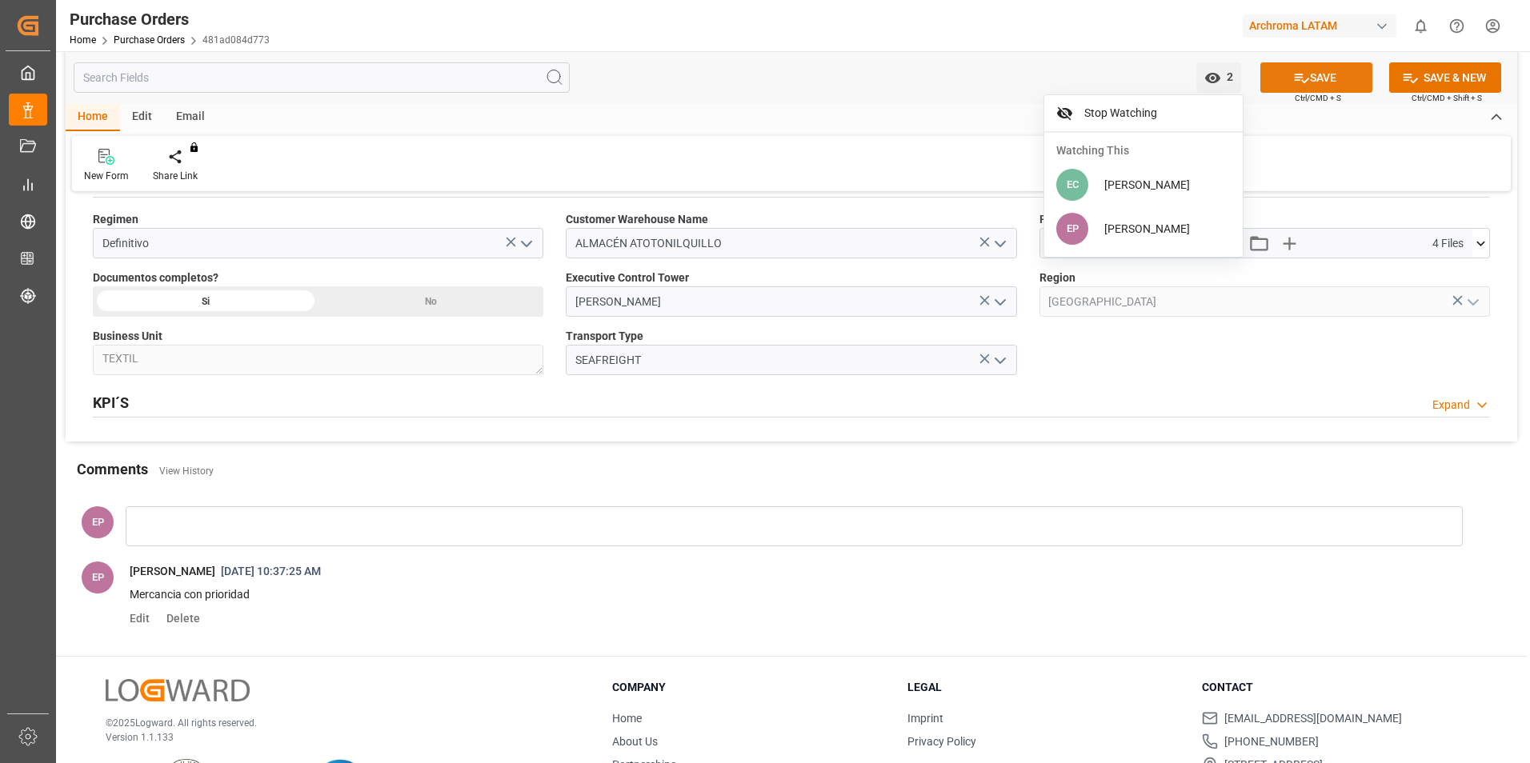
click at [1319, 75] on button "SAVE" at bounding box center [1316, 77] width 112 height 30
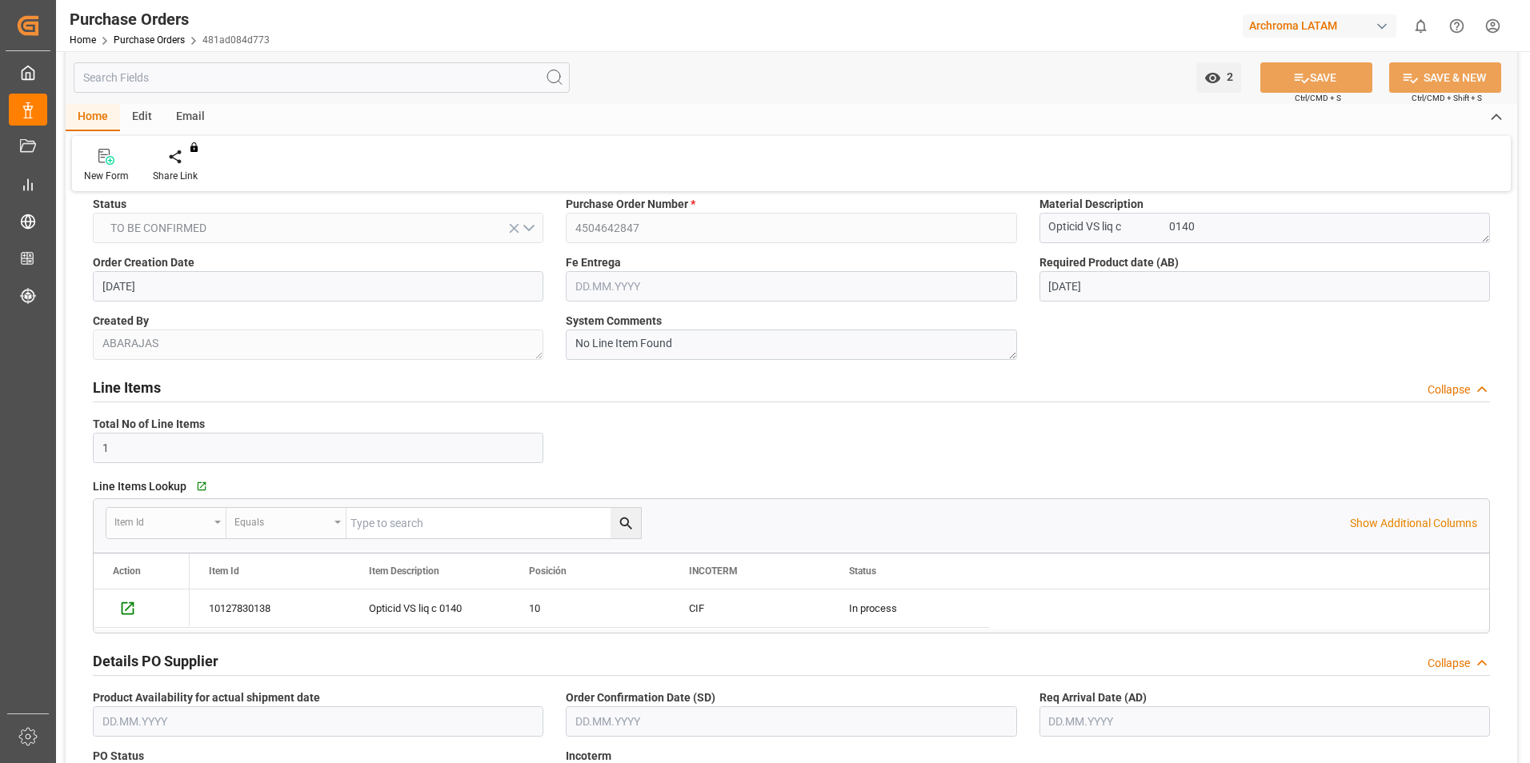
scroll to position [0, 0]
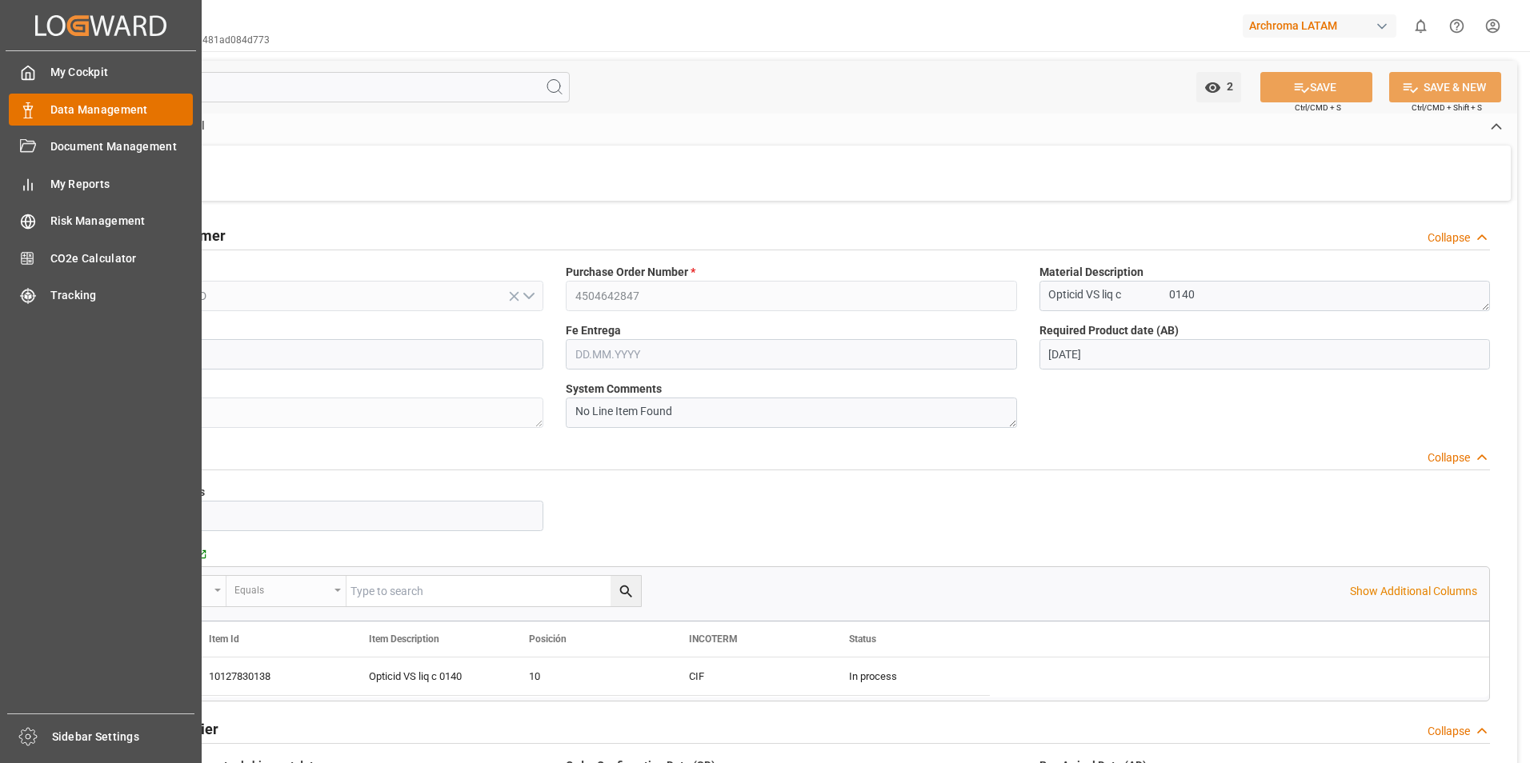
click at [73, 104] on span "Data Management" at bounding box center [121, 110] width 143 height 17
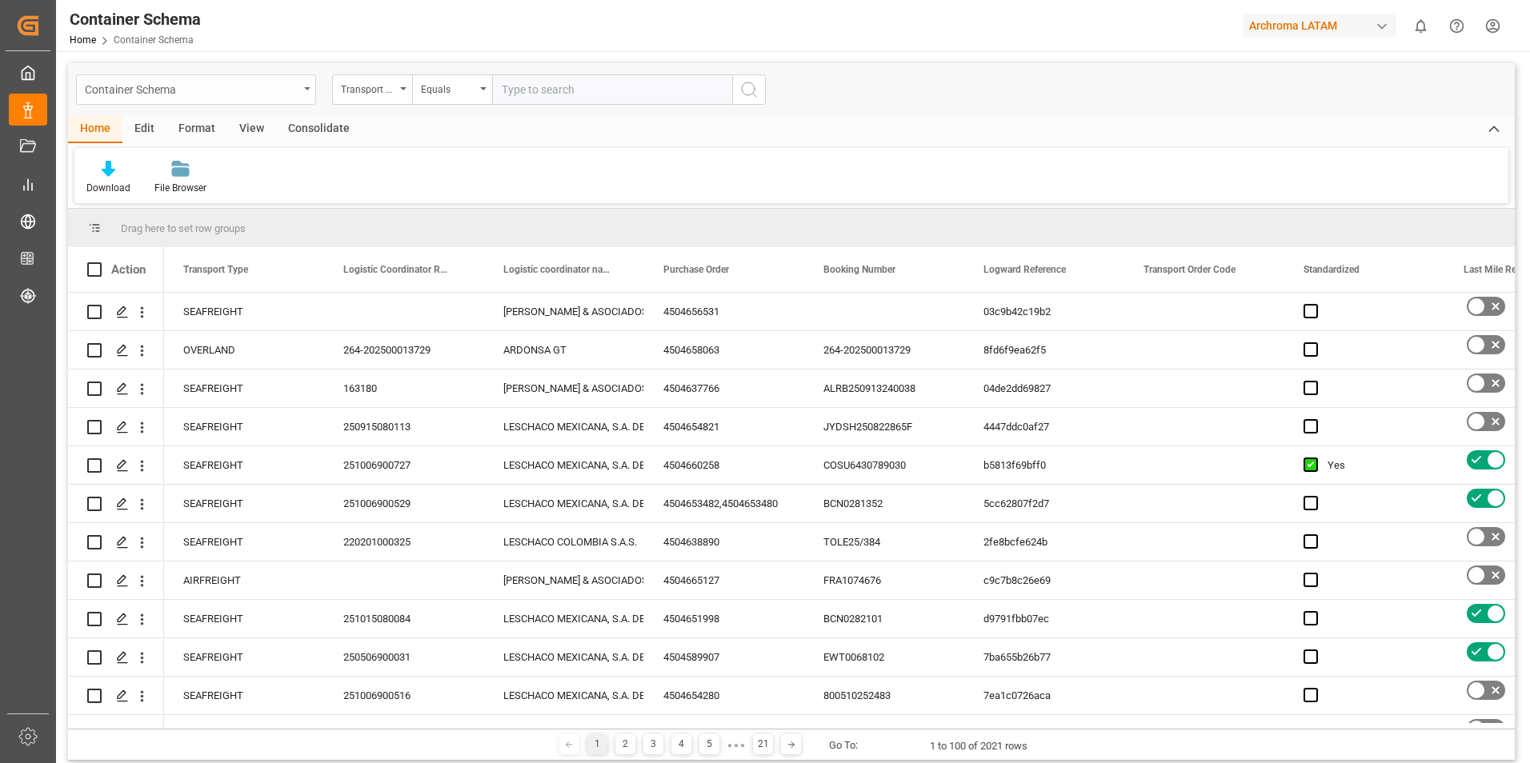
click at [306, 87] on icon "open menu" at bounding box center [307, 88] width 6 height 3
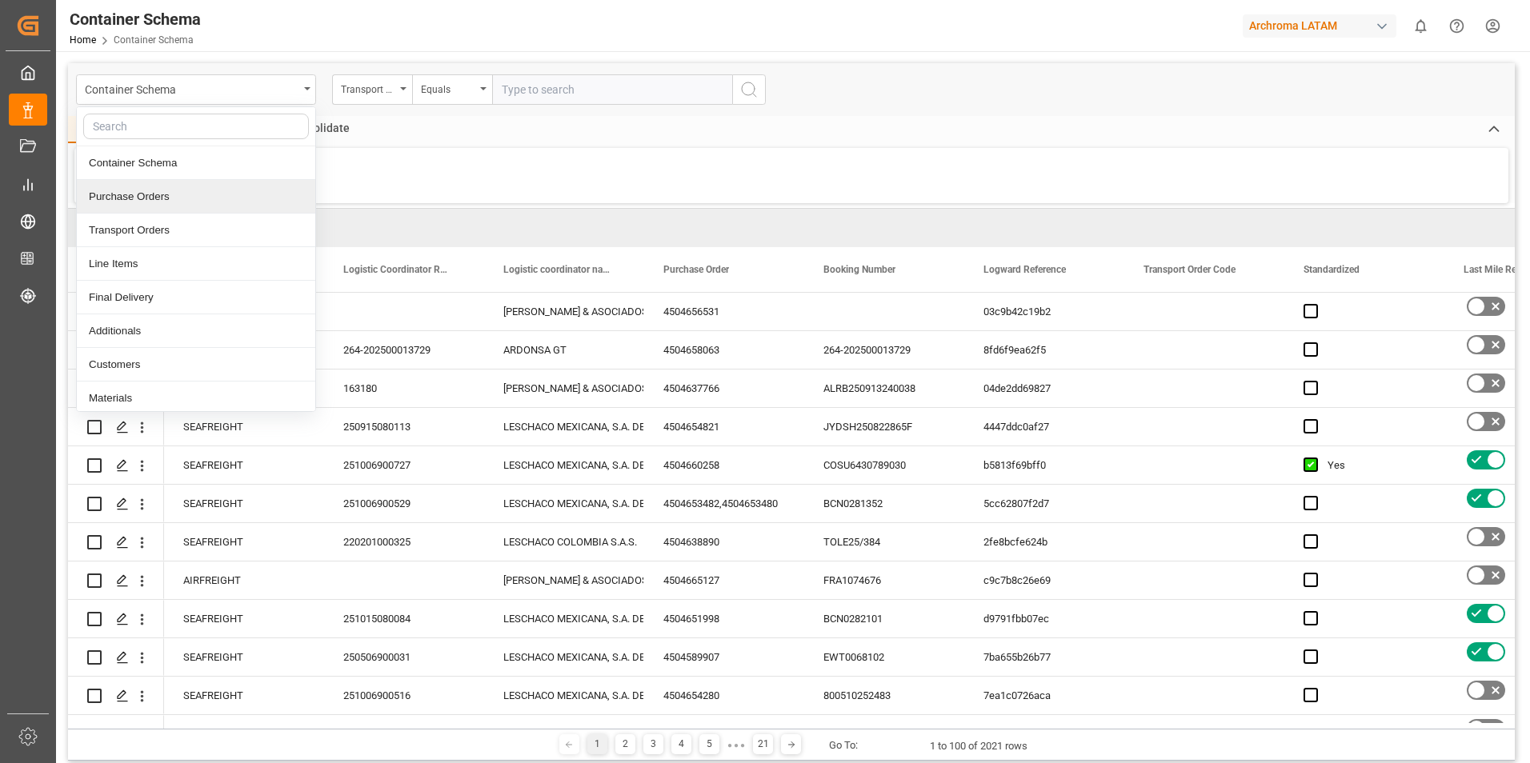
click at [160, 191] on div "Purchase Orders" at bounding box center [196, 197] width 238 height 34
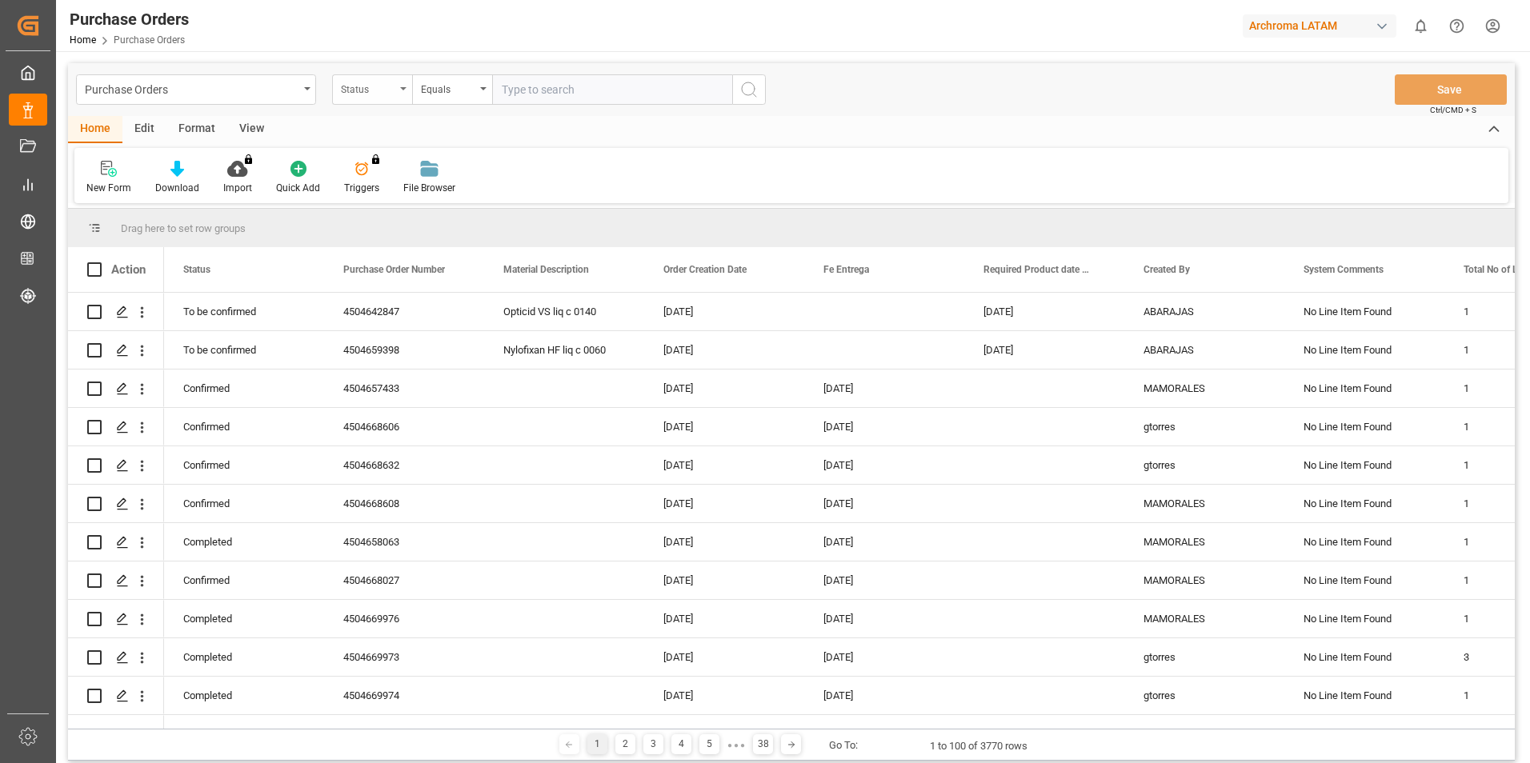
click at [402, 96] on div "Status" at bounding box center [372, 89] width 80 height 30
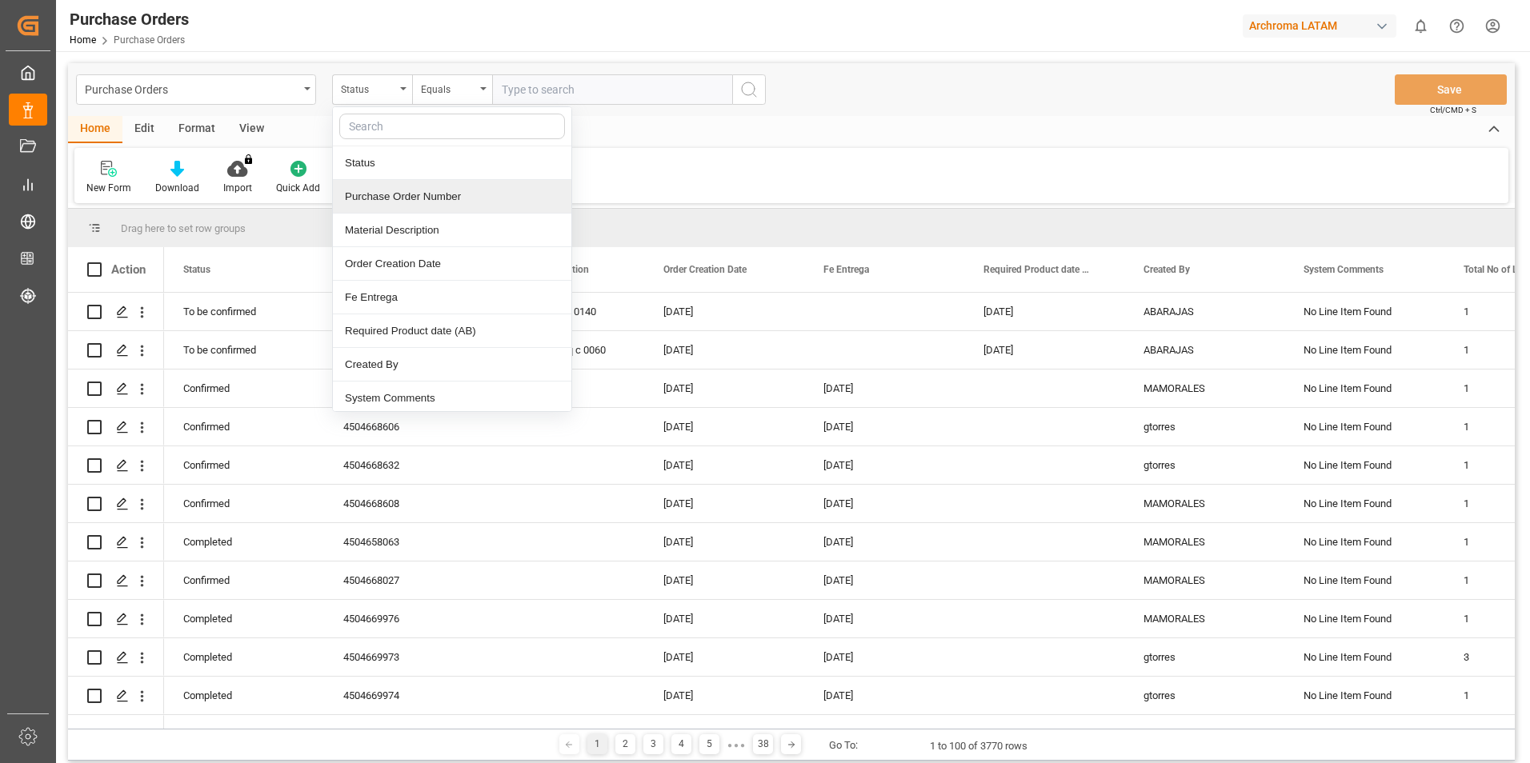
click at [379, 204] on div "Purchase Order Number" at bounding box center [452, 197] width 238 height 34
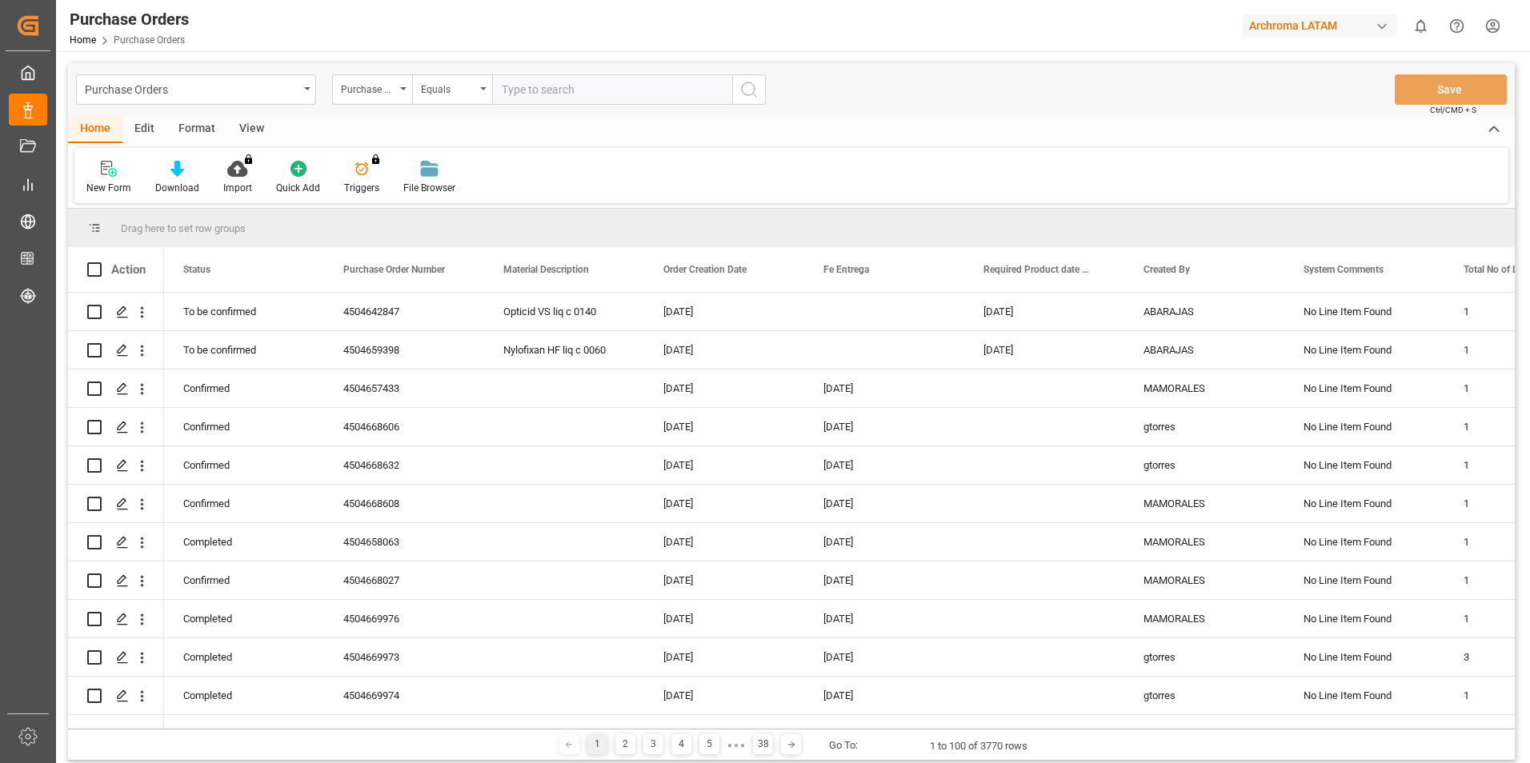
click at [528, 90] on input "text" at bounding box center [612, 89] width 240 height 30
paste input "4504659398"
type input "4504659398"
click at [749, 94] on icon "search button" at bounding box center [748, 89] width 19 height 19
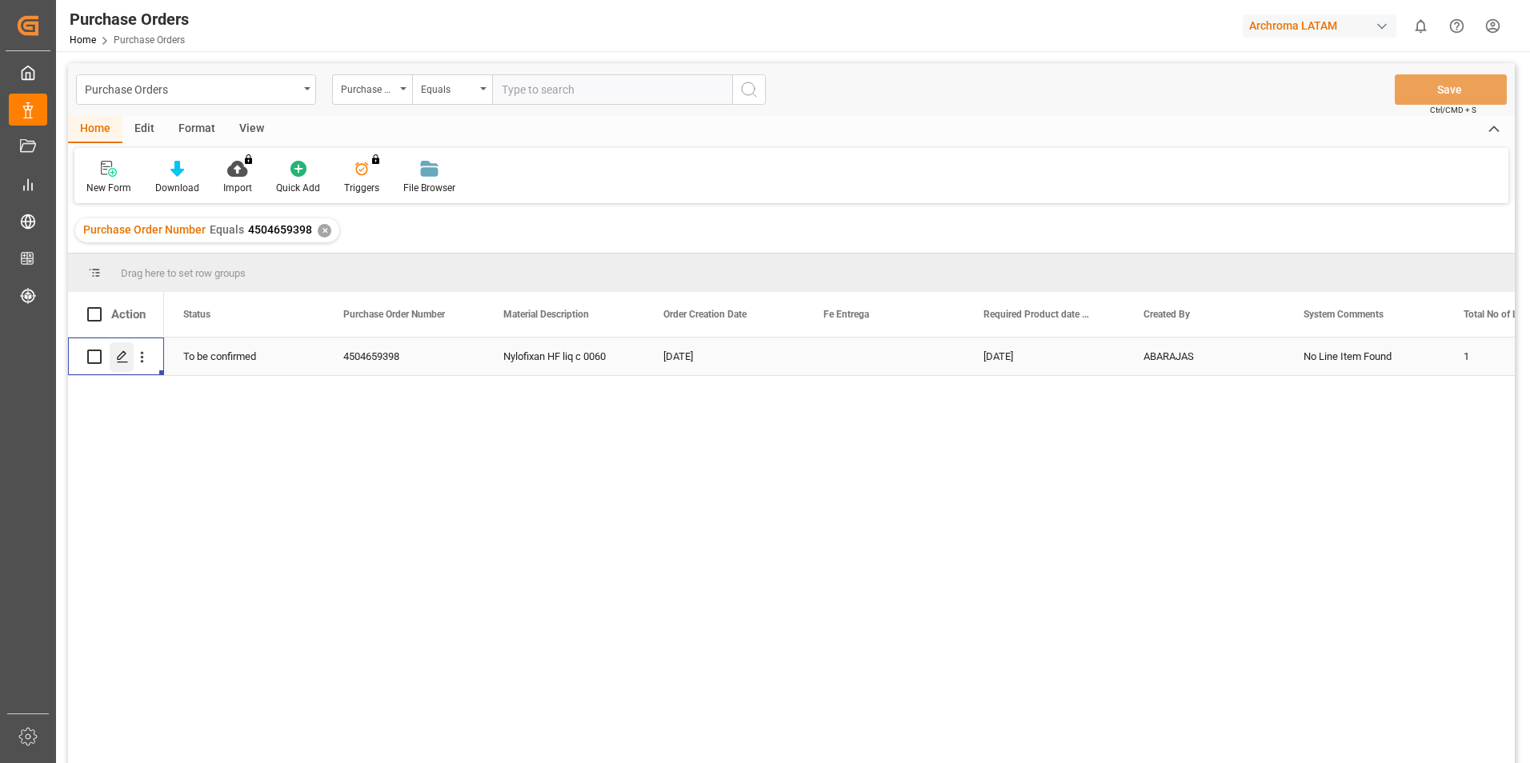
click at [124, 359] on icon "Press SPACE to select this row." at bounding box center [122, 357] width 13 height 13
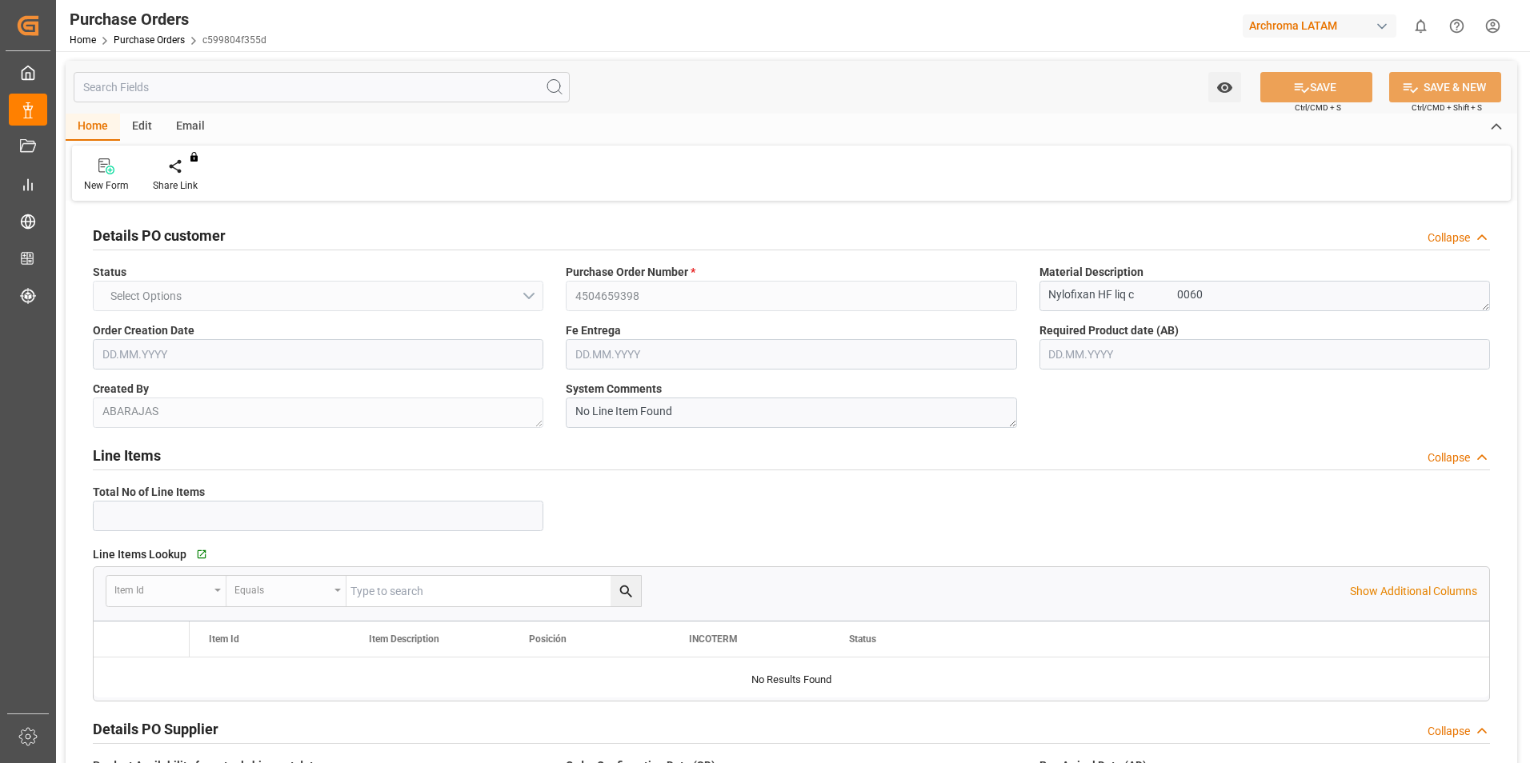
type input "1"
type input "[DATE]"
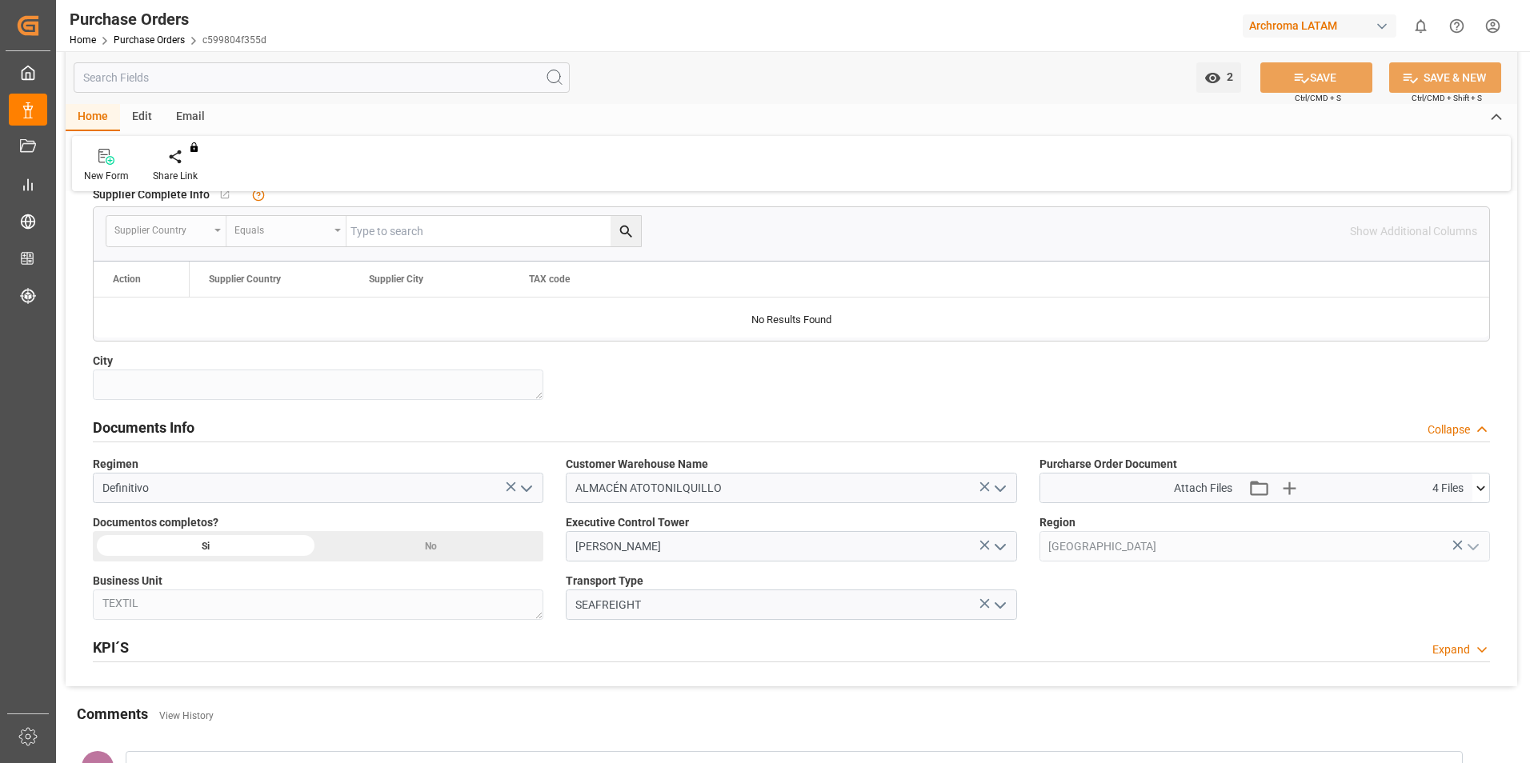
scroll to position [853, 0]
